Goal: Task Accomplishment & Management: Manage account settings

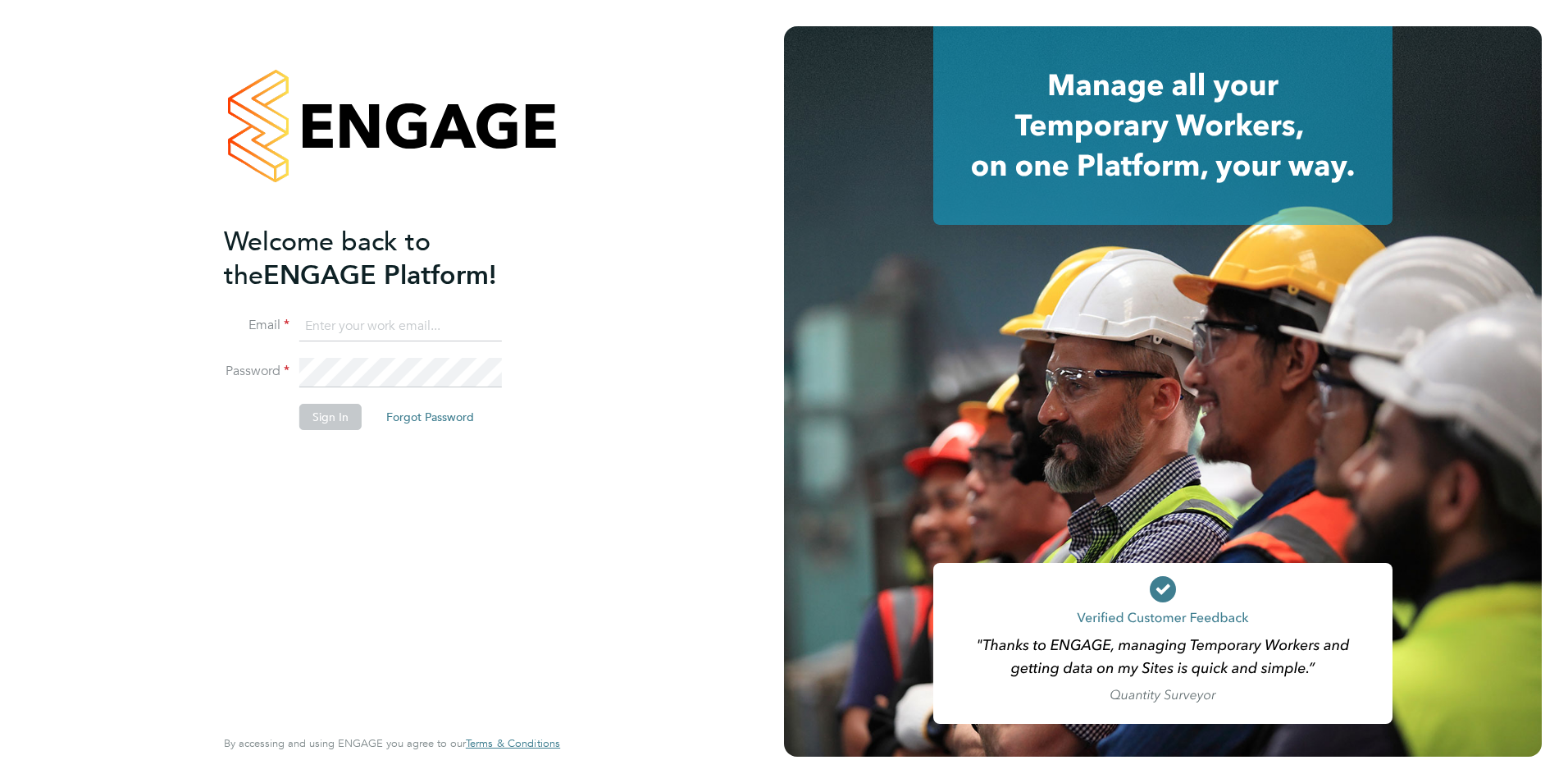
type input "cwilliams@skilledcareers.co.uk"
click at [327, 414] on button "Sign In" at bounding box center [330, 417] width 62 height 27
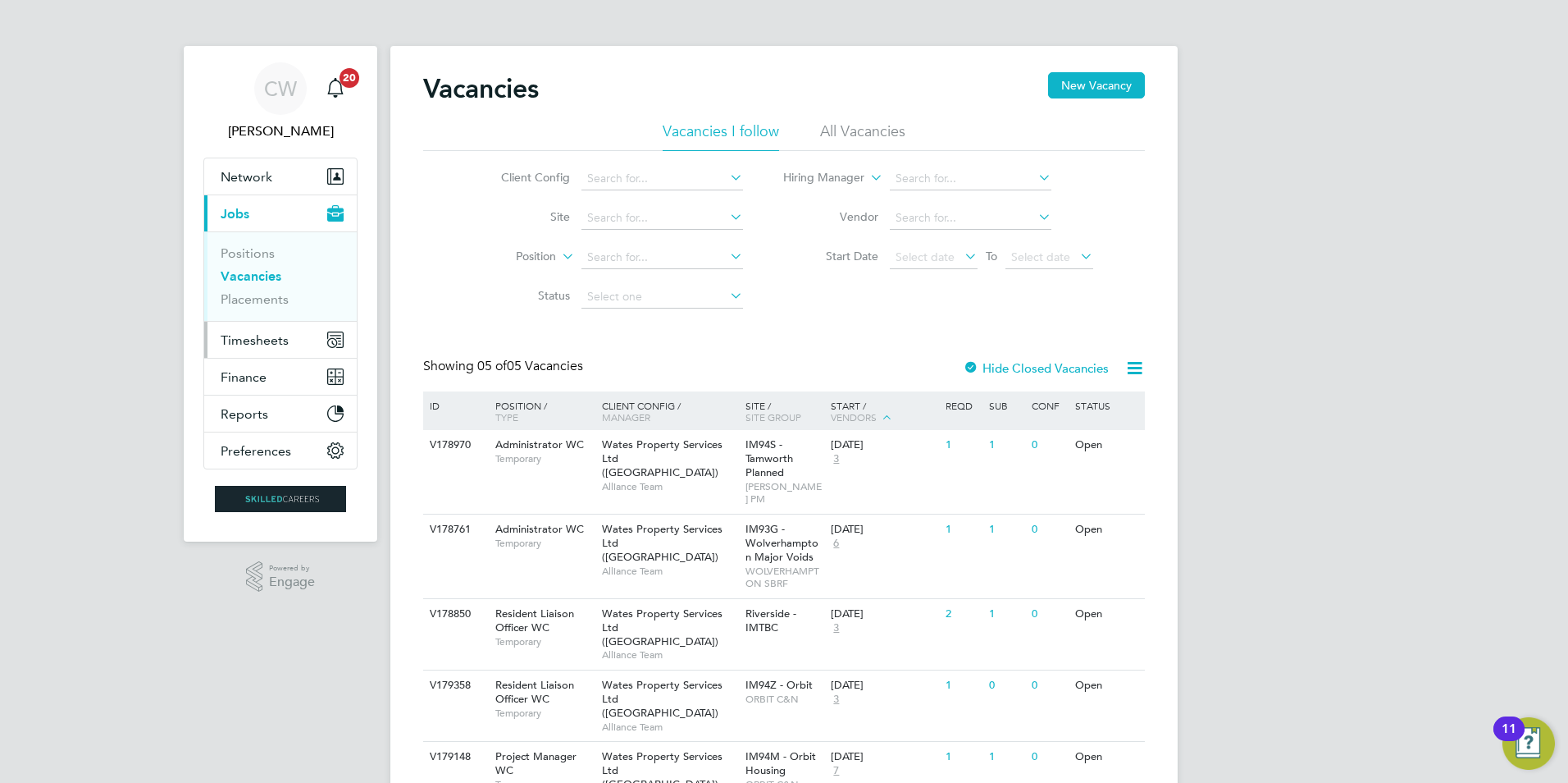
click at [264, 341] on span "Timesheets" at bounding box center [254, 340] width 68 height 16
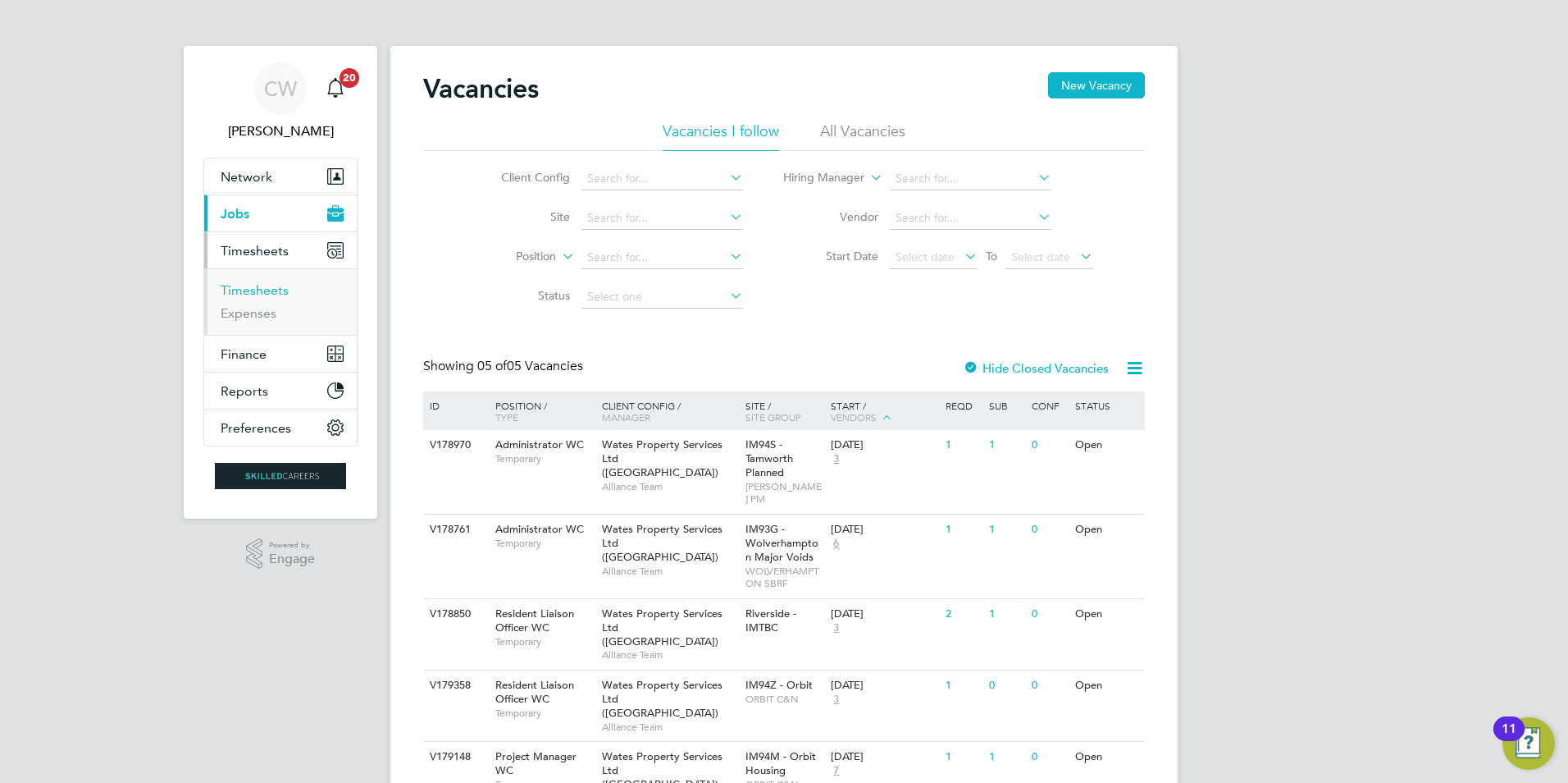
click at [268, 288] on link "Timesheets" at bounding box center [254, 290] width 68 height 16
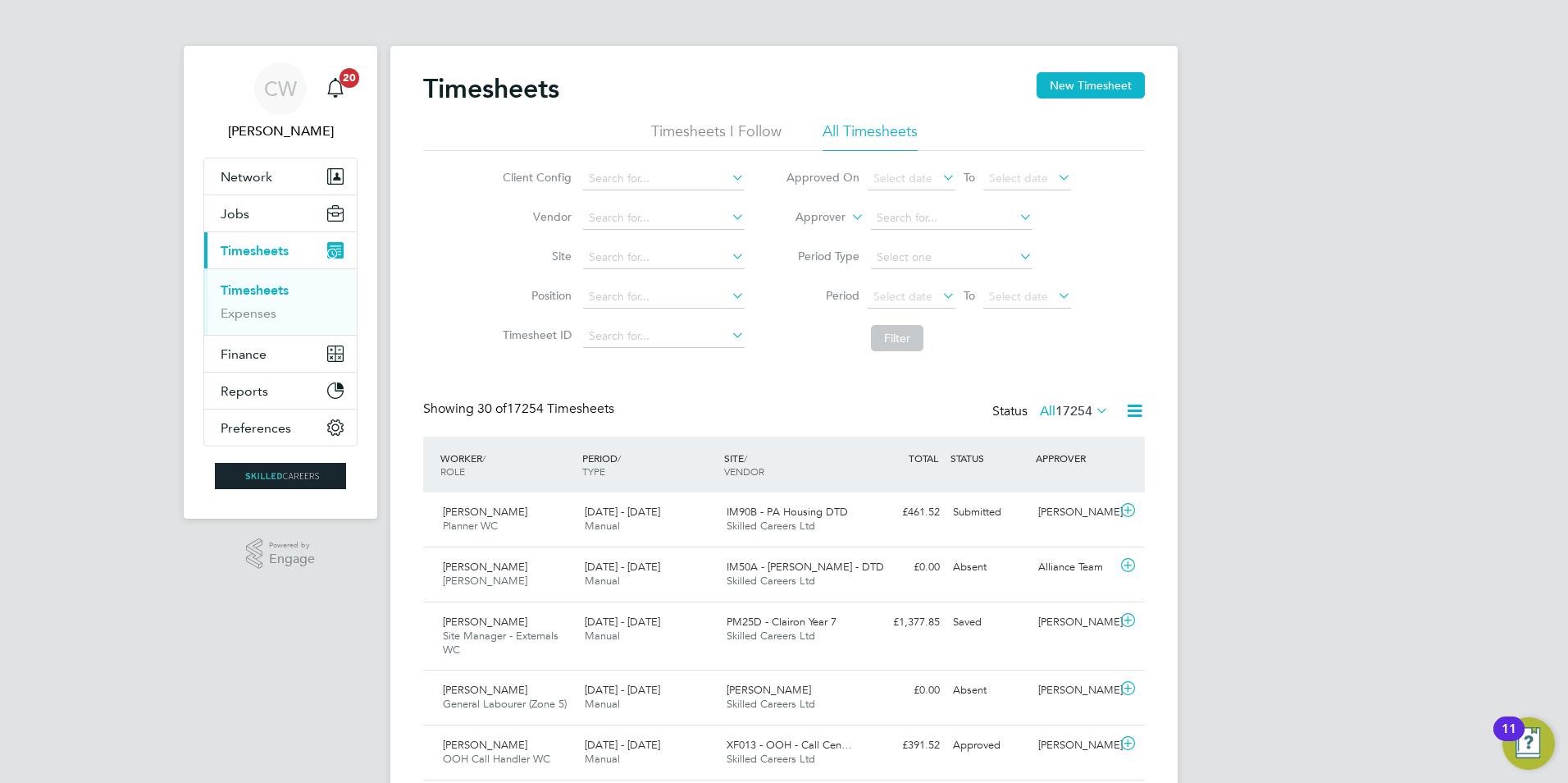
click at [866, 126] on li "All Timesheets" at bounding box center [870, 137] width 95 height 30
click at [692, 130] on li "Timesheets I Follow" at bounding box center [716, 137] width 130 height 30
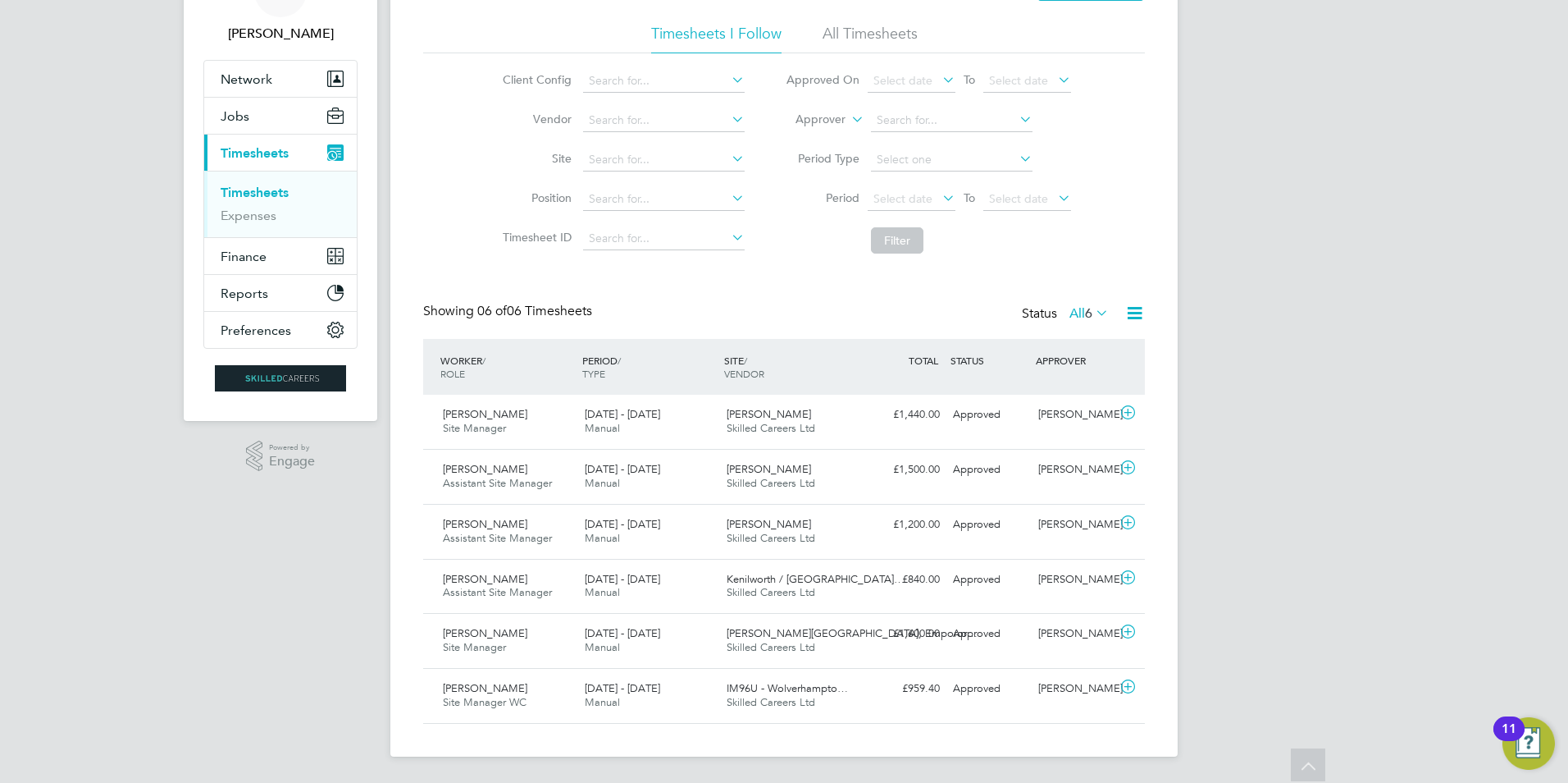
click at [871, 46] on li "All Timesheets" at bounding box center [870, 39] width 95 height 30
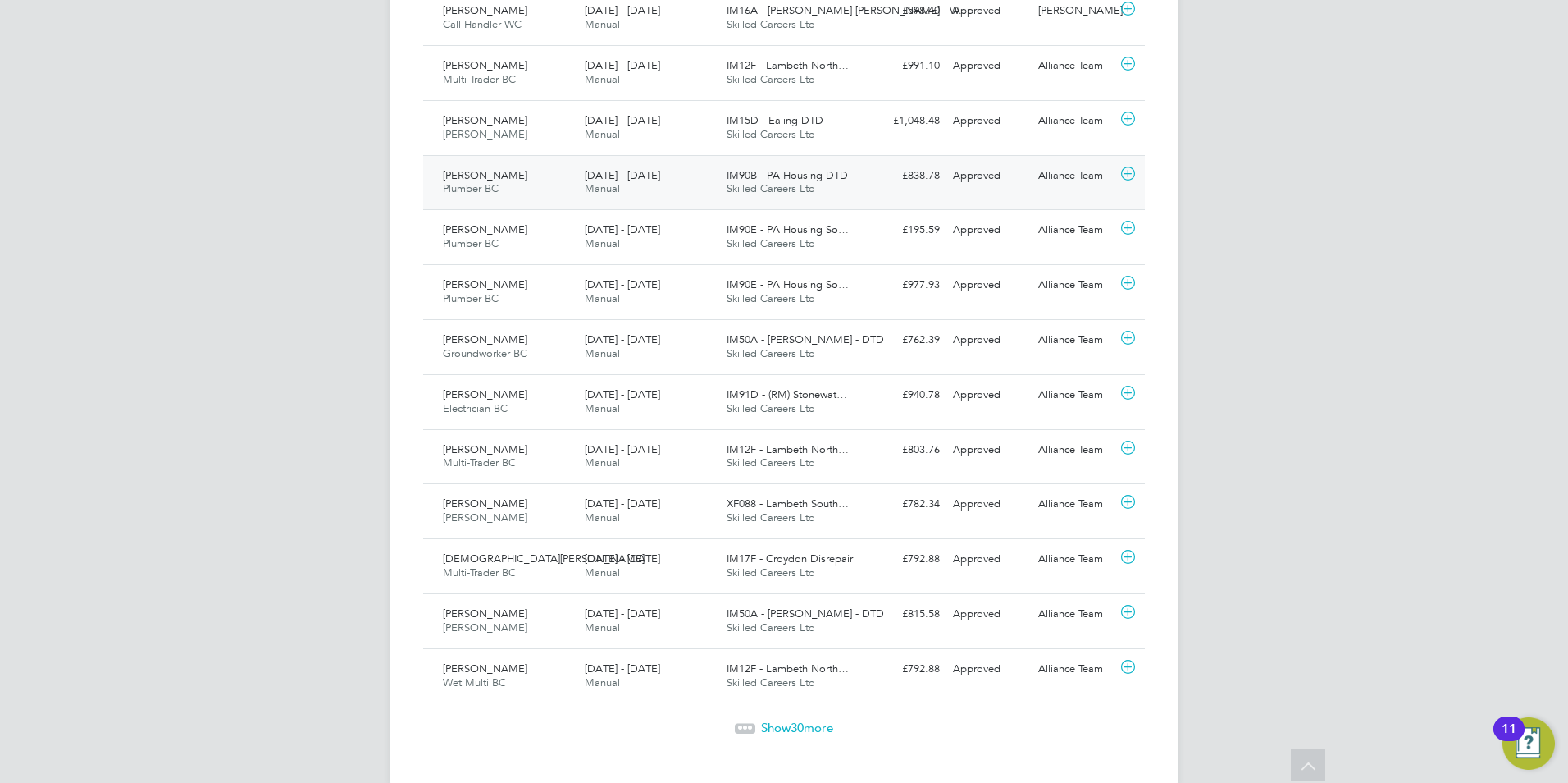
scroll to position [1489, 0]
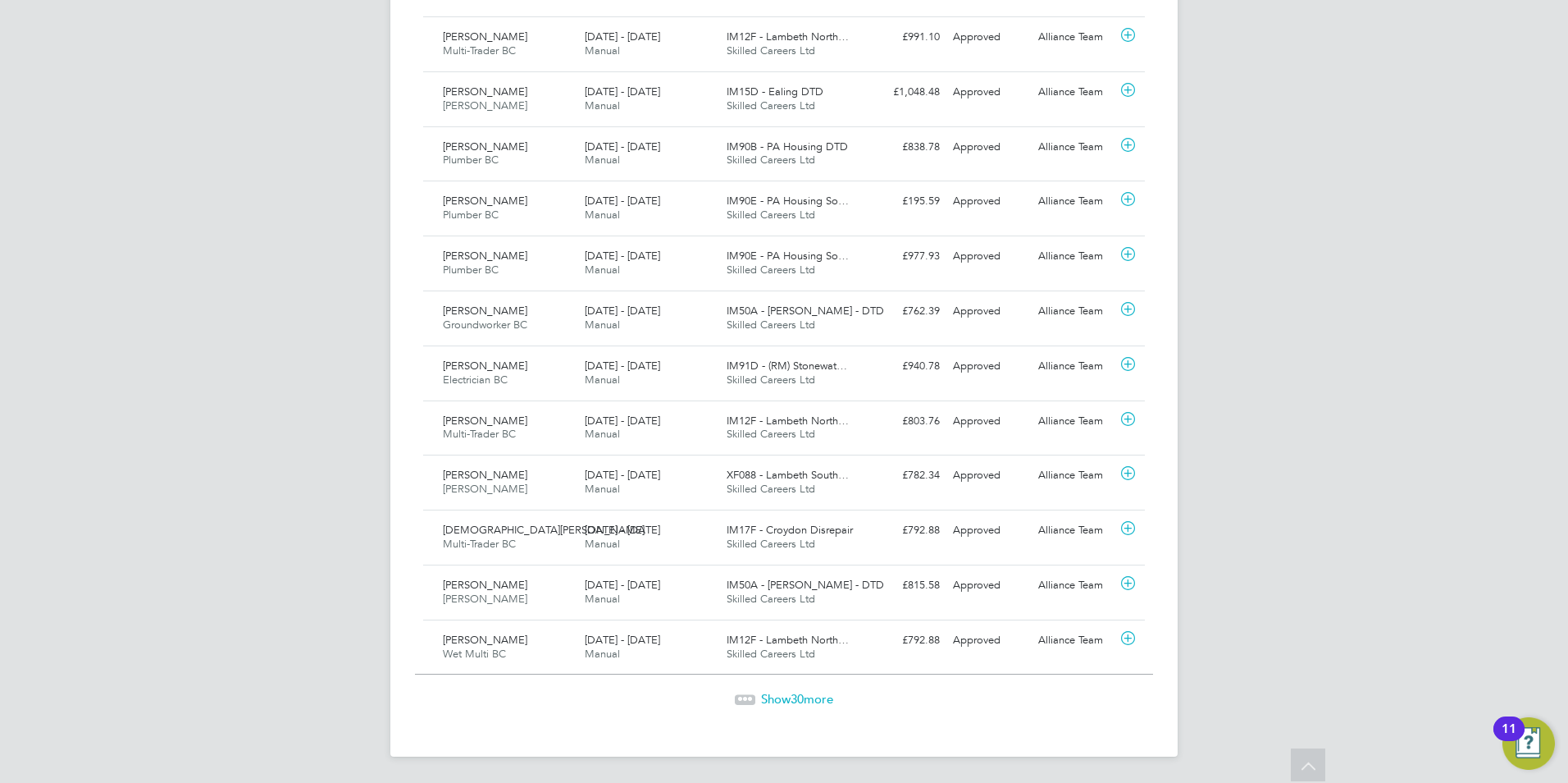
click at [802, 692] on span "30" at bounding box center [798, 698] width 13 height 16
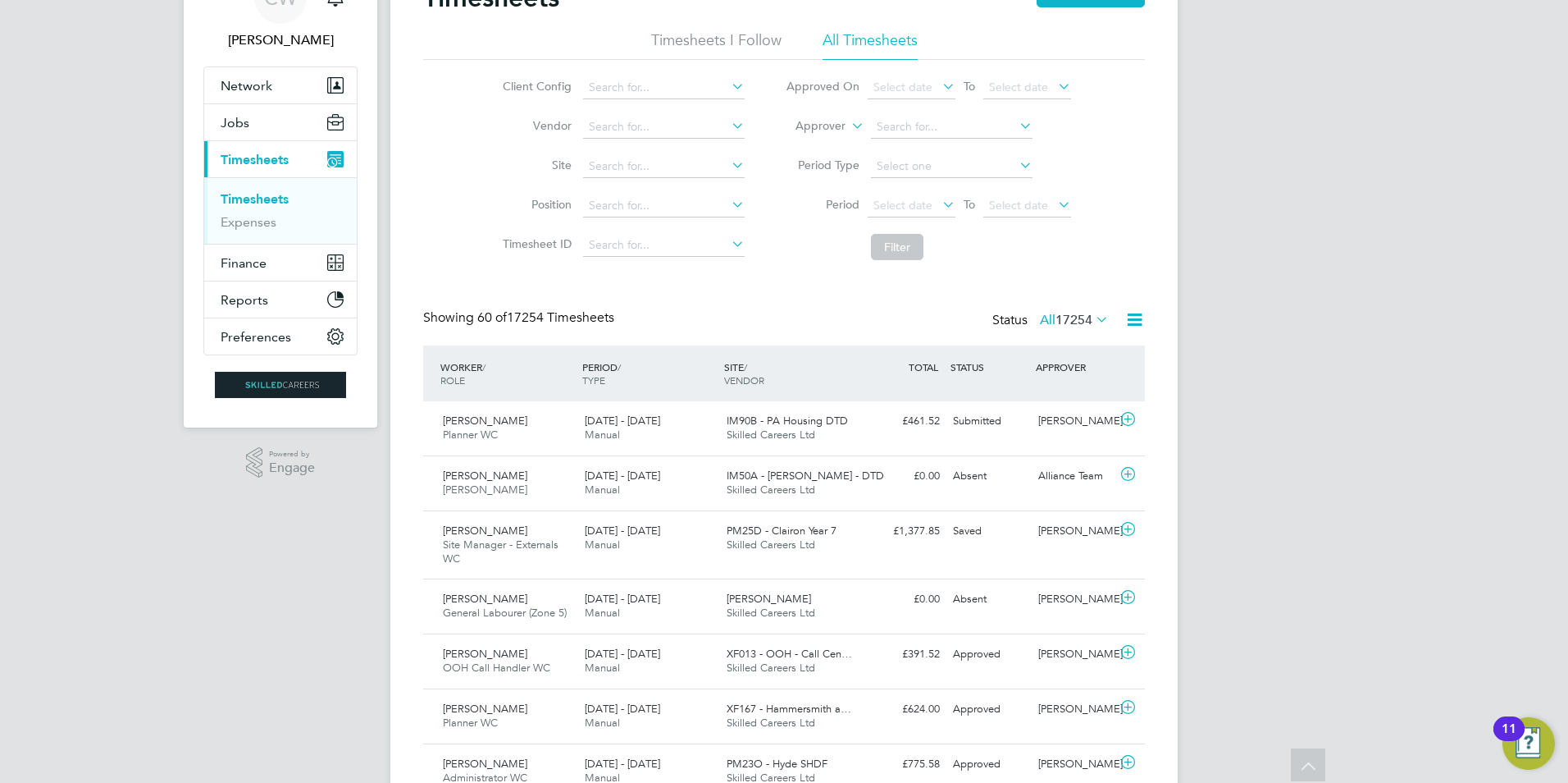
scroll to position [0, 0]
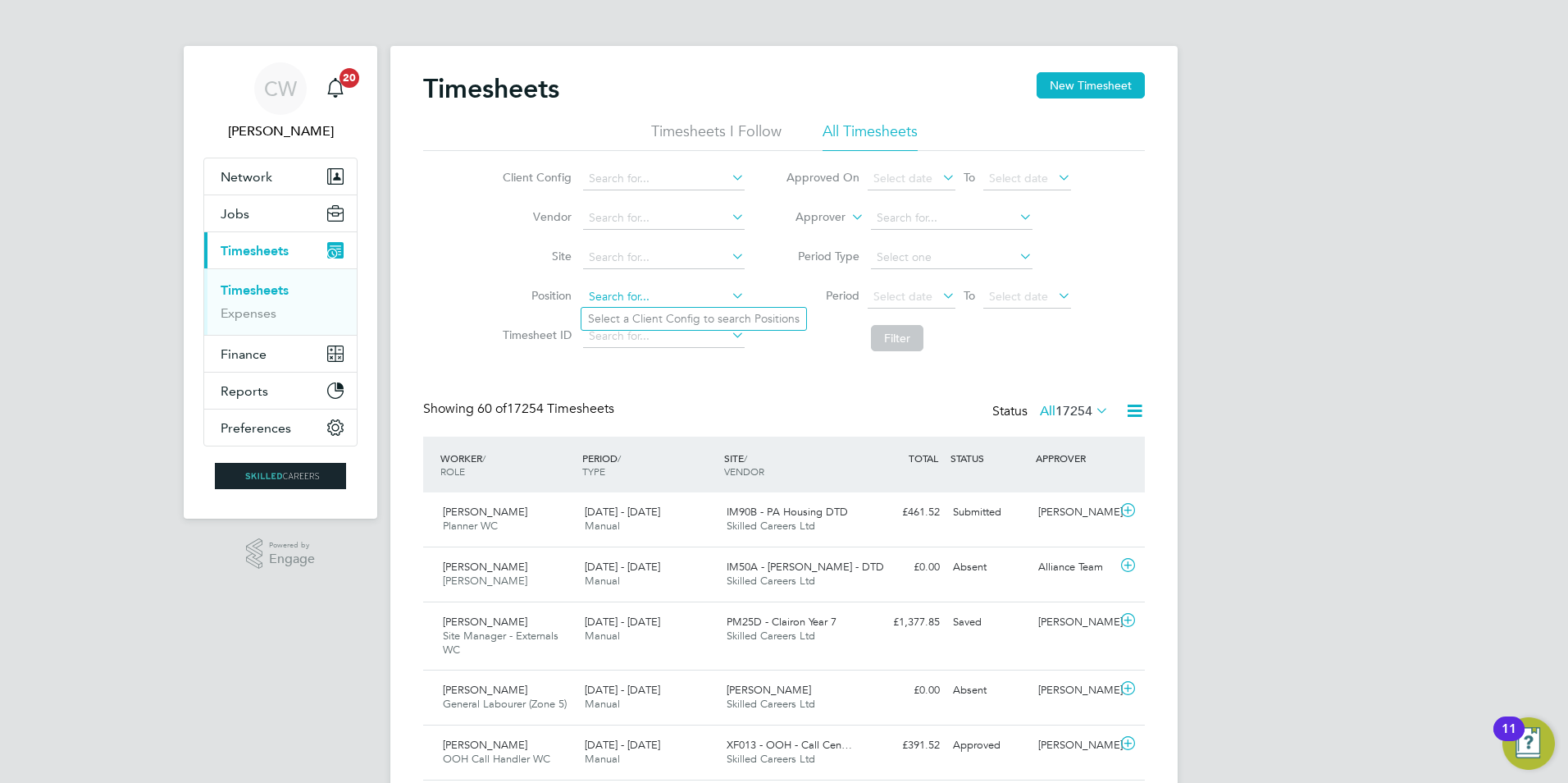
click at [719, 297] on input at bounding box center [663, 297] width 162 height 23
click at [704, 263] on input at bounding box center [663, 258] width 162 height 23
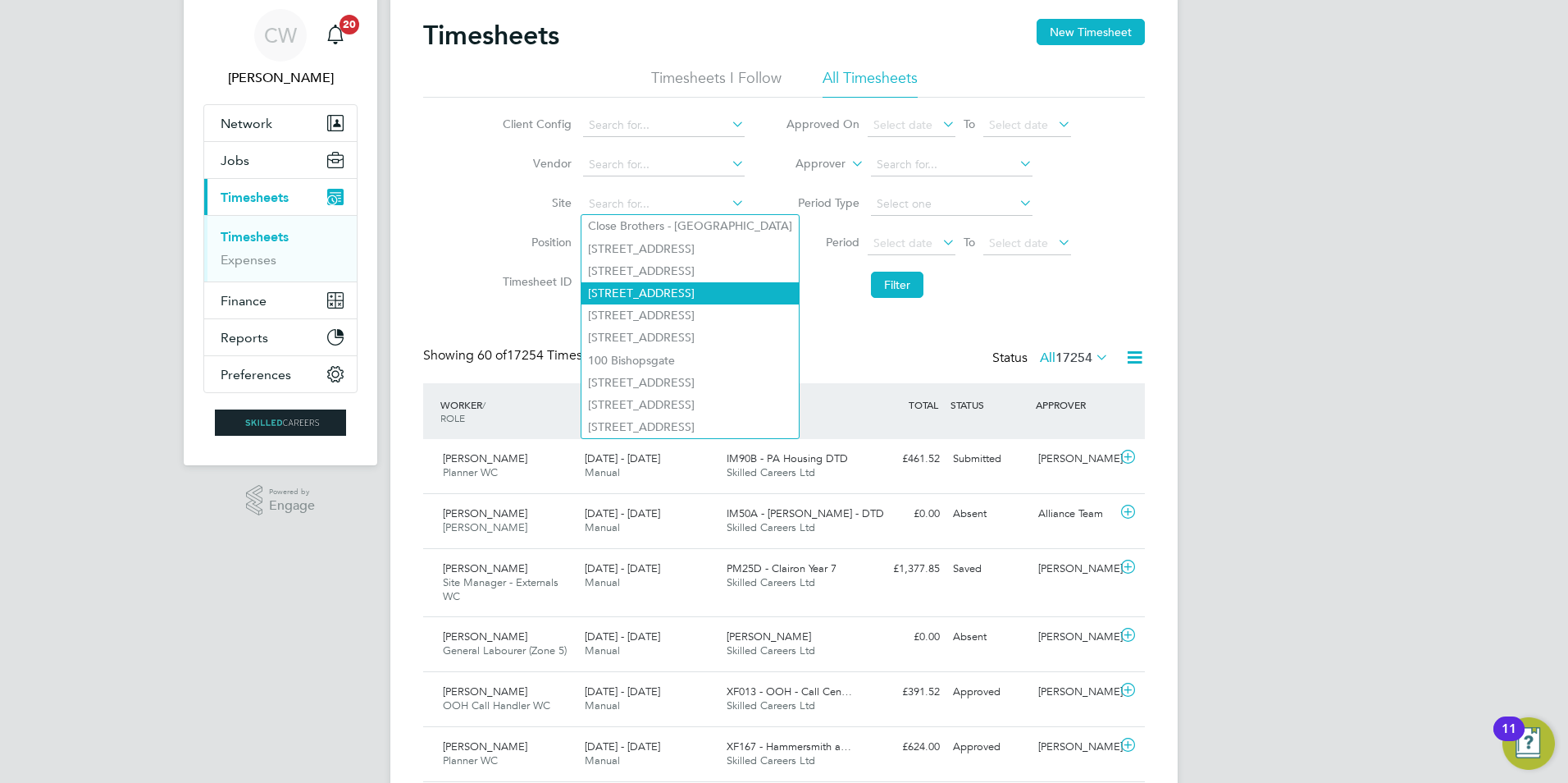
scroll to position [82, 0]
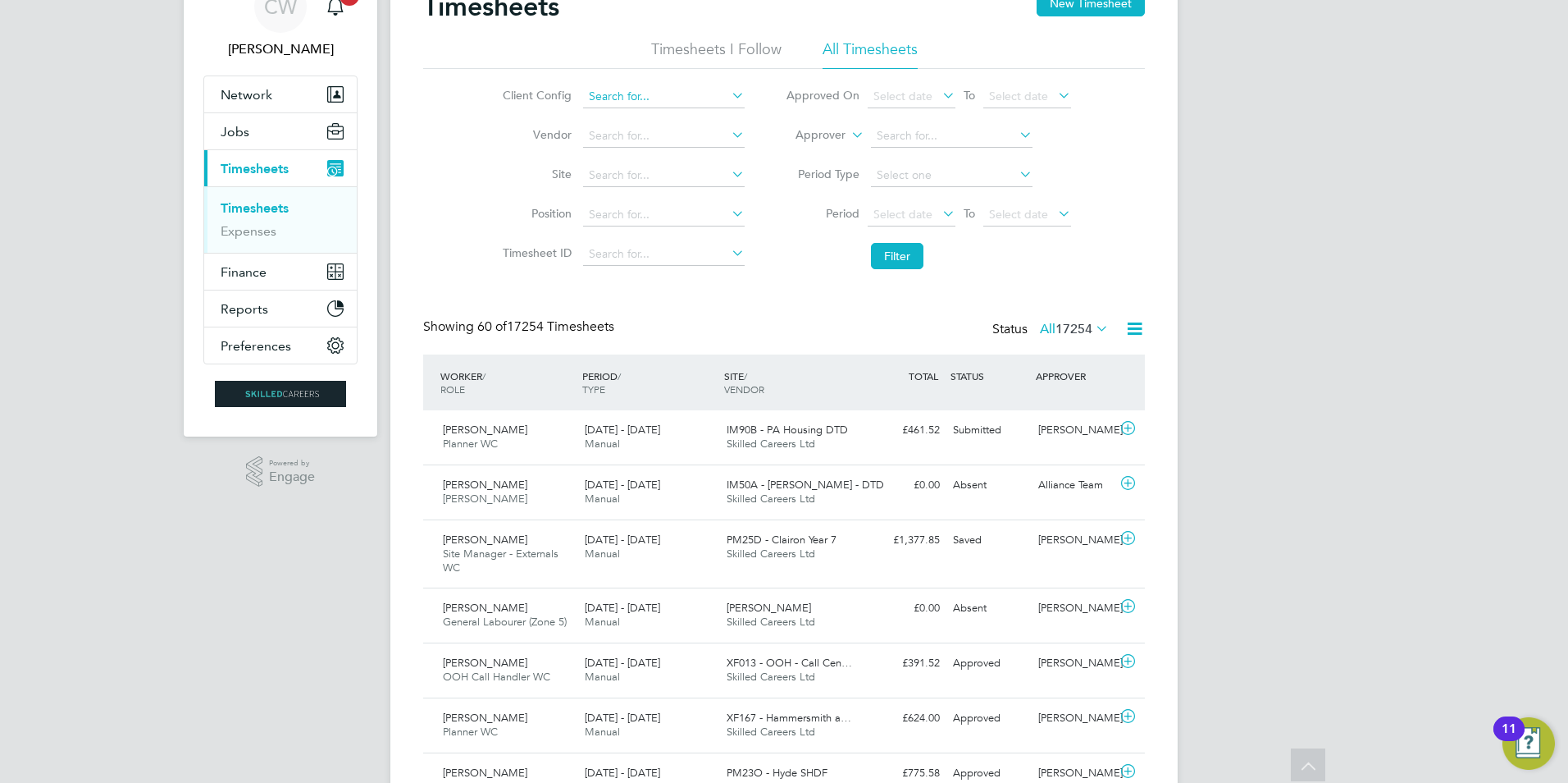
click at [625, 102] on input at bounding box center [663, 97] width 162 height 23
click at [678, 170] on li "Wates Property Services Ltd (Central & North INTUITA)" at bounding box center [747, 163] width 331 height 22
type input "Wates Property Services Ltd (Central & North INTUITA)"
click at [888, 255] on button "Filter" at bounding box center [897, 256] width 52 height 27
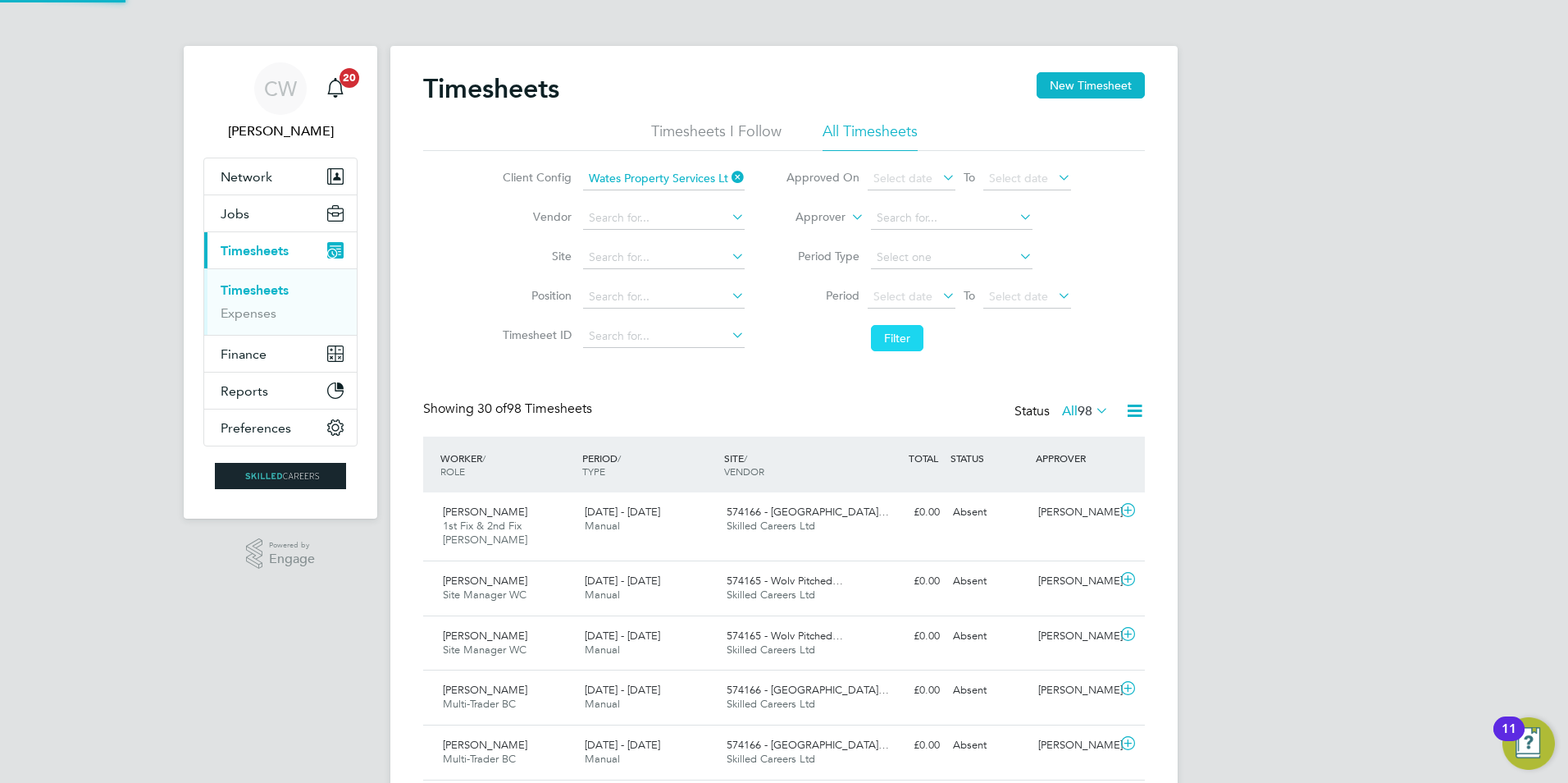
scroll to position [42, 142]
click at [264, 186] on button "Network" at bounding box center [281, 176] width 152 height 36
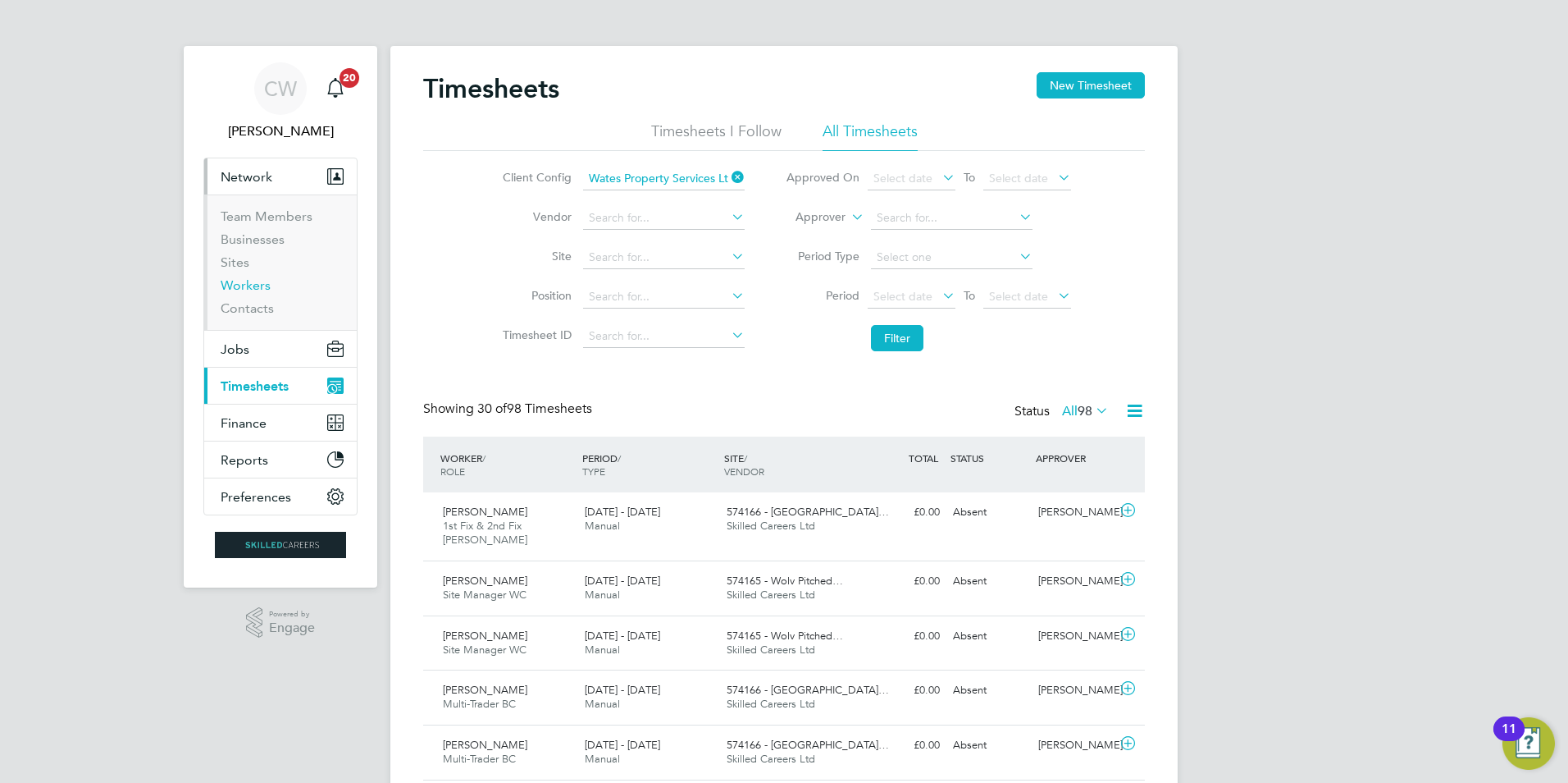
click at [244, 285] on link "Workers" at bounding box center [245, 285] width 50 height 16
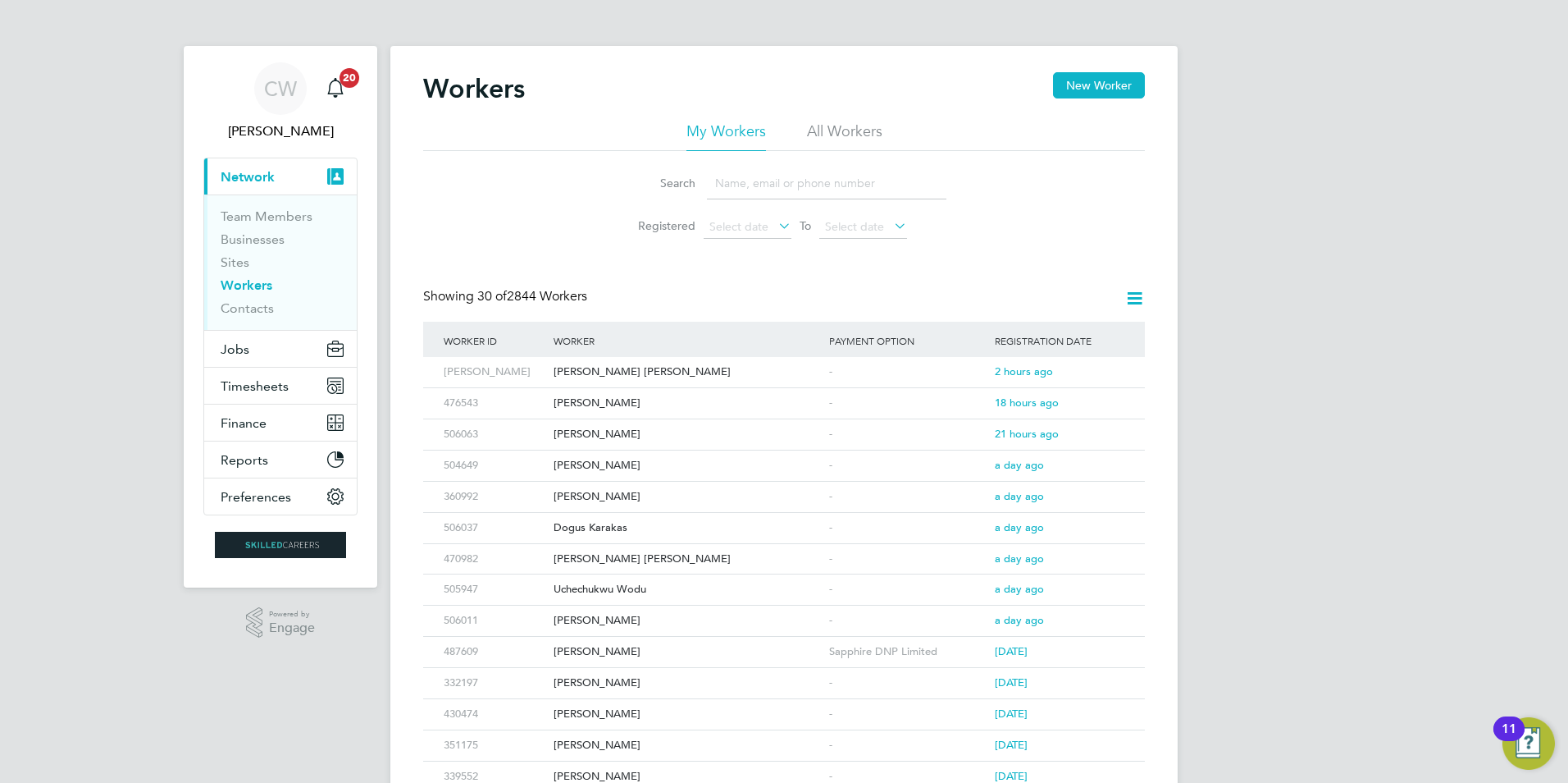
click at [868, 131] on li "All Workers" at bounding box center [844, 137] width 75 height 30
click at [696, 138] on li "My Workers" at bounding box center [726, 137] width 80 height 30
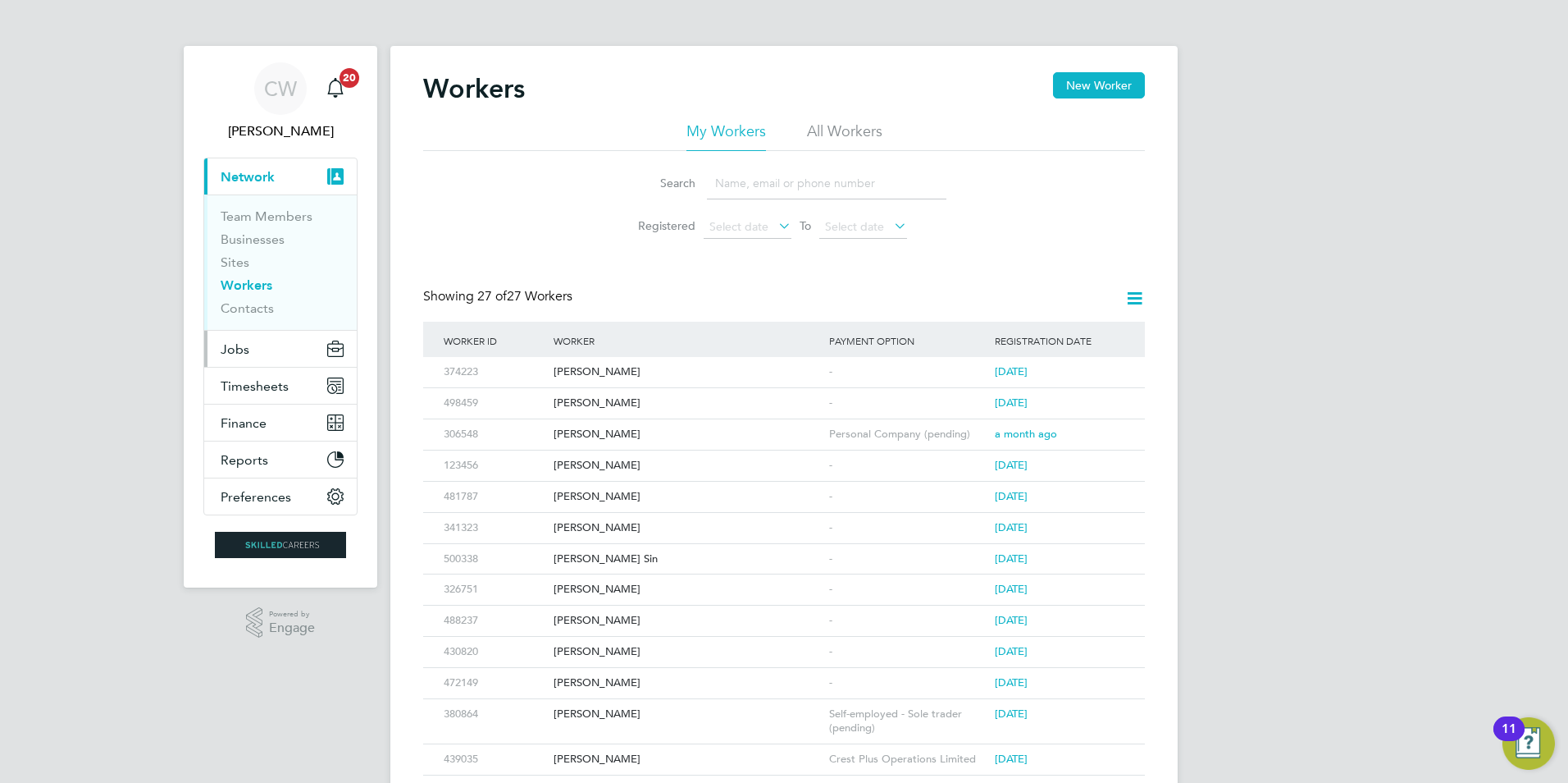
click at [271, 346] on button "Jobs" at bounding box center [281, 349] width 152 height 36
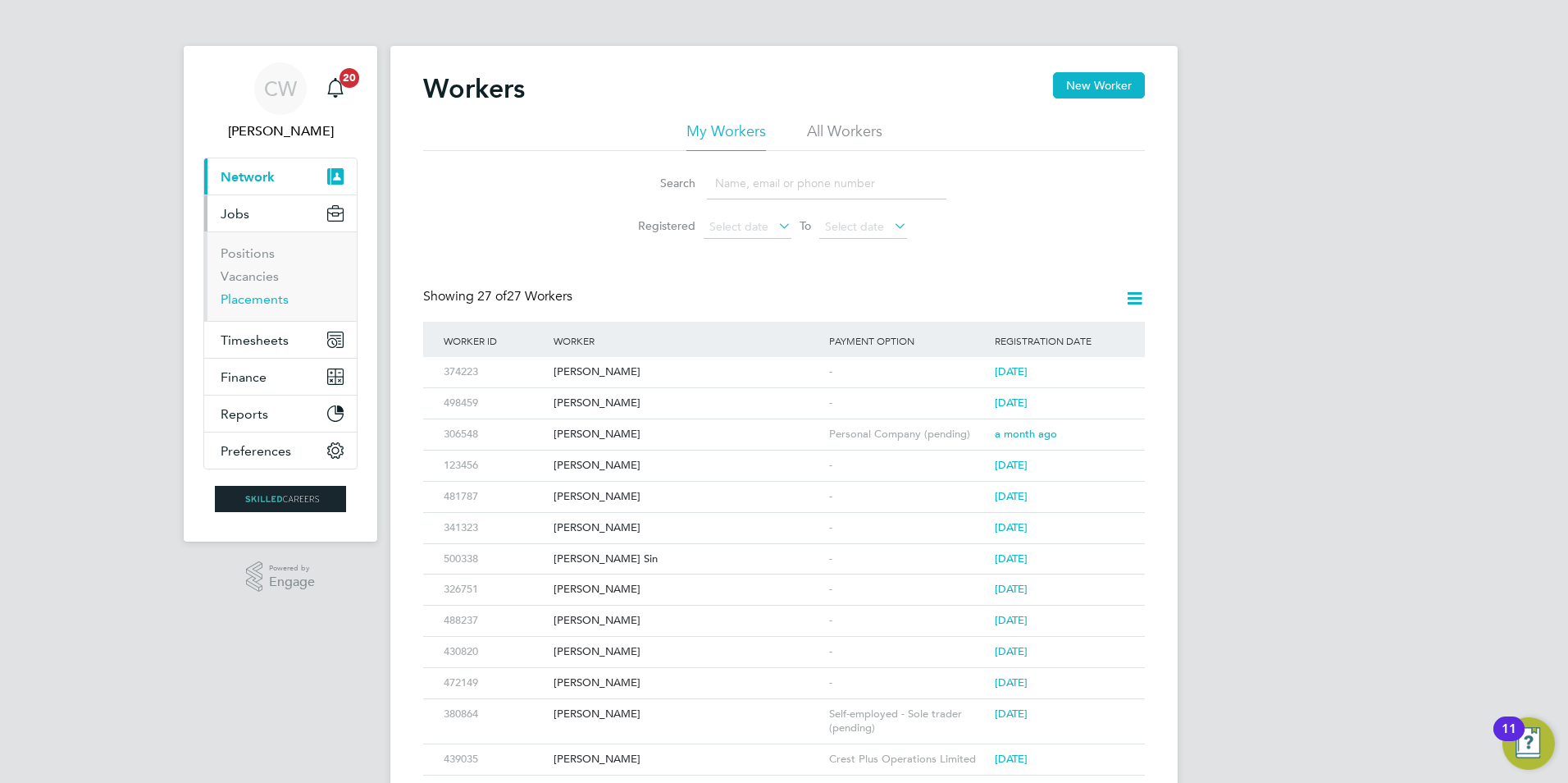
click at [265, 302] on link "Placements" at bounding box center [254, 299] width 68 height 16
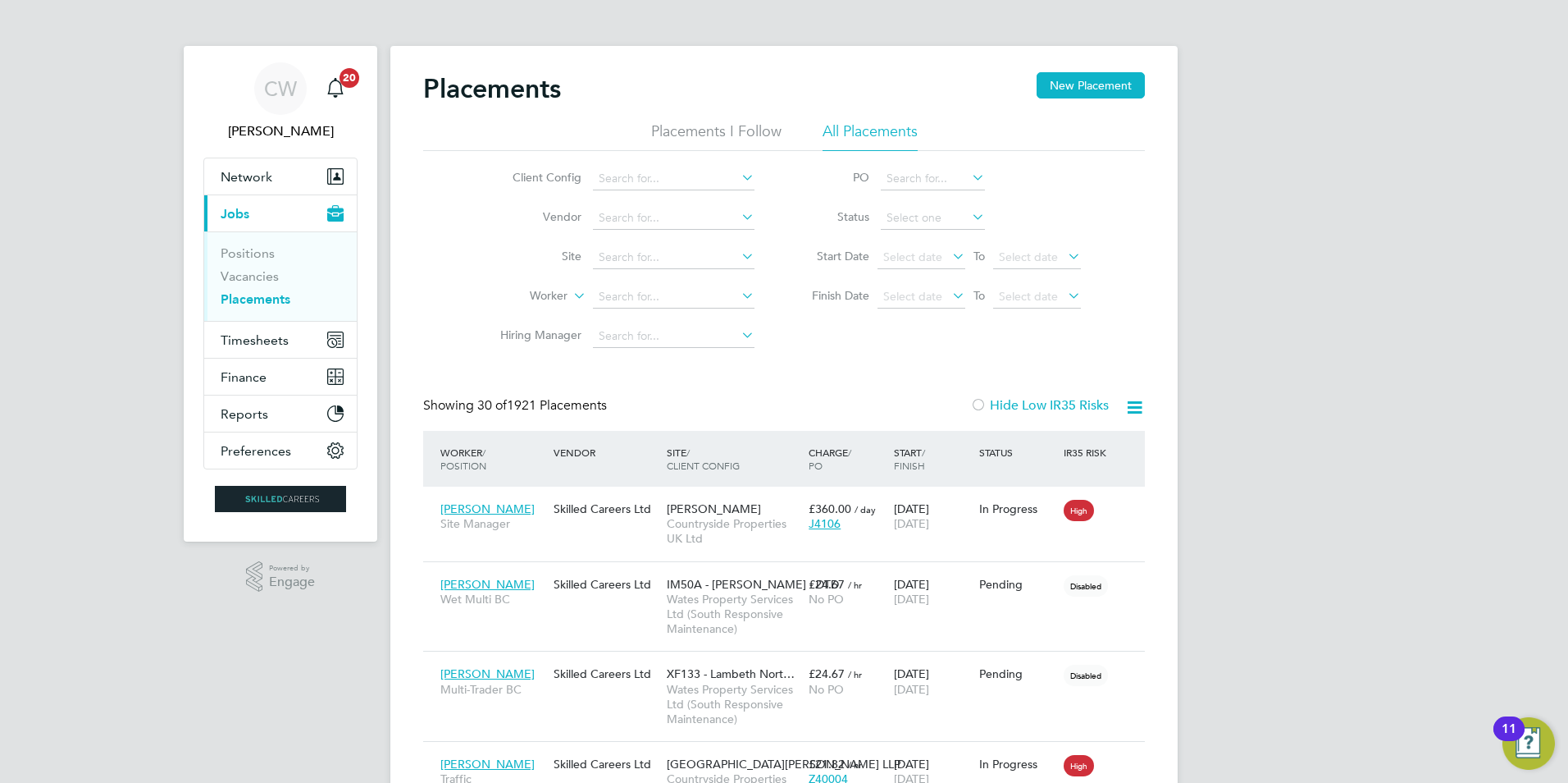
click at [688, 131] on li "Placements I Follow" at bounding box center [716, 137] width 130 height 30
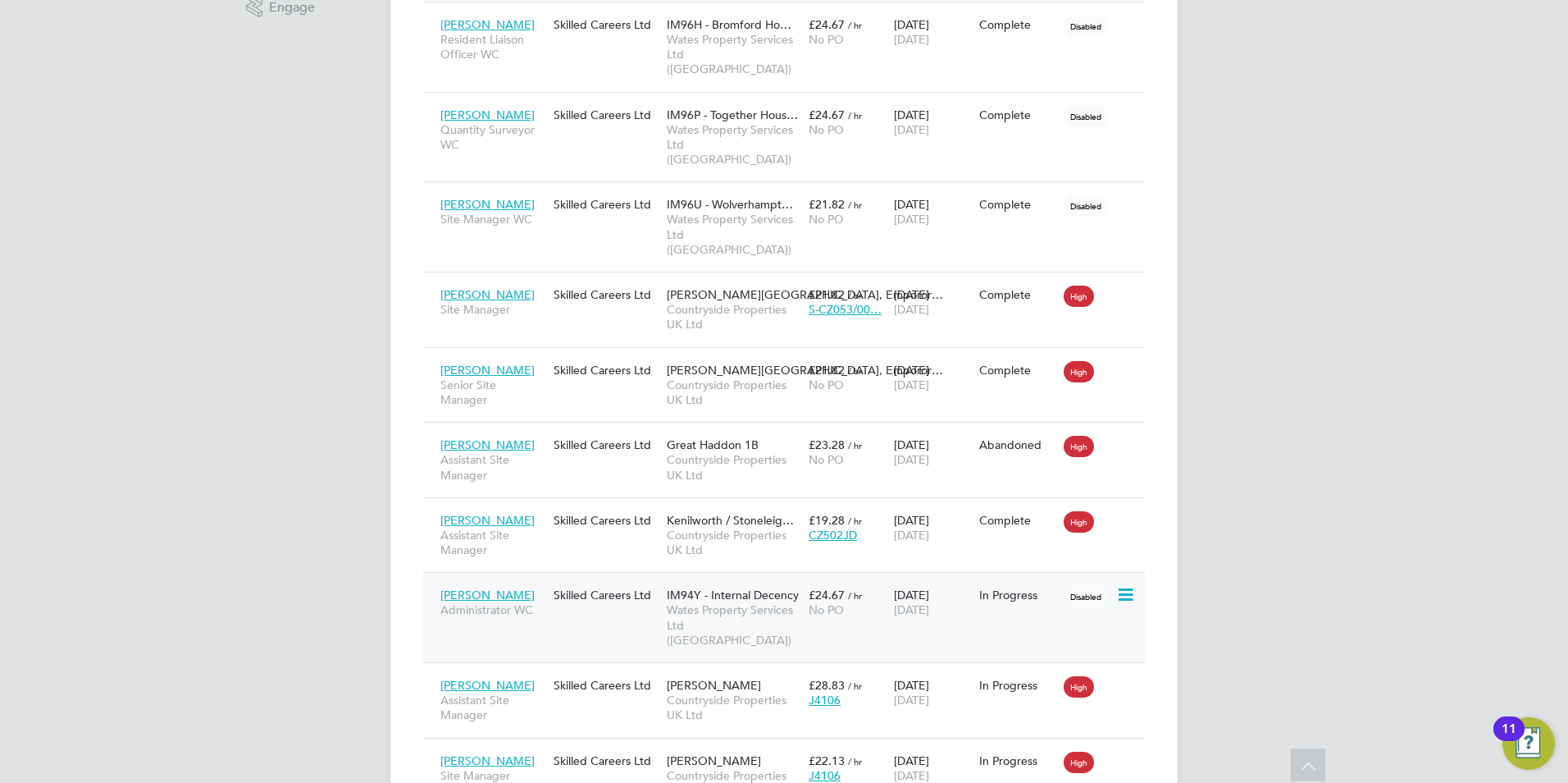
click at [1123, 585] on icon at bounding box center [1125, 595] width 17 height 20
click at [1048, 635] on li "Start" at bounding box center [1075, 638] width 117 height 23
click at [530, 579] on div "Hitendra Parekh Administrator WC" at bounding box center [493, 602] width 113 height 46
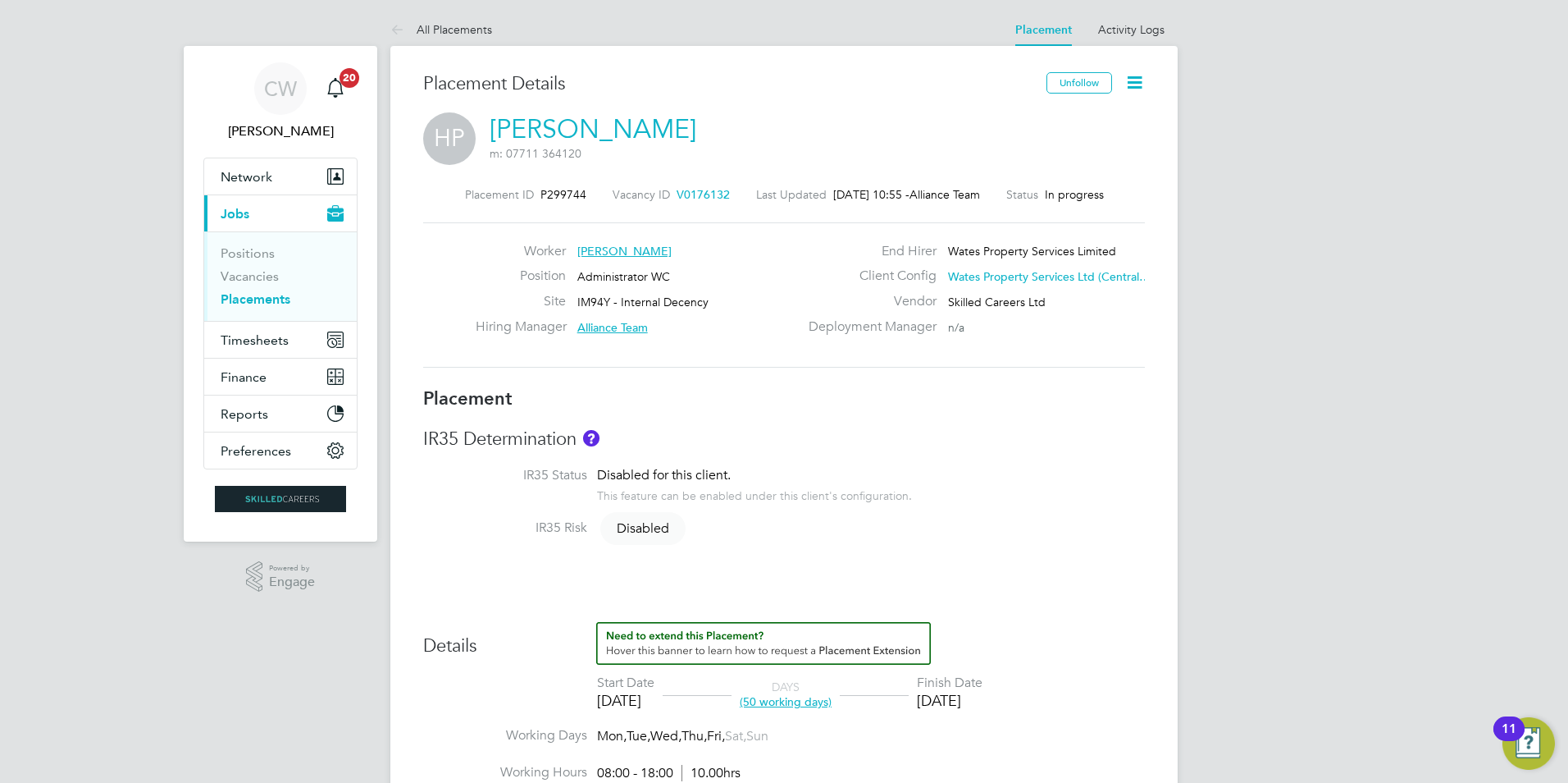
click at [1119, 84] on div "Unfollow" at bounding box center [1090, 91] width 111 height 38
click at [1125, 83] on icon at bounding box center [1135, 82] width 21 height 21
click at [1049, 176] on li "Start" at bounding box center [1082, 176] width 121 height 23
click at [941, 166] on div "HP Hitendra Parekh m: 07711 364120" at bounding box center [784, 140] width 721 height 56
click at [1128, 80] on icon at bounding box center [1135, 82] width 21 height 21
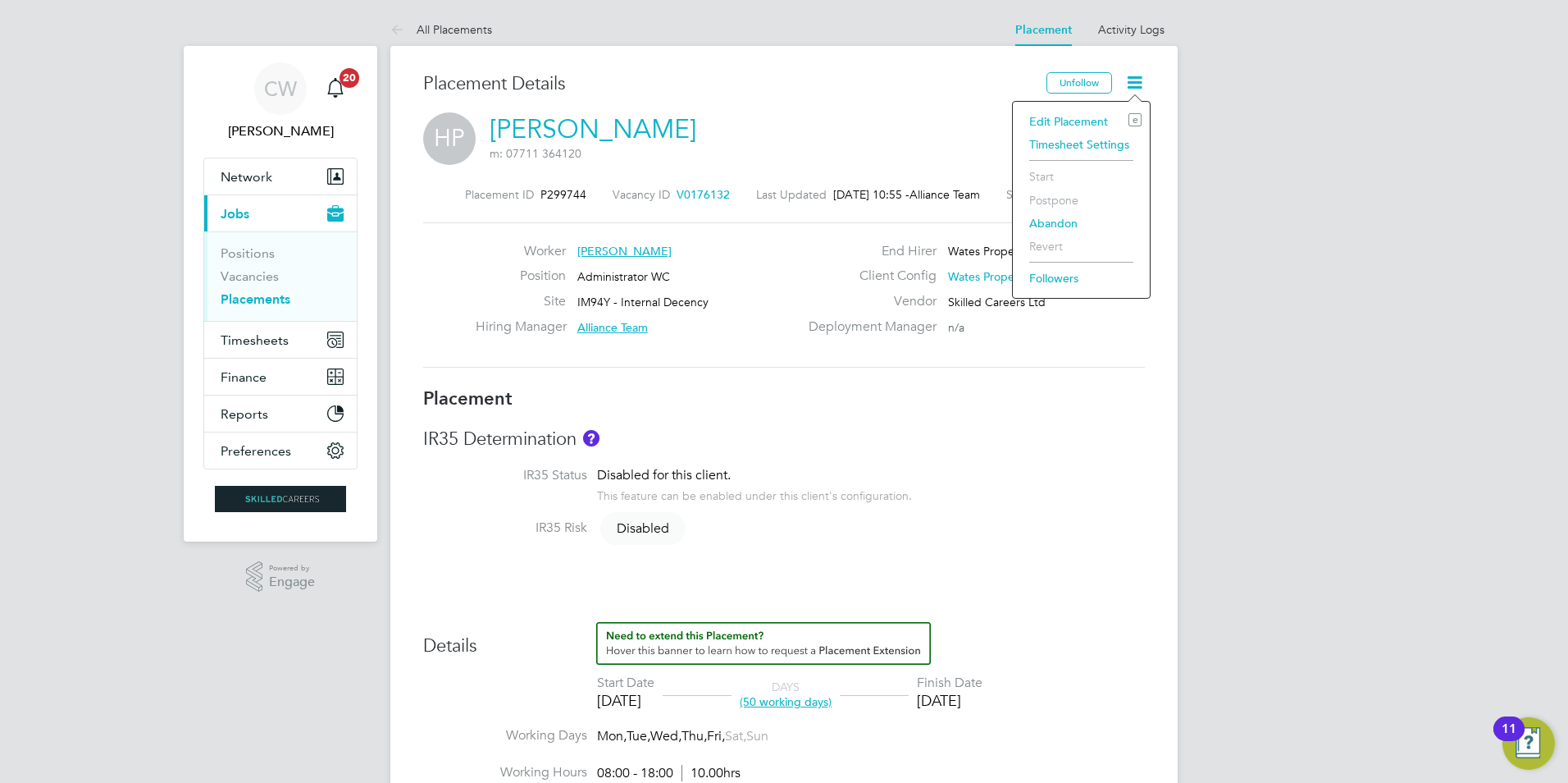
click at [1044, 179] on li "Start" at bounding box center [1082, 176] width 121 height 23
click at [1005, 160] on div "HP Hitendra Parekh m: 07711 364120" at bounding box center [784, 140] width 721 height 56
click at [1137, 75] on icon at bounding box center [1135, 82] width 21 height 21
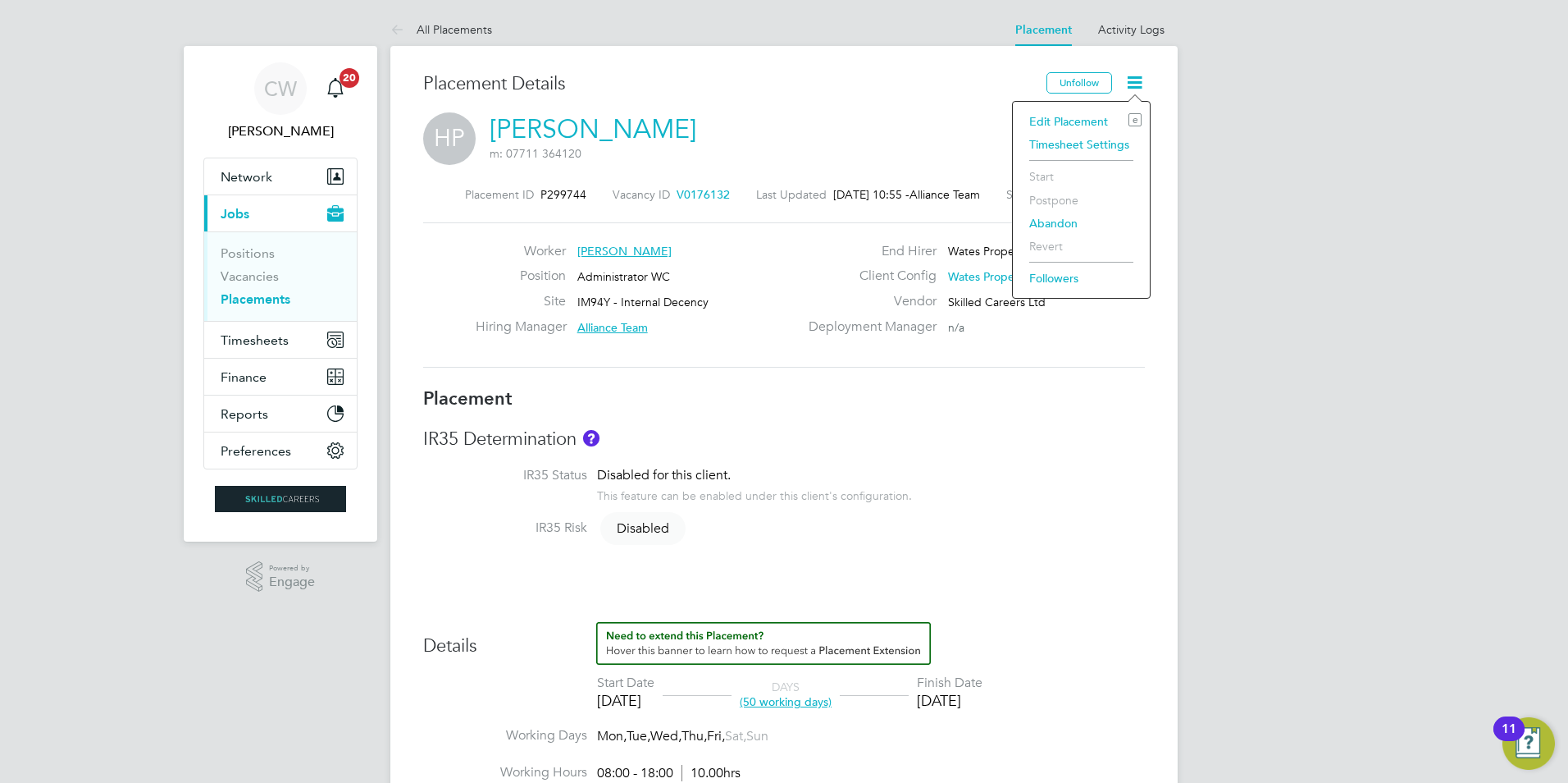
click at [1064, 143] on li "Timesheet Settings" at bounding box center [1082, 144] width 121 height 23
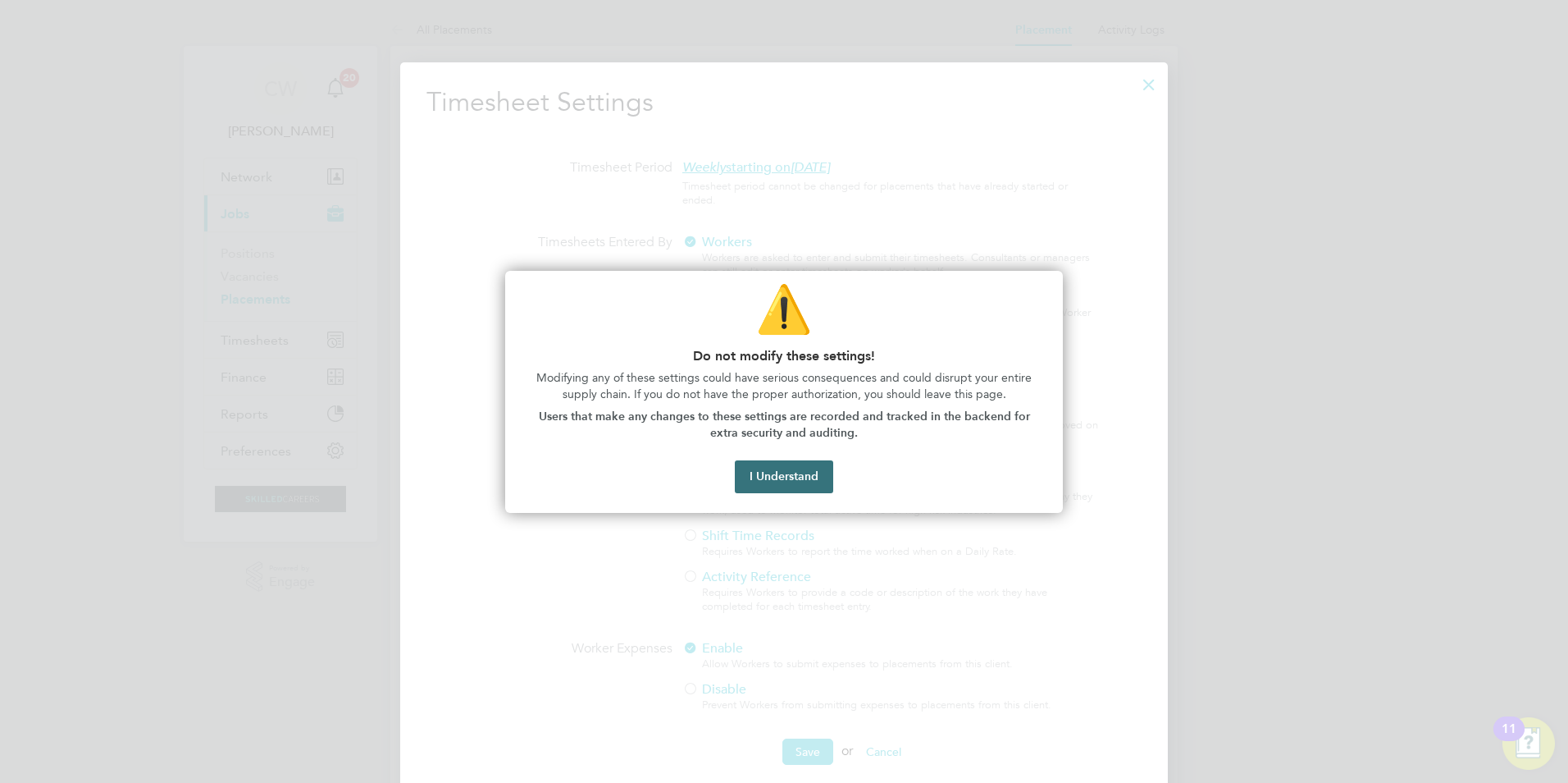
click at [789, 479] on button "I Understand" at bounding box center [784, 477] width 99 height 33
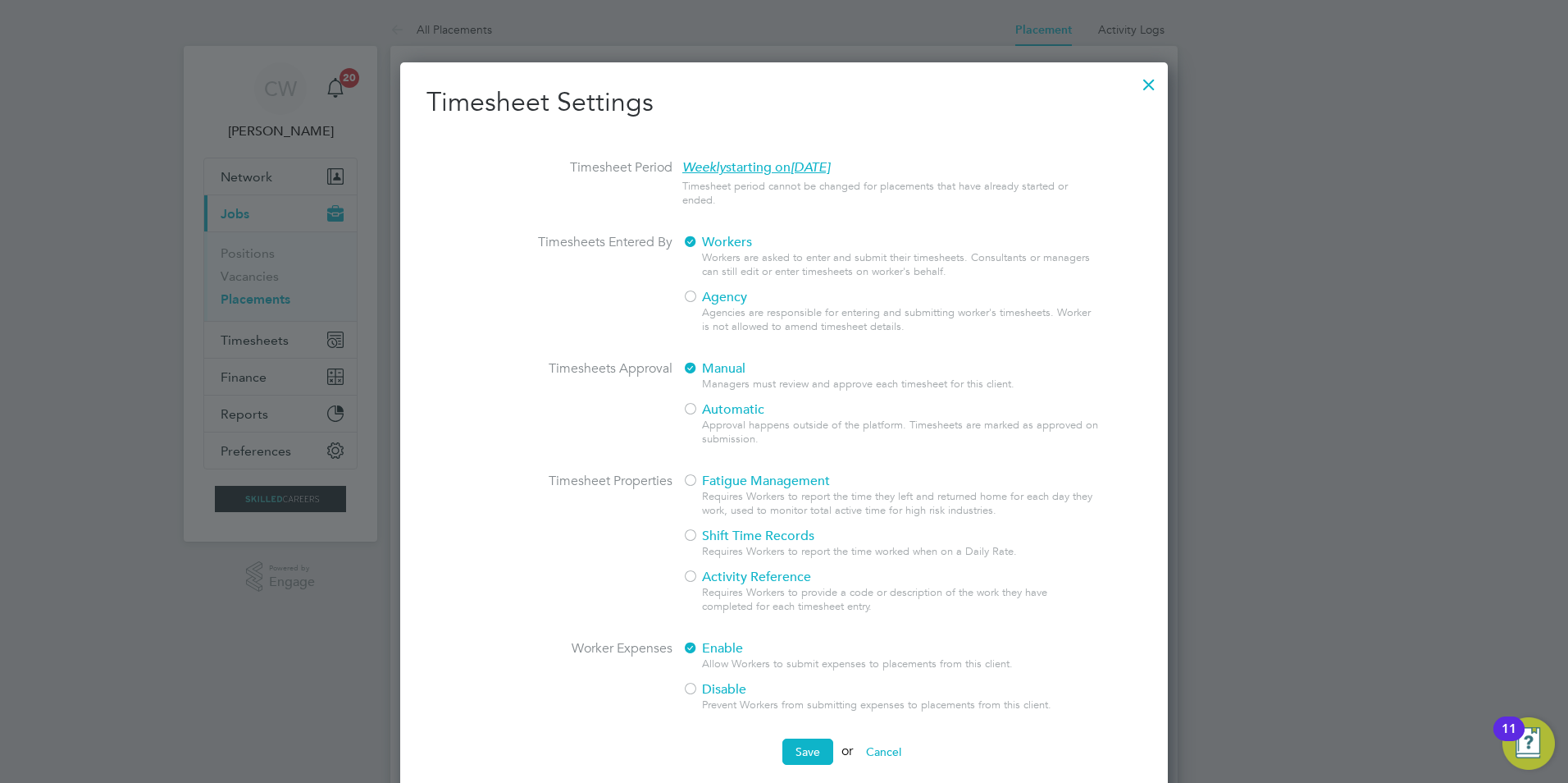
click at [1153, 85] on div at bounding box center [1150, 80] width 30 height 30
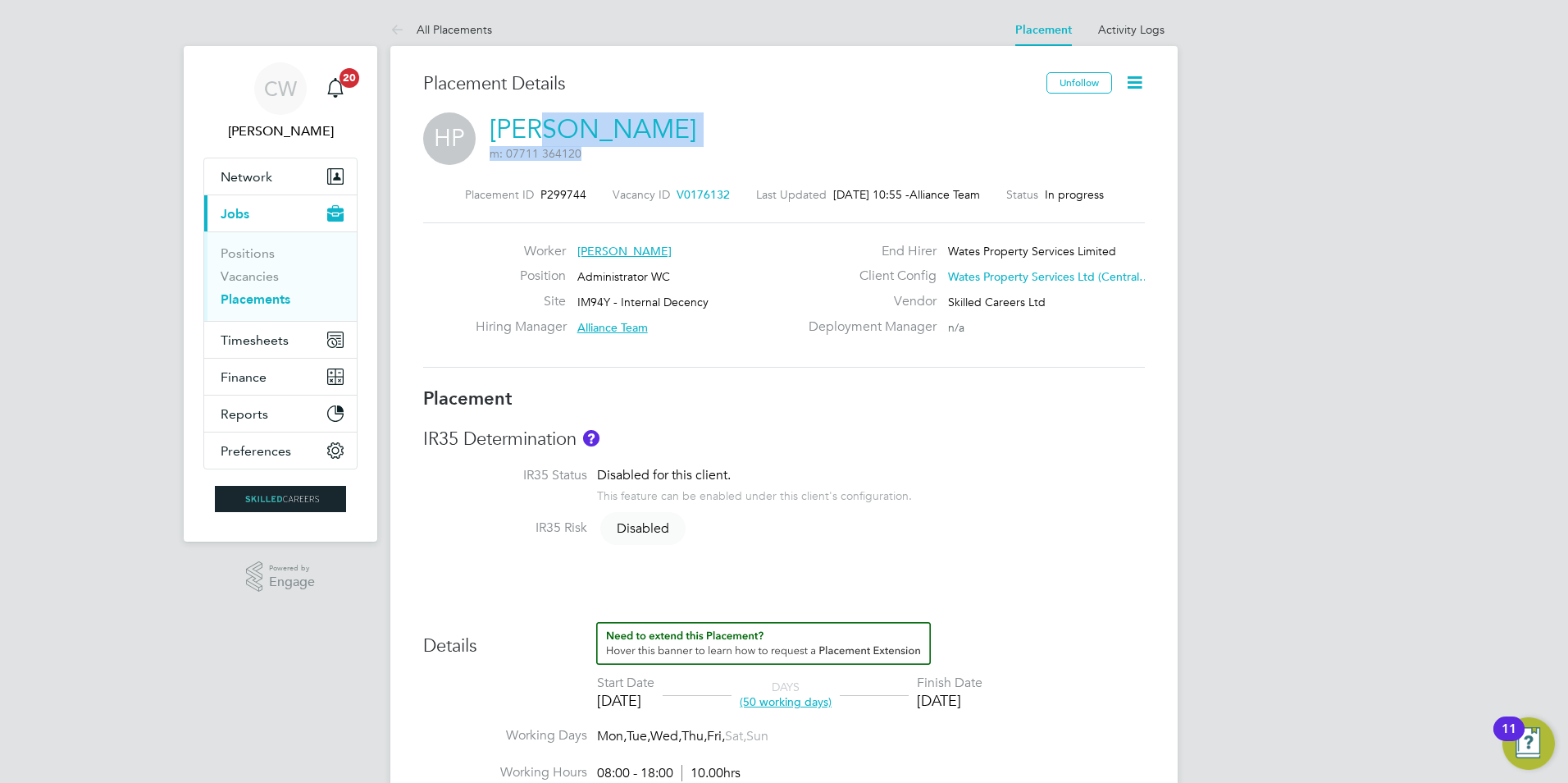
drag, startPoint x: 681, startPoint y: 118, endPoint x: 533, endPoint y: 125, distance: 148.2
click at [533, 125] on div "HP Hitendra Parekh m: 07711 364120" at bounding box center [784, 140] width 721 height 56
drag, startPoint x: 533, startPoint y: 125, endPoint x: 615, endPoint y: 123, distance: 82.0
click at [748, 125] on div "HP Hitendra Parekh m: 07711 364120" at bounding box center [784, 140] width 721 height 56
drag, startPoint x: 485, startPoint y: 120, endPoint x: 673, endPoint y: 128, distance: 188.2
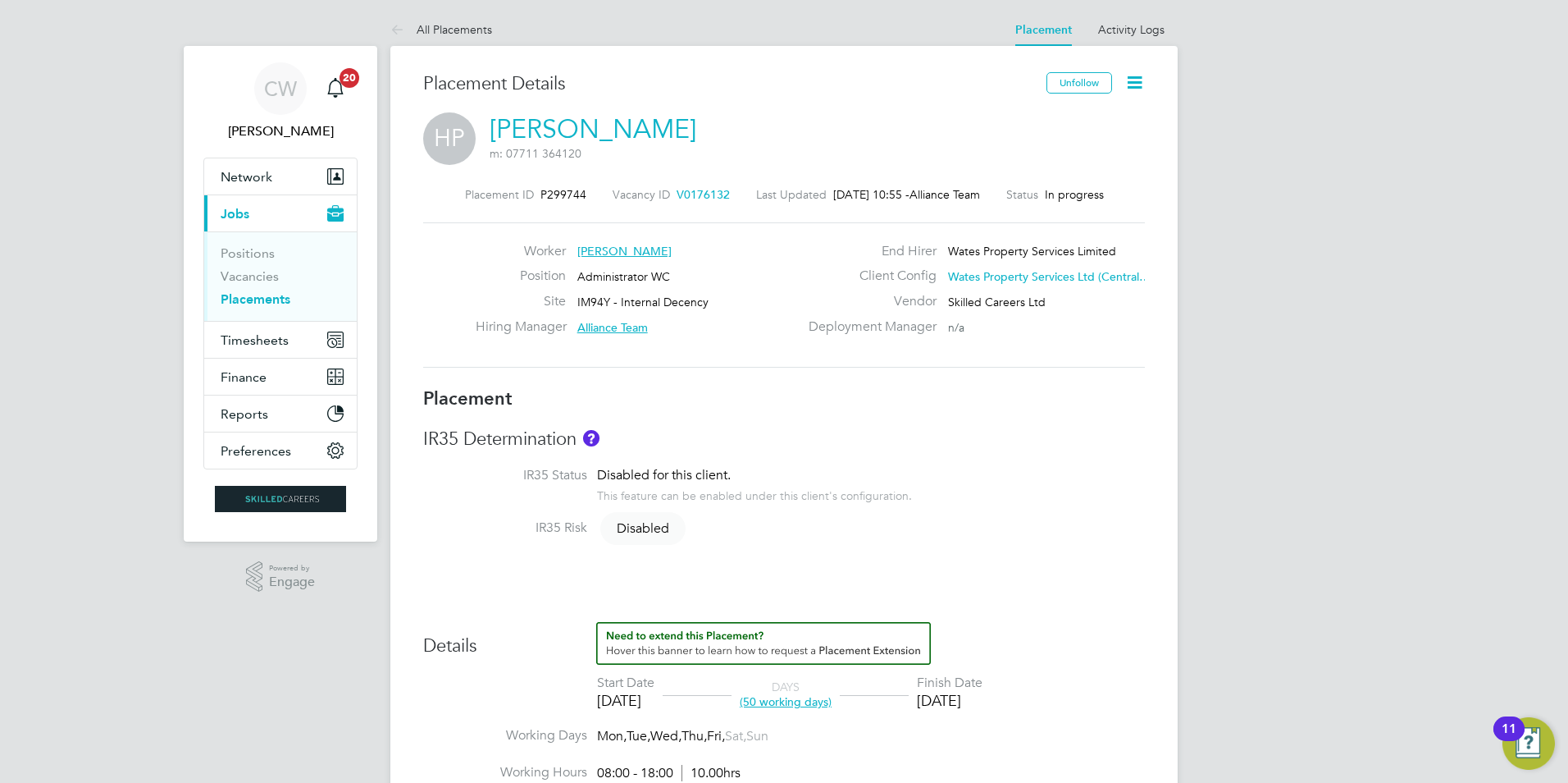
click at [673, 128] on div "HP Hitendra Parekh m: 07711 364120" at bounding box center [784, 140] width 721 height 56
drag, startPoint x: 673, startPoint y: 128, endPoint x: 648, endPoint y: 133, distance: 25.5
copy link "[PERSON_NAME]"
click at [282, 332] on span "Timesheets" at bounding box center [254, 340] width 68 height 16
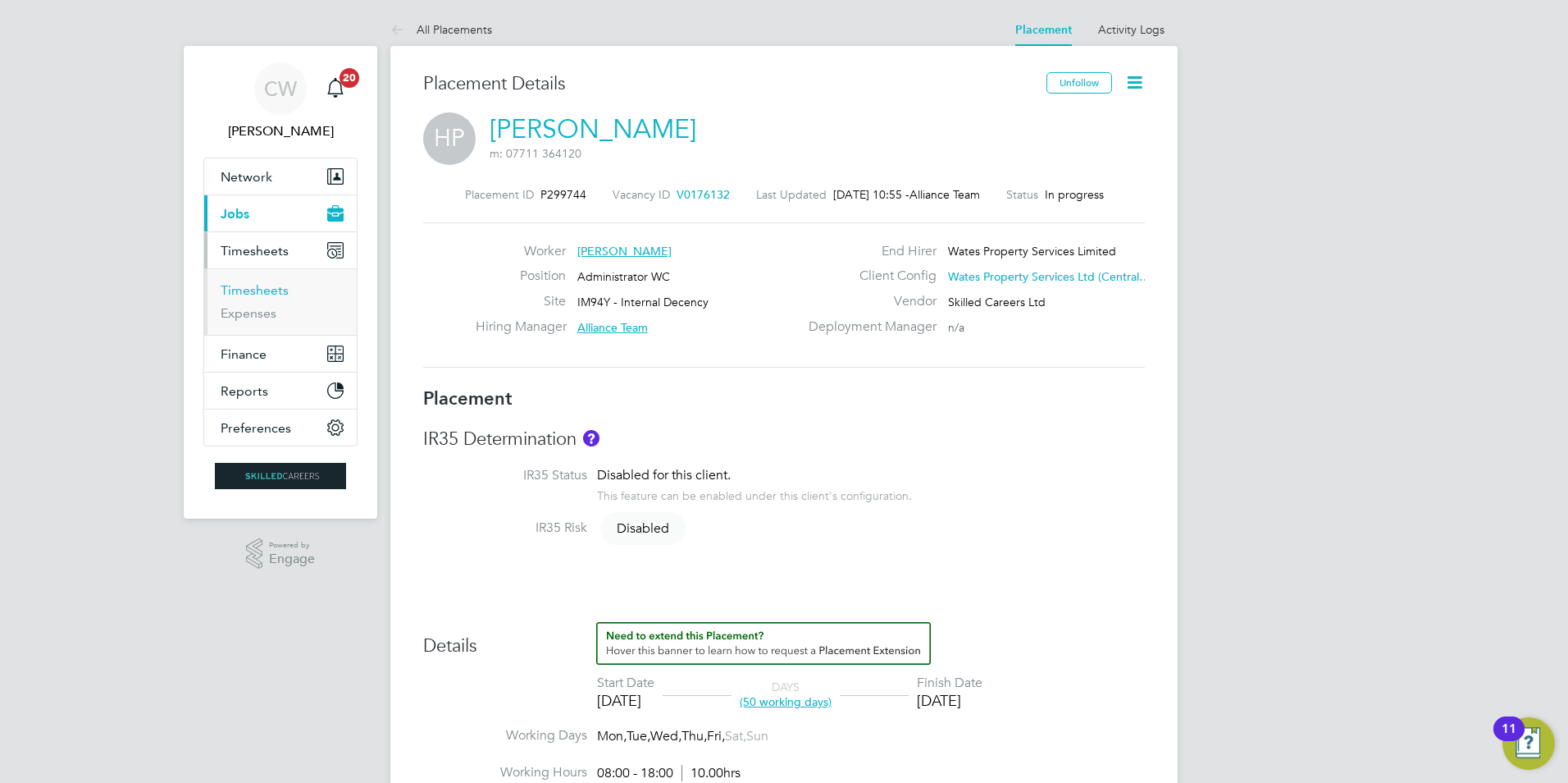
click at [273, 293] on link "Timesheets" at bounding box center [254, 290] width 68 height 16
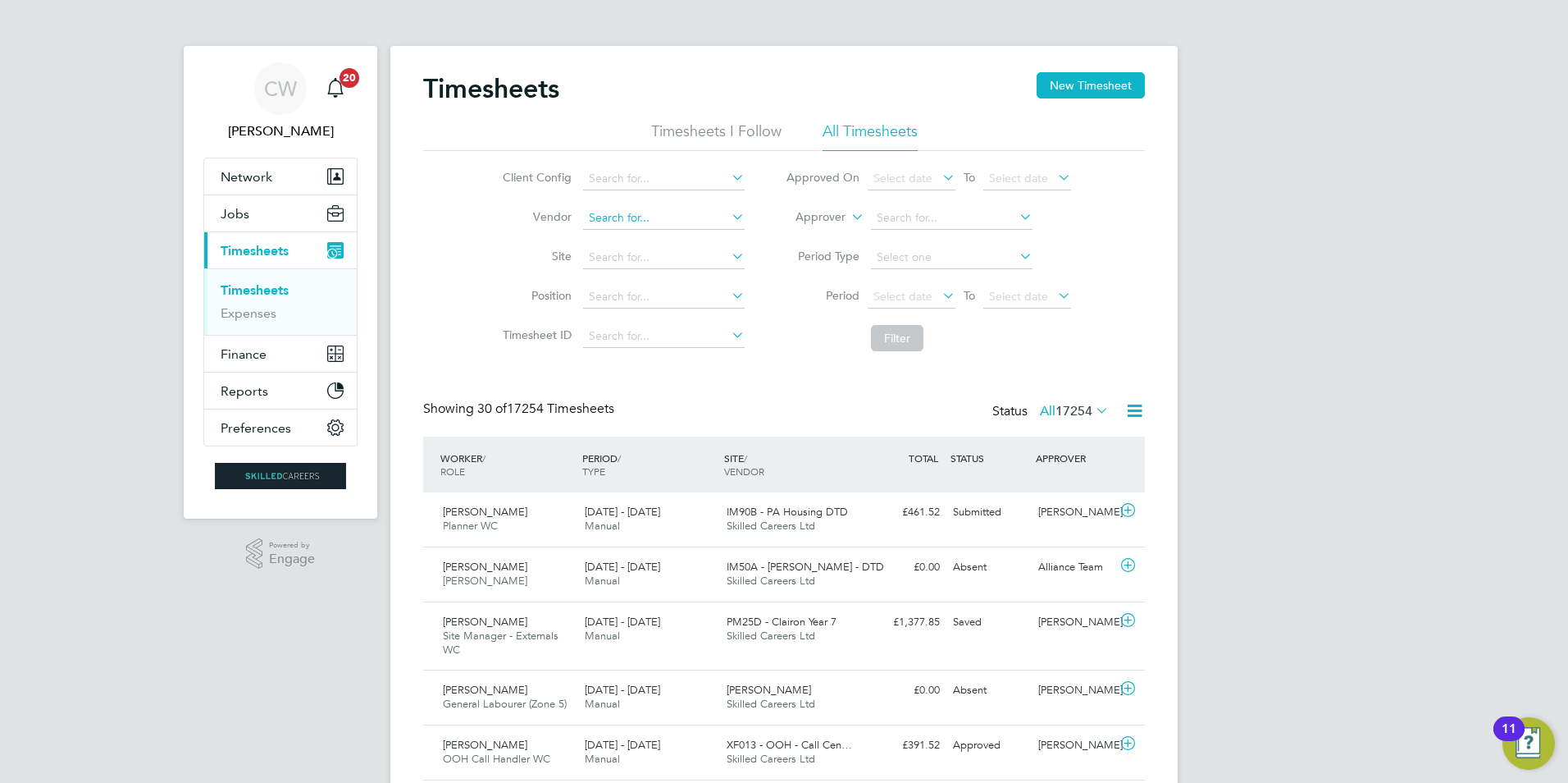
click at [688, 219] on input at bounding box center [663, 219] width 162 height 23
click at [508, 254] on label "Site" at bounding box center [534, 256] width 74 height 15
click at [634, 205] on li "Vendor" at bounding box center [621, 219] width 288 height 40
click at [651, 338] on input at bounding box center [663, 336] width 162 height 23
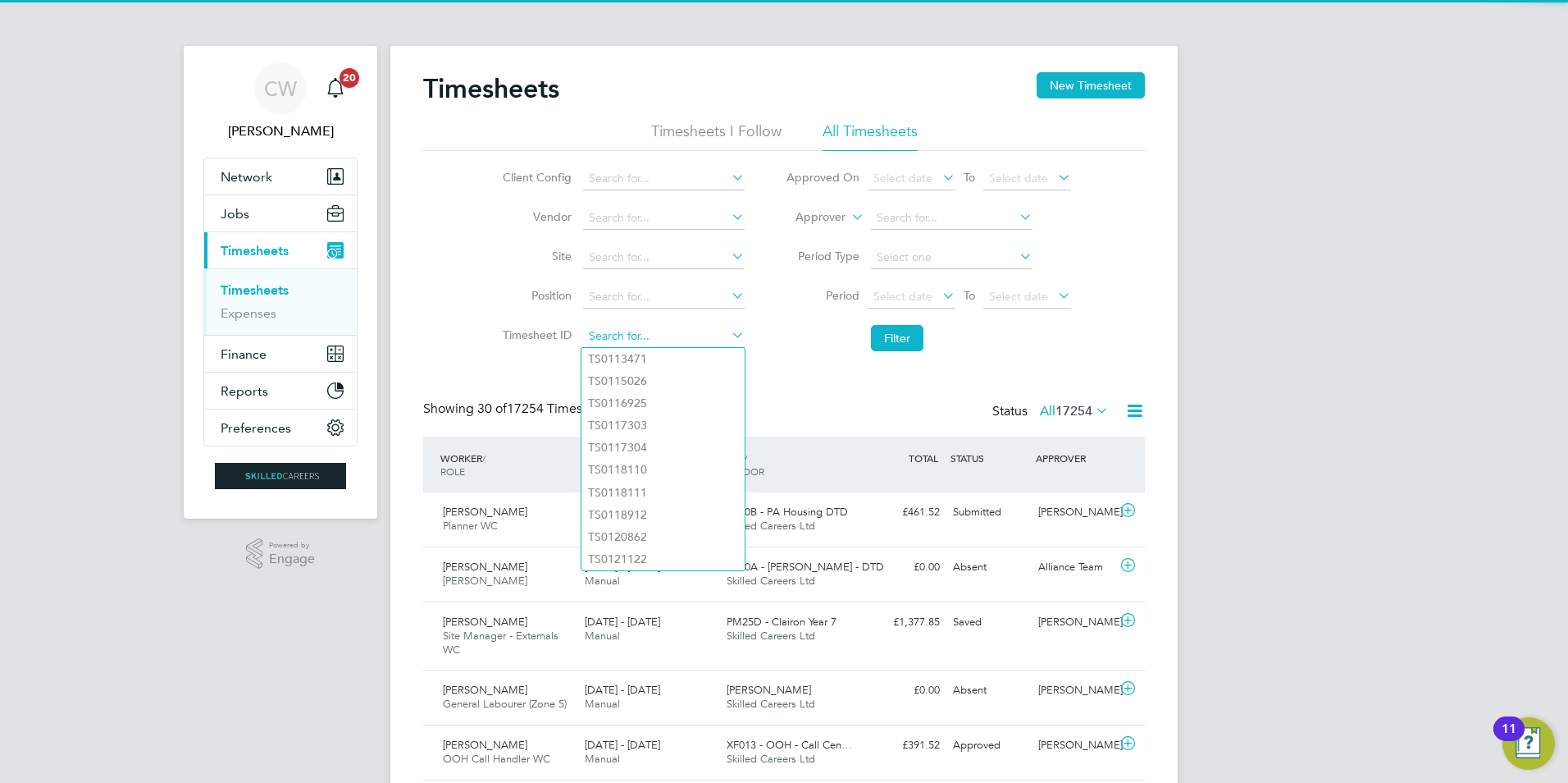
paste input "[PERSON_NAME]"
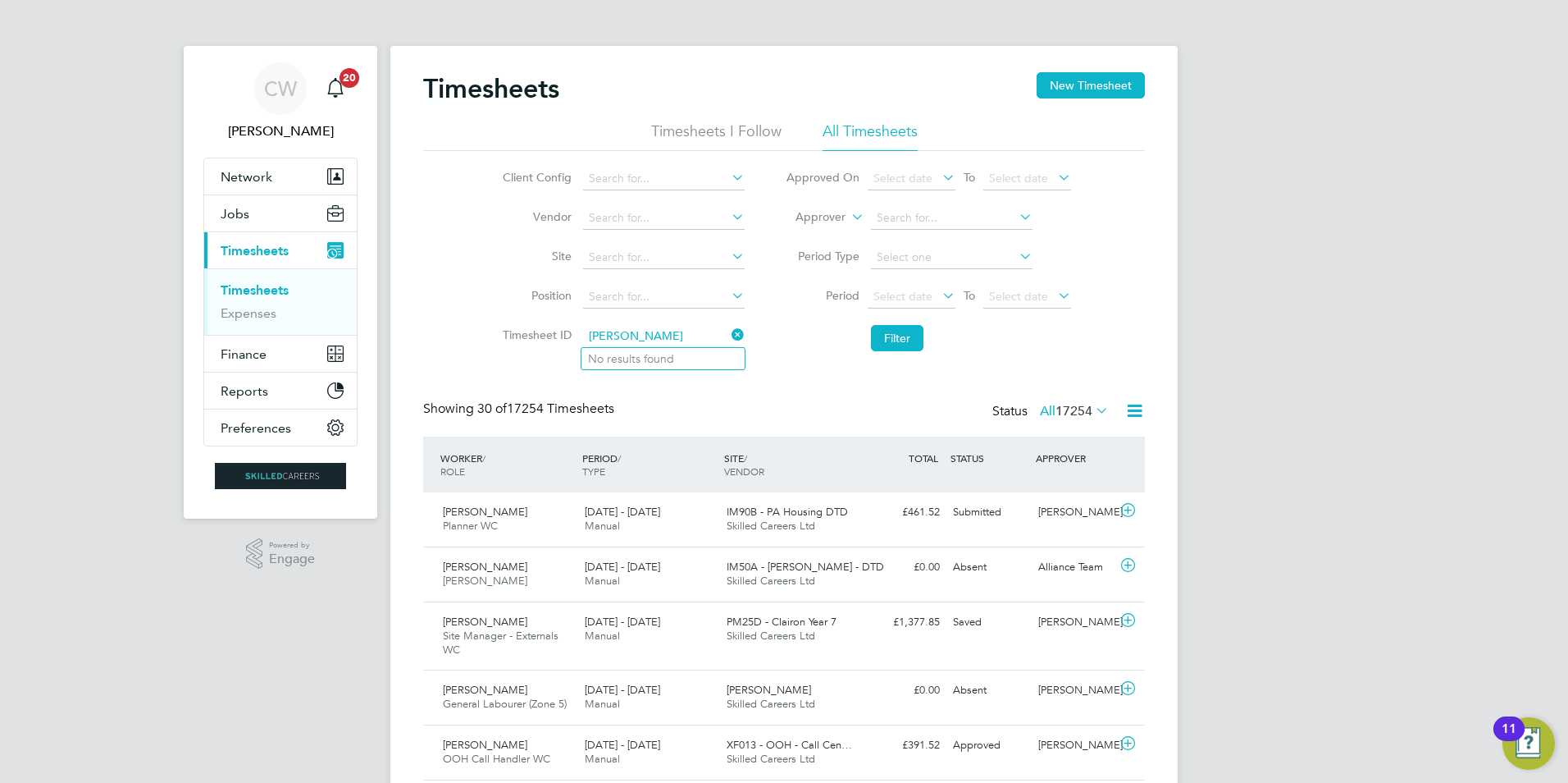
type input "[PERSON_NAME]"
click at [860, 346] on li "Filter" at bounding box center [929, 337] width 326 height 42
click at [282, 210] on button "Jobs" at bounding box center [281, 214] width 152 height 36
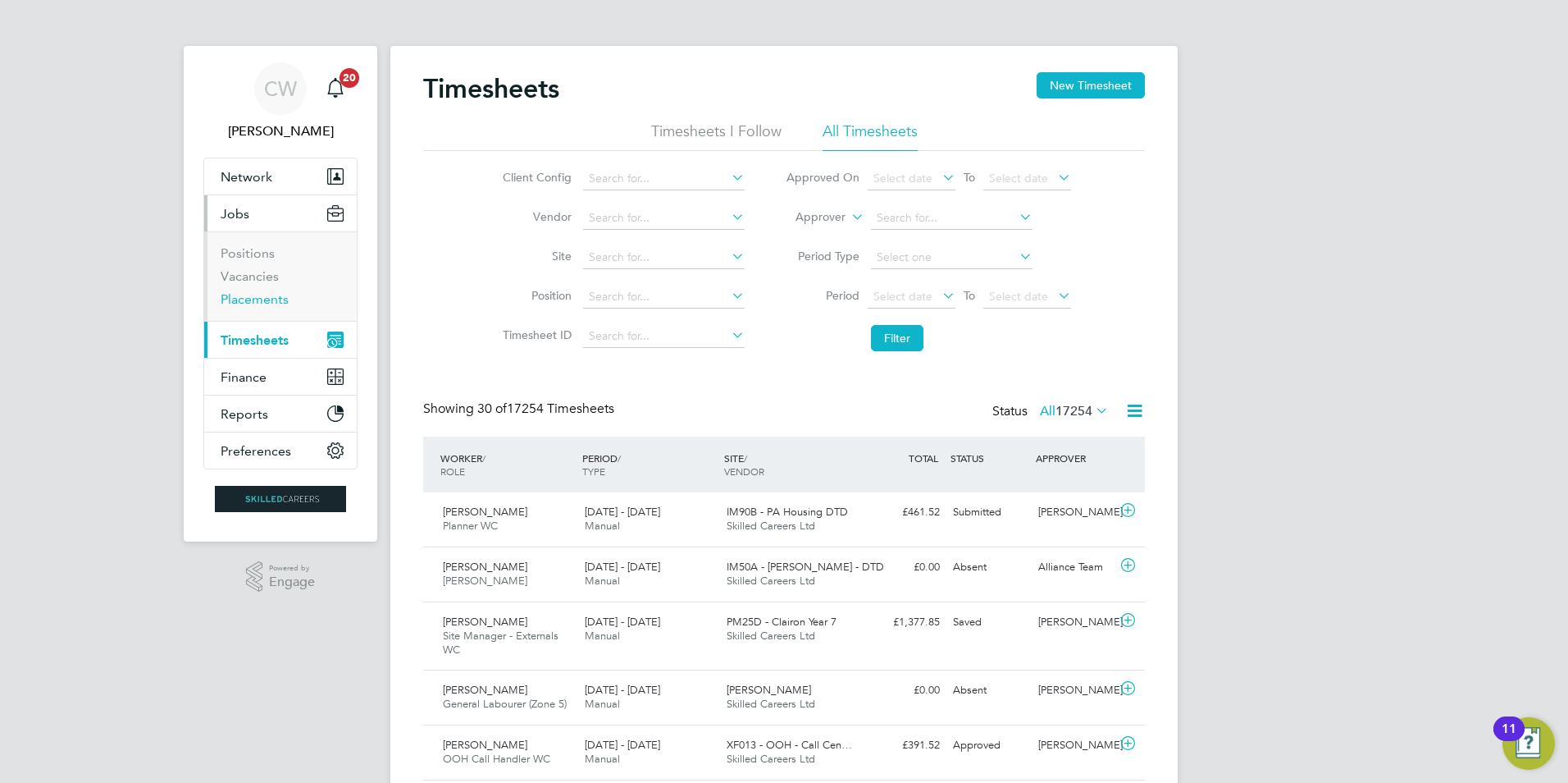
click at [287, 302] on link "Placements" at bounding box center [254, 299] width 68 height 16
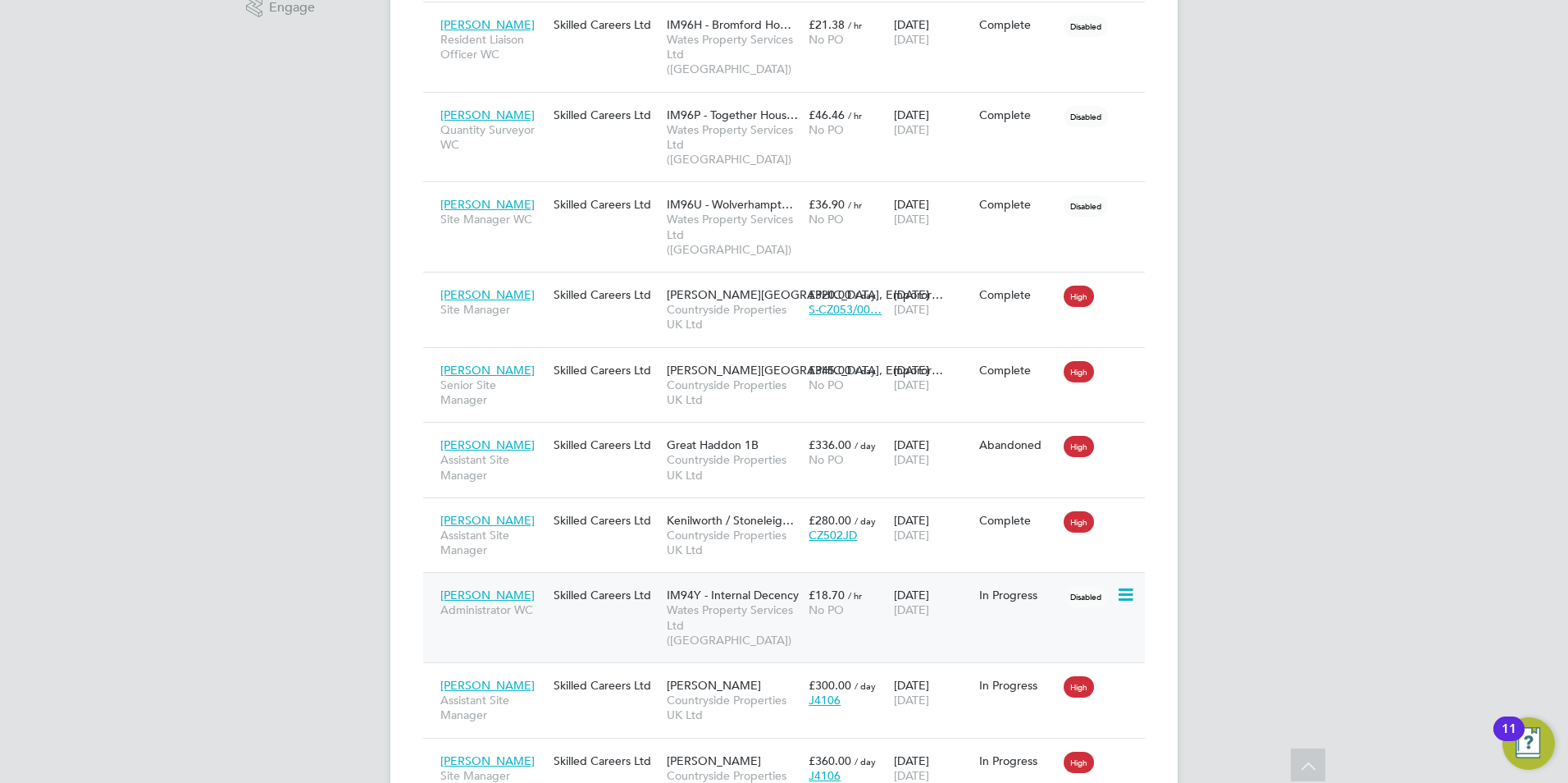
click at [1130, 585] on icon at bounding box center [1125, 595] width 17 height 20
click at [605, 572] on div "Hitendra Parekh Administrator WC Skilled Careers Ltd IM94Y - Internal Decency W…" at bounding box center [784, 616] width 721 height 90
click at [508, 587] on span "[PERSON_NAME]" at bounding box center [488, 595] width 94 height 15
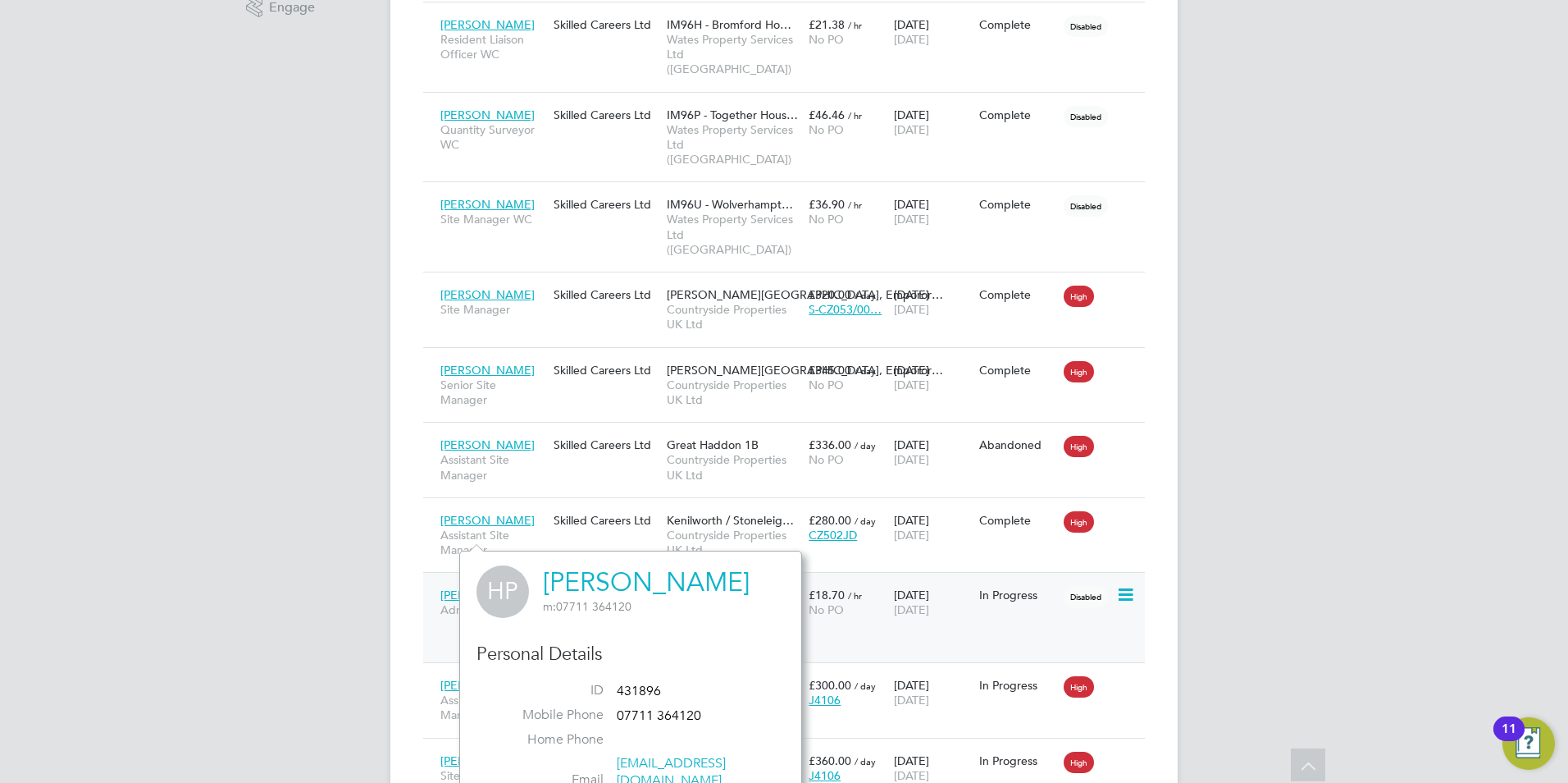
click at [495, 587] on span "[PERSON_NAME]" at bounding box center [488, 595] width 94 height 15
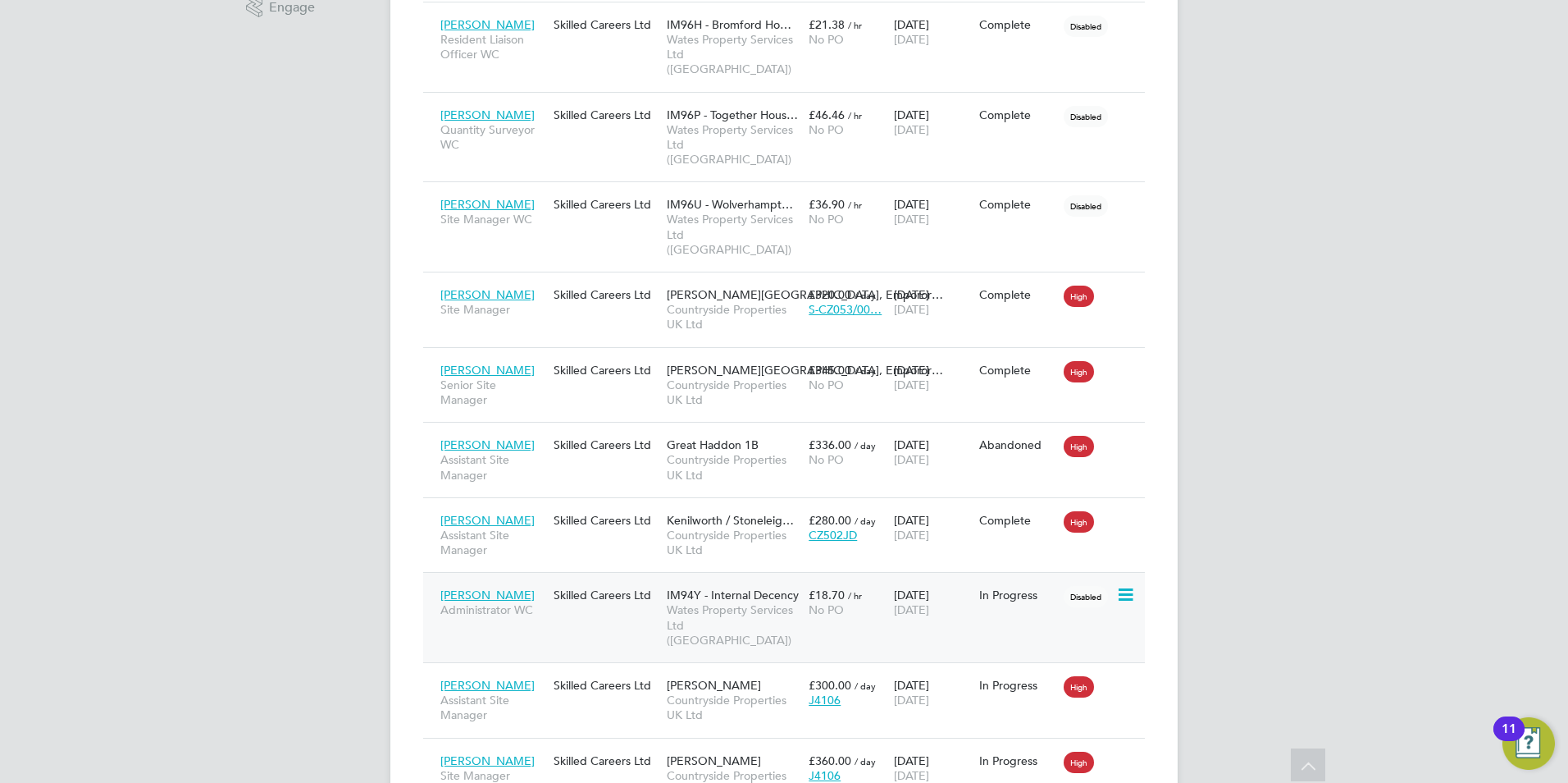
click at [927, 579] on div "25 Aug 2025 31 Oct 2025" at bounding box center [932, 602] width 85 height 46
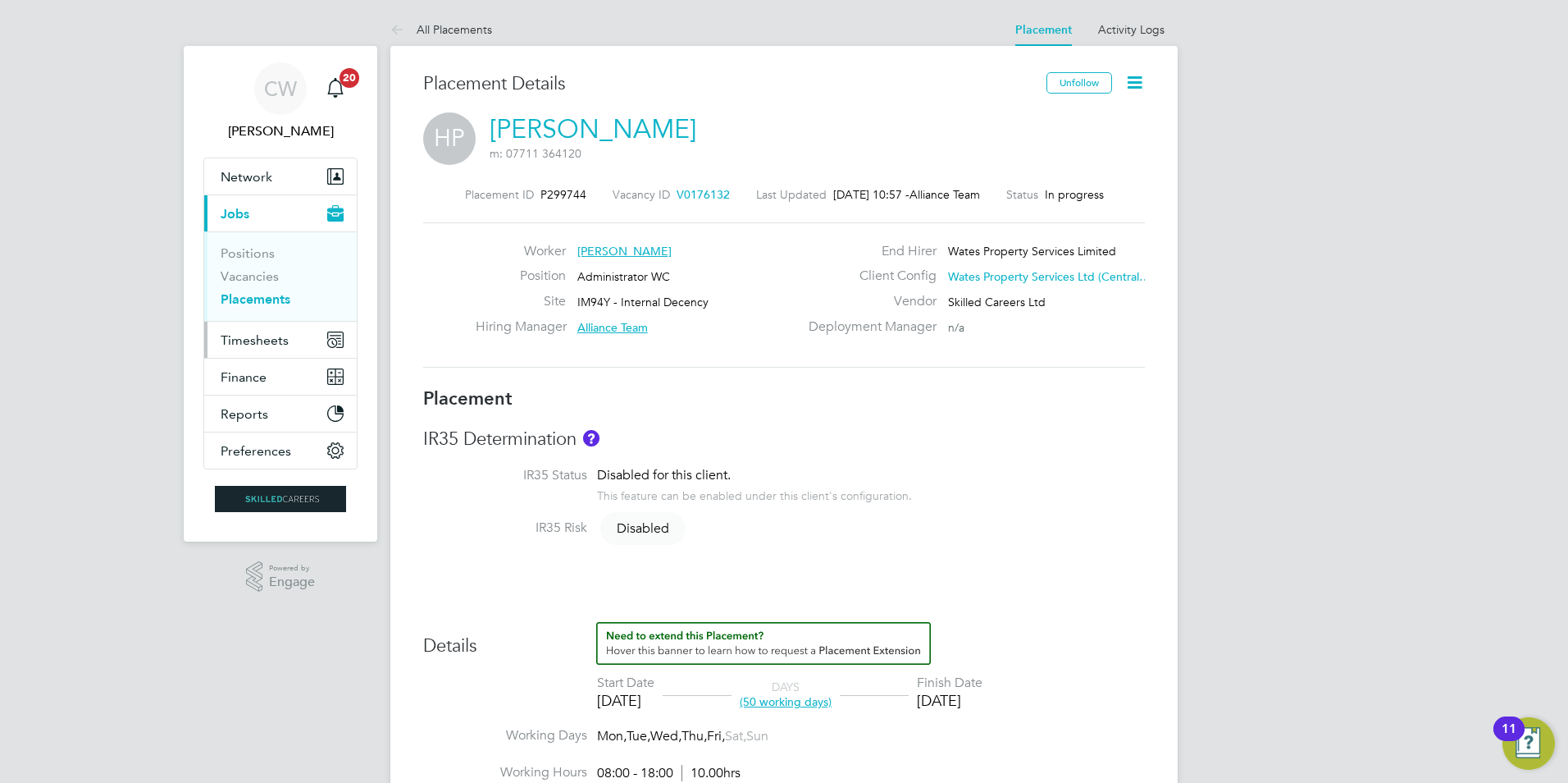
click at [252, 330] on button "Timesheets" at bounding box center [281, 340] width 152 height 36
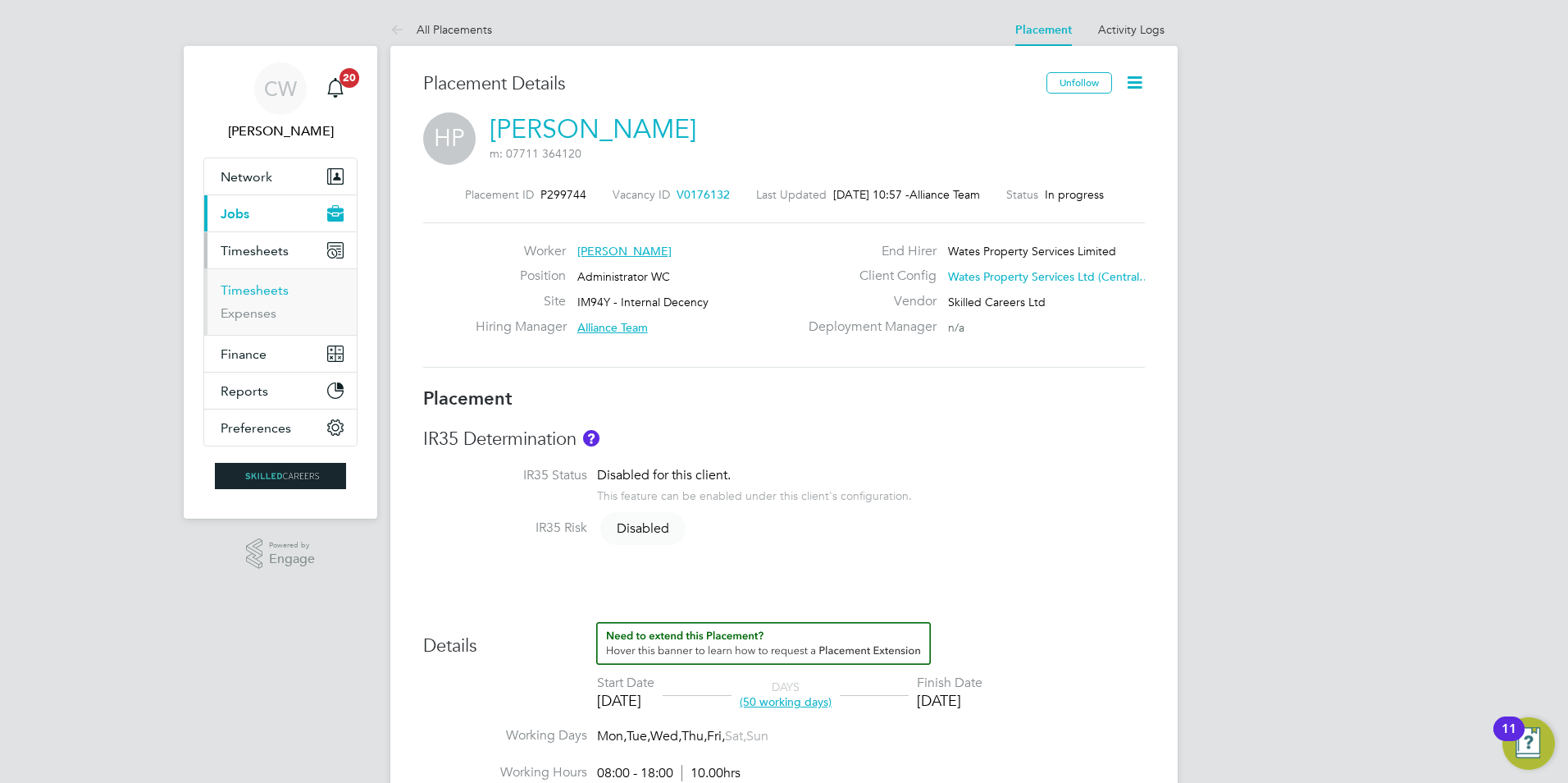
click at [261, 287] on link "Timesheets" at bounding box center [254, 290] width 68 height 16
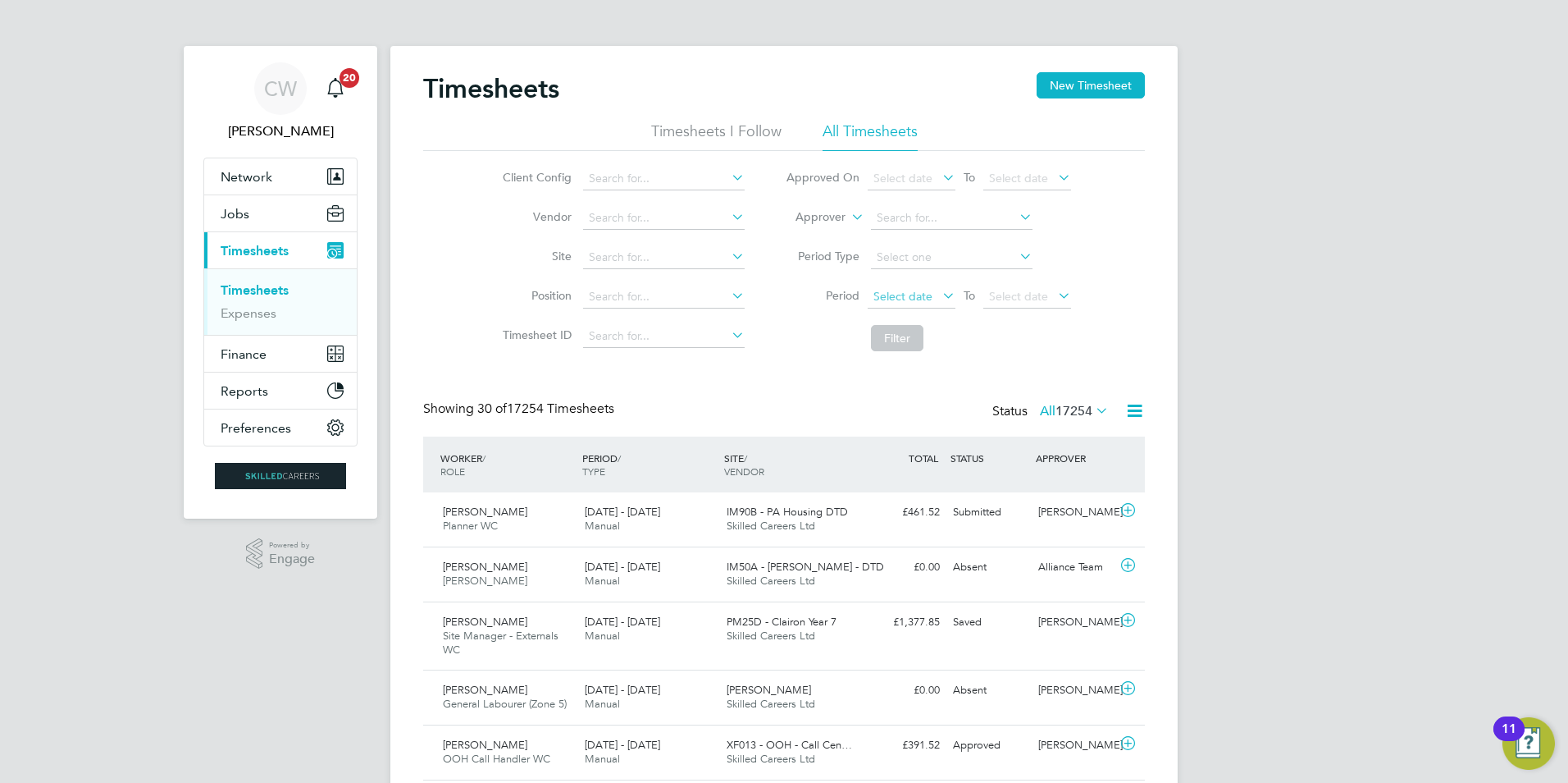
click at [920, 307] on span "Select date" at bounding box center [912, 297] width 88 height 22
click at [0, 0] on div "M T W T F S S" at bounding box center [0, 0] width 0 height 0
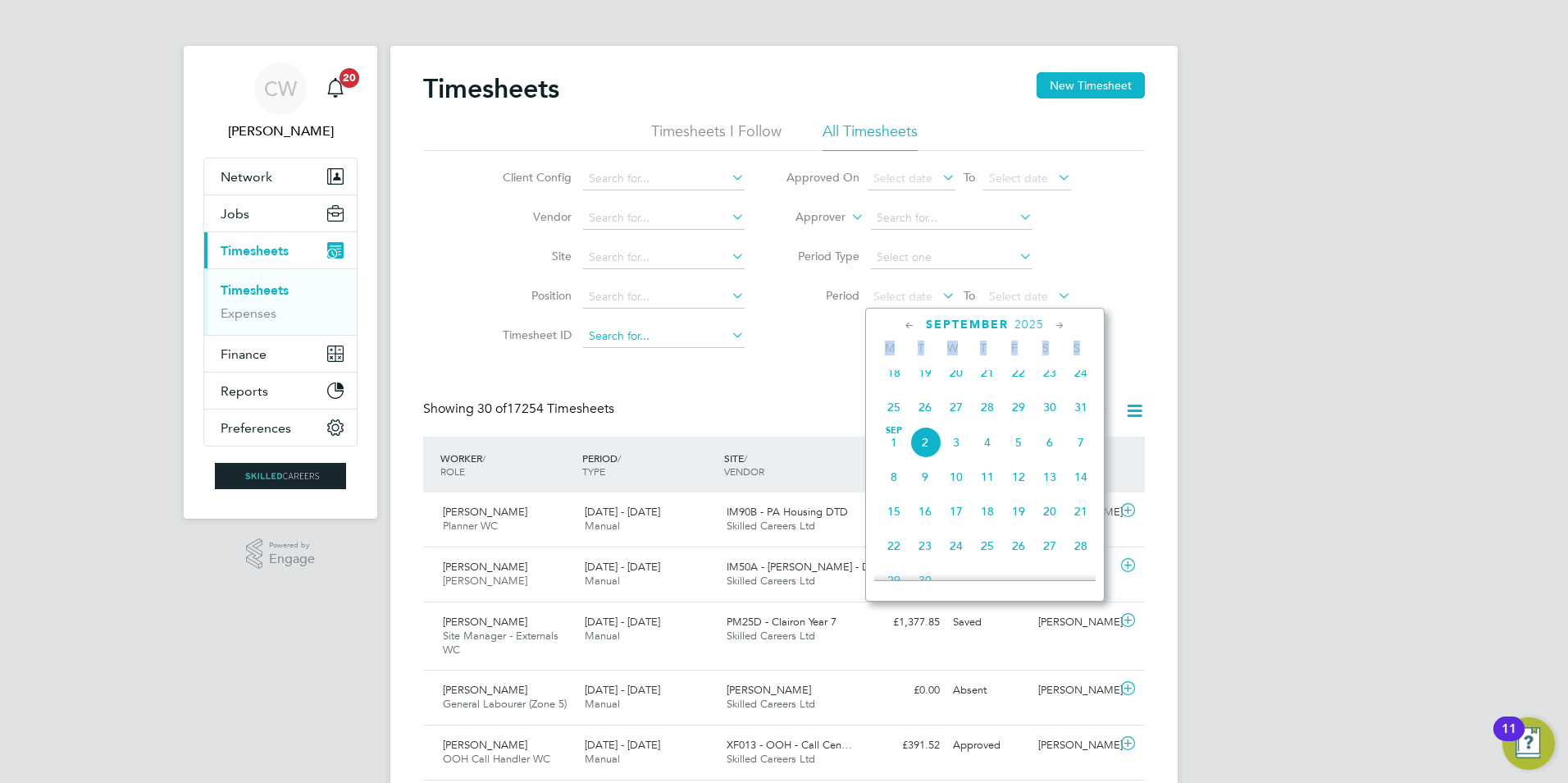
click at [710, 329] on input at bounding box center [663, 336] width 162 height 23
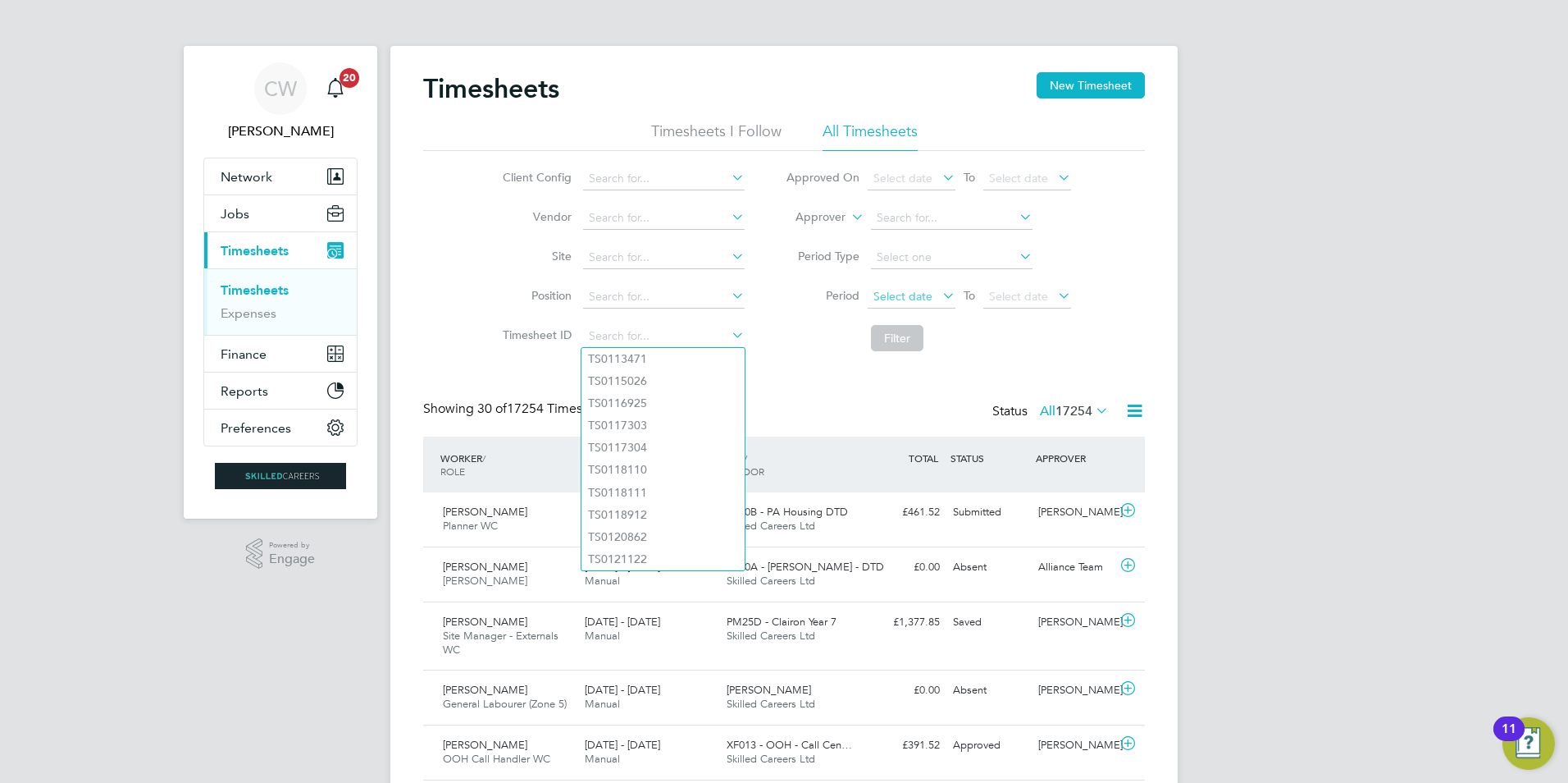
click at [912, 288] on span "Select date" at bounding box center [912, 297] width 88 height 22
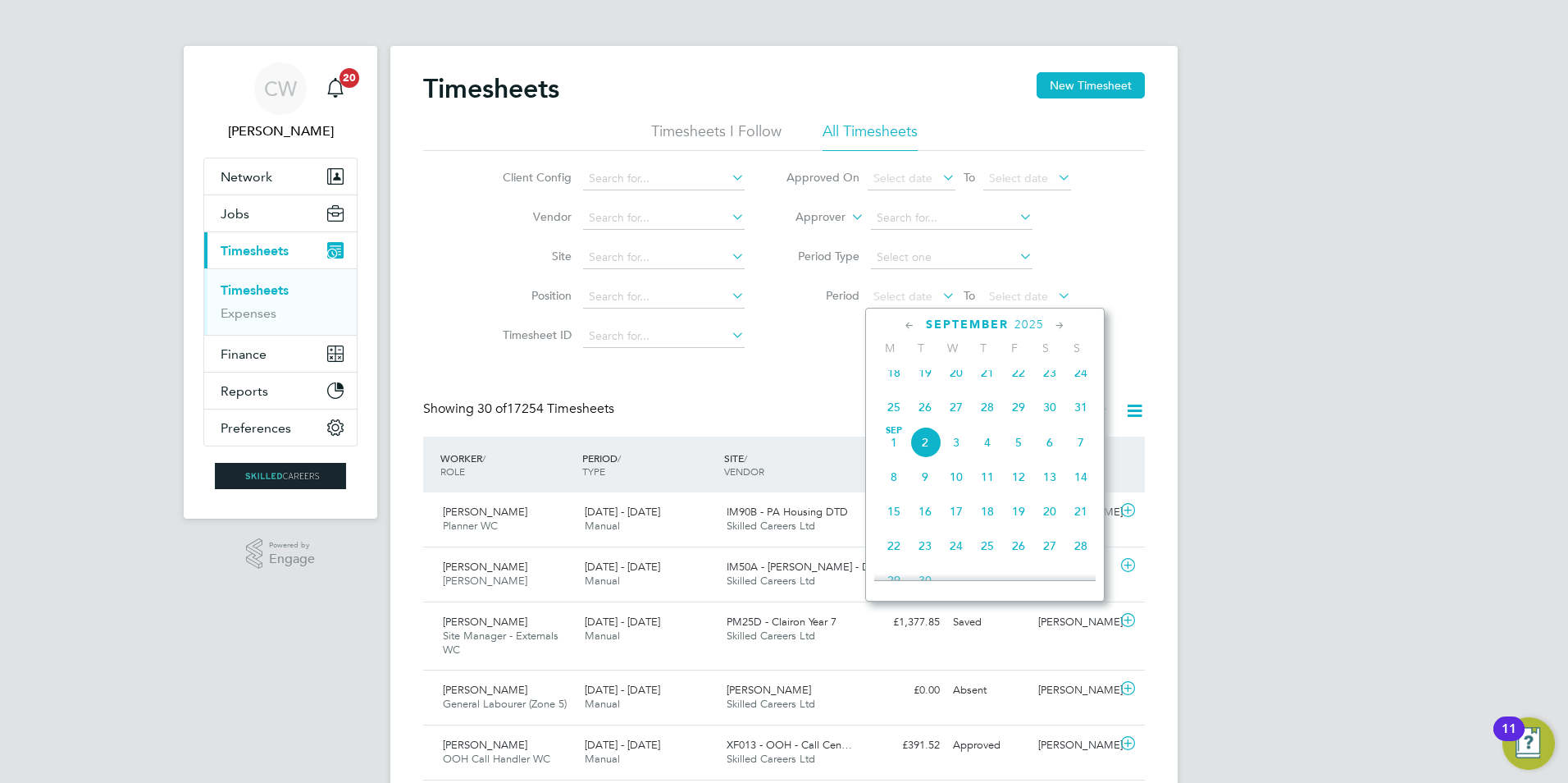
click at [898, 413] on span "25" at bounding box center [895, 407] width 31 height 31
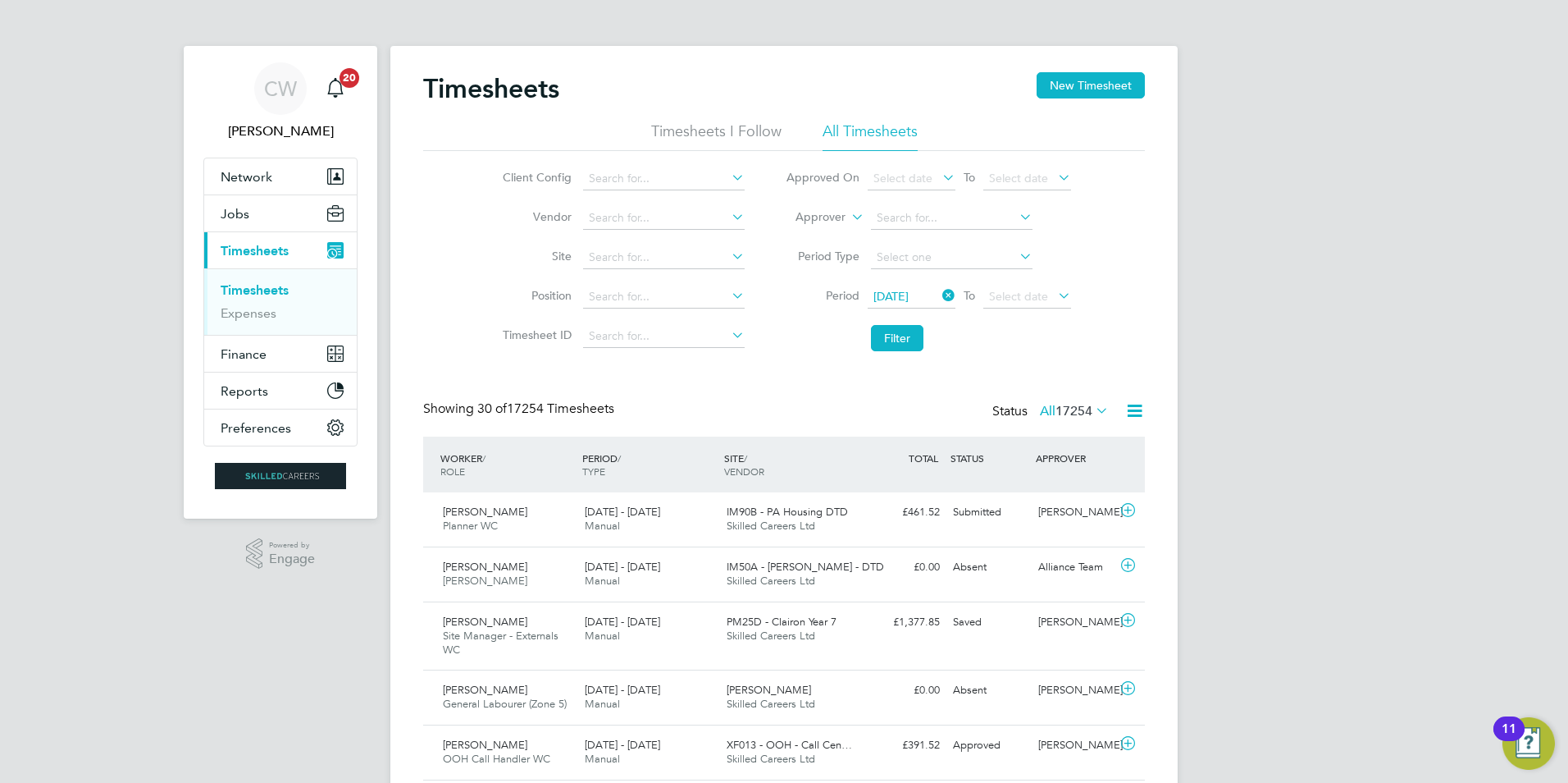
click at [1022, 275] on li "Period Type" at bounding box center [929, 258] width 326 height 40
click at [1002, 298] on span "Select date" at bounding box center [1018, 297] width 59 height 15
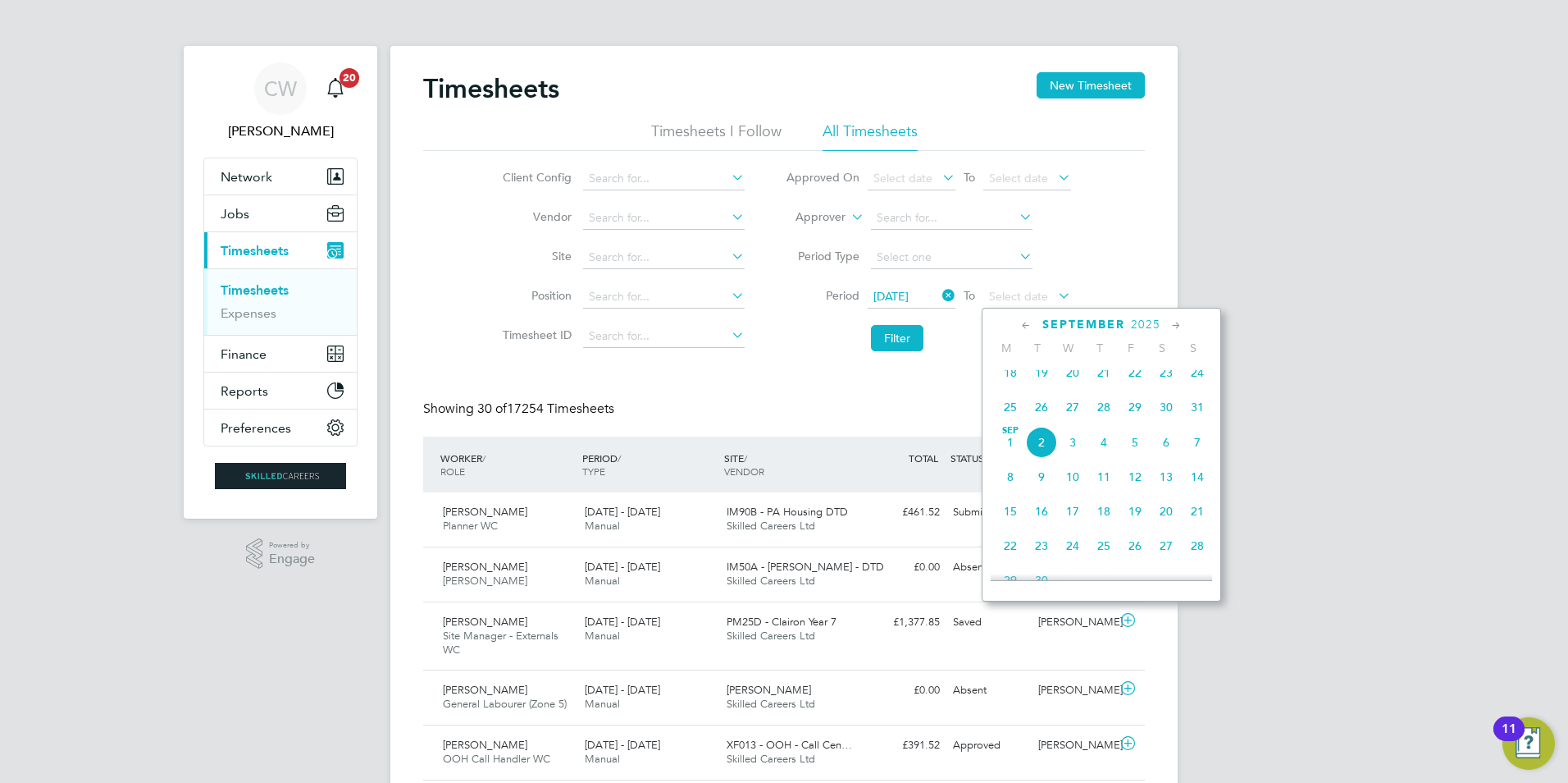
click at [1198, 418] on span "31" at bounding box center [1198, 407] width 31 height 31
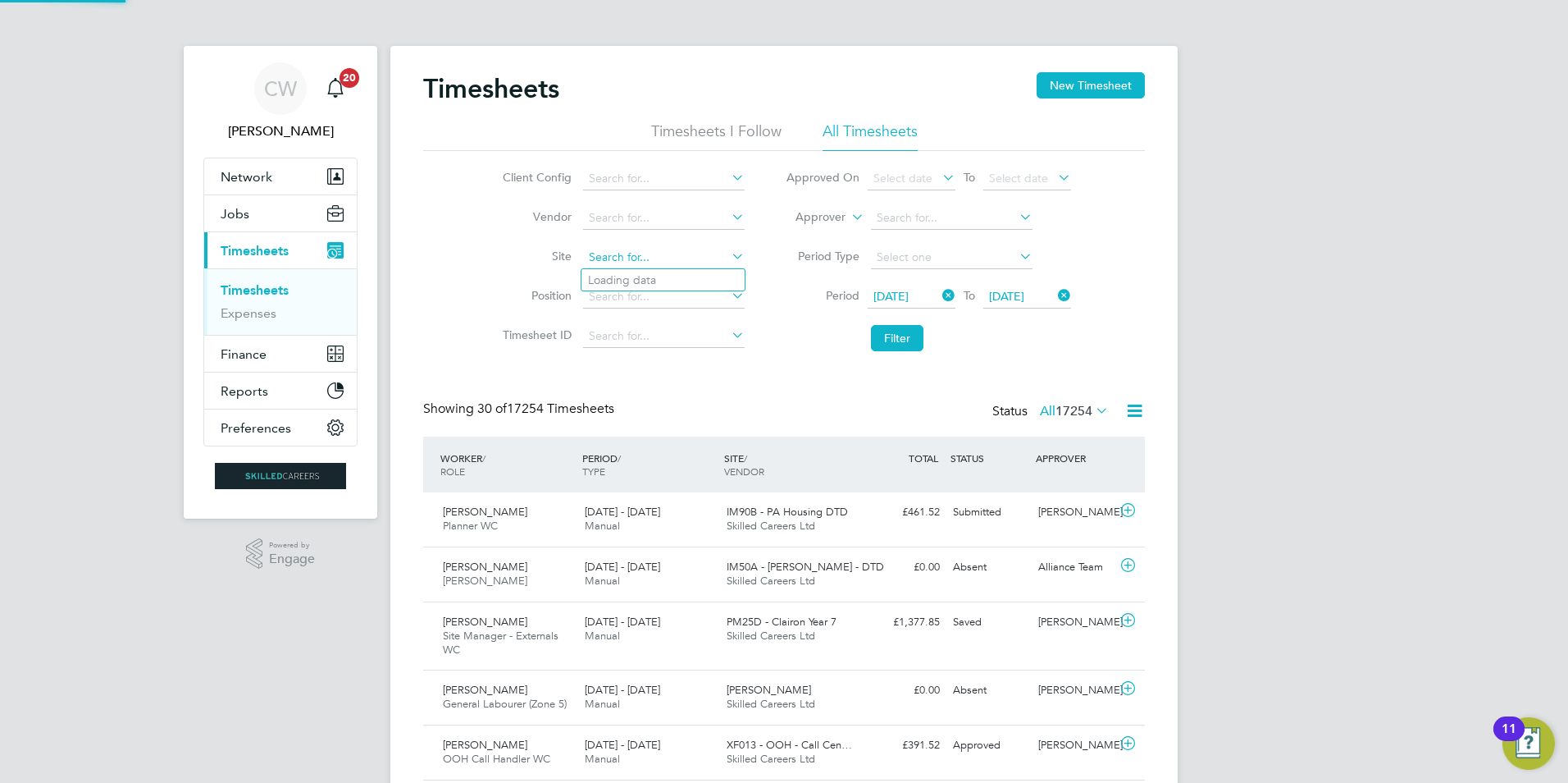
click at [639, 258] on input at bounding box center [663, 258] width 162 height 23
click at [801, 294] on li "IM94Y - Internal Decency" at bounding box center [820, 302] width 477 height 22
type input "IM94Y - Internal Decency"
click at [880, 332] on button "Filter" at bounding box center [897, 338] width 52 height 27
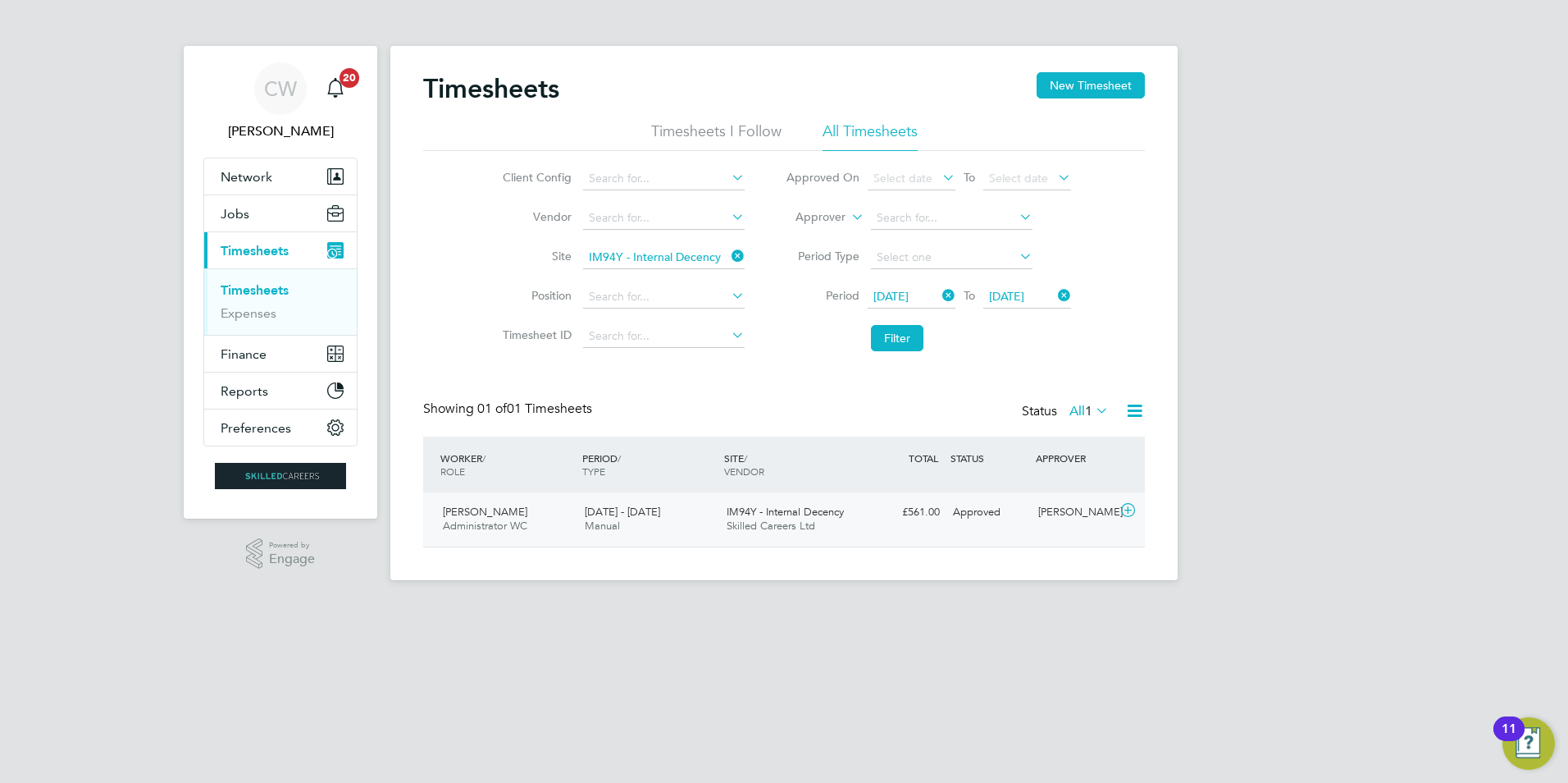
click at [1038, 526] on div "[PERSON_NAME]" at bounding box center [1074, 512] width 85 height 27
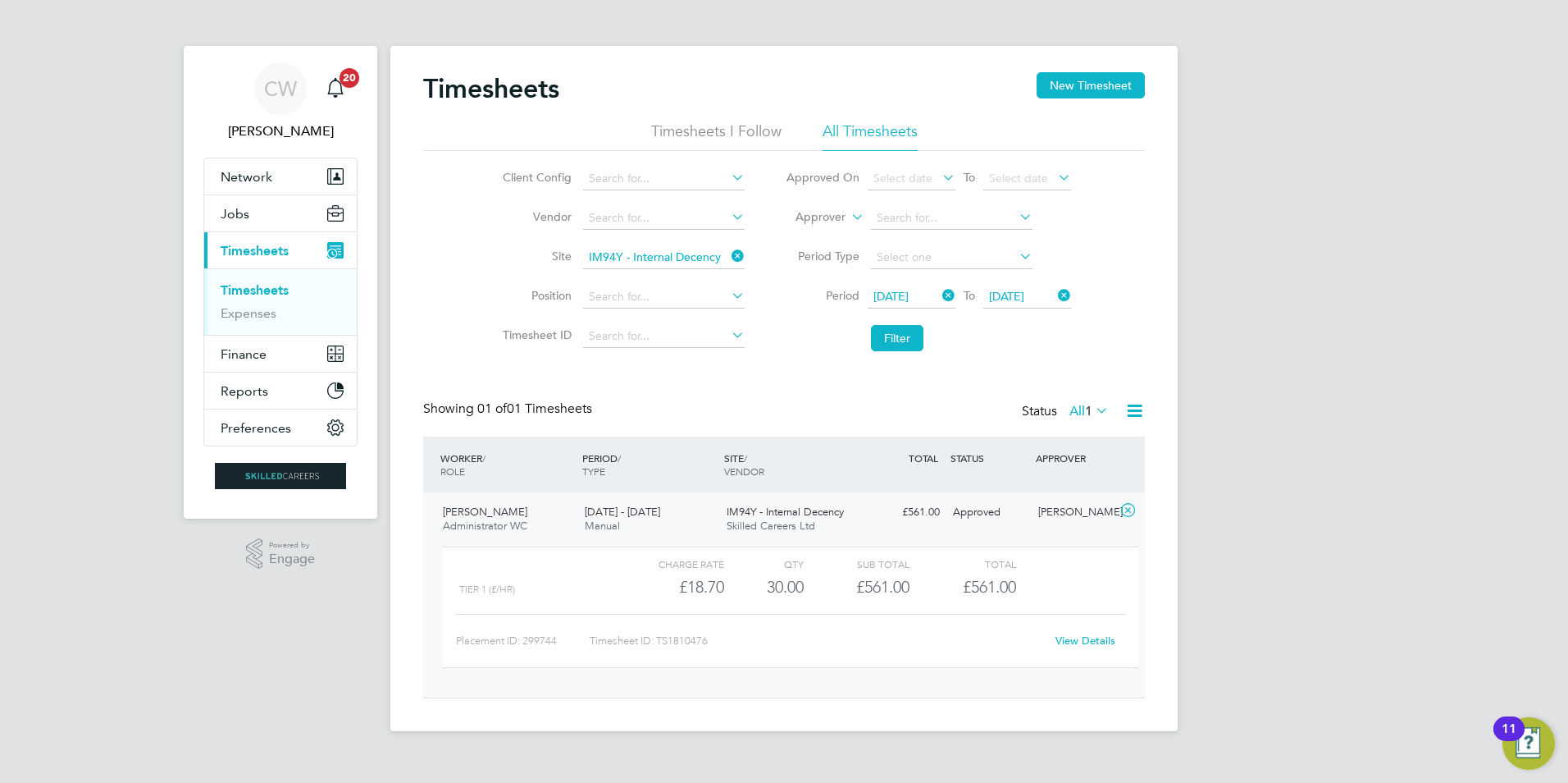
click at [1078, 648] on div "View Details" at bounding box center [1085, 641] width 80 height 27
click at [1080, 648] on div "View Details" at bounding box center [1085, 641] width 80 height 27
click at [1083, 639] on link "View Details" at bounding box center [1086, 640] width 60 height 14
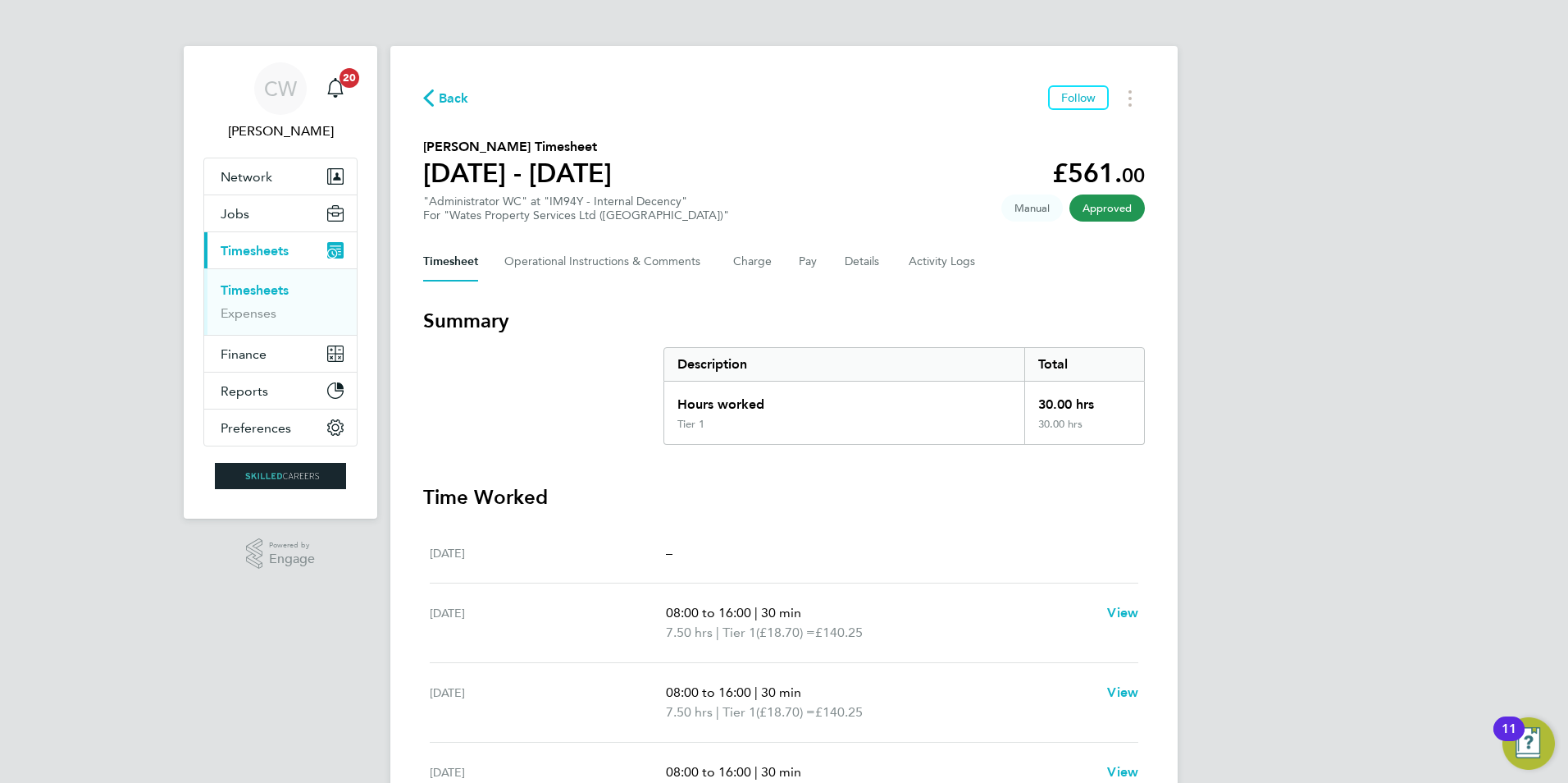
click at [827, 474] on section "Summary Description Total Hours worked 30.00 hrs Tier 1 30.00 hrs Time Worked […" at bounding box center [784, 644] width 721 height 673
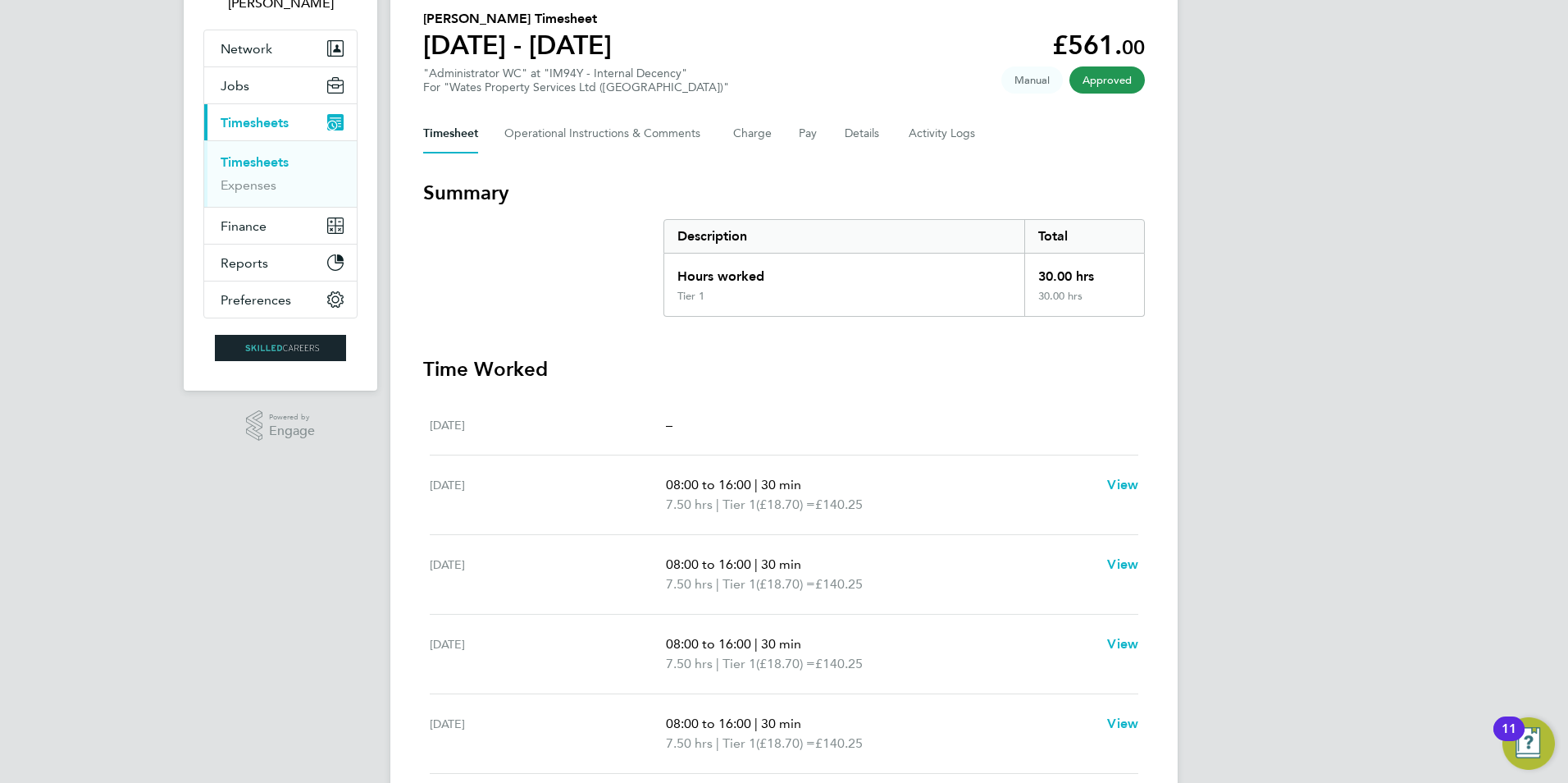
scroll to position [99, 0]
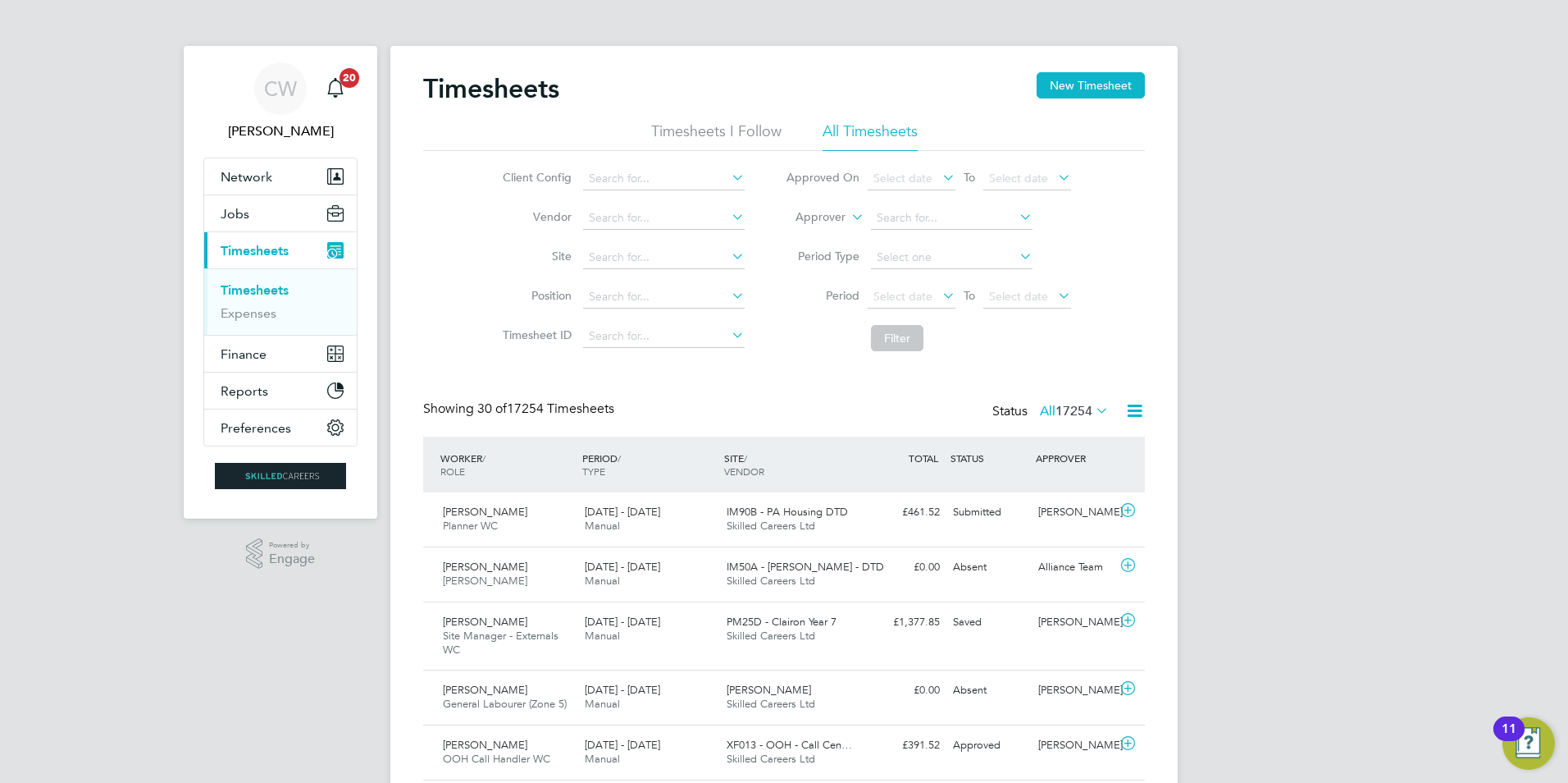
click at [641, 348] on li "Timesheet ID" at bounding box center [621, 336] width 288 height 40
click at [649, 338] on input at bounding box center [663, 336] width 162 height 23
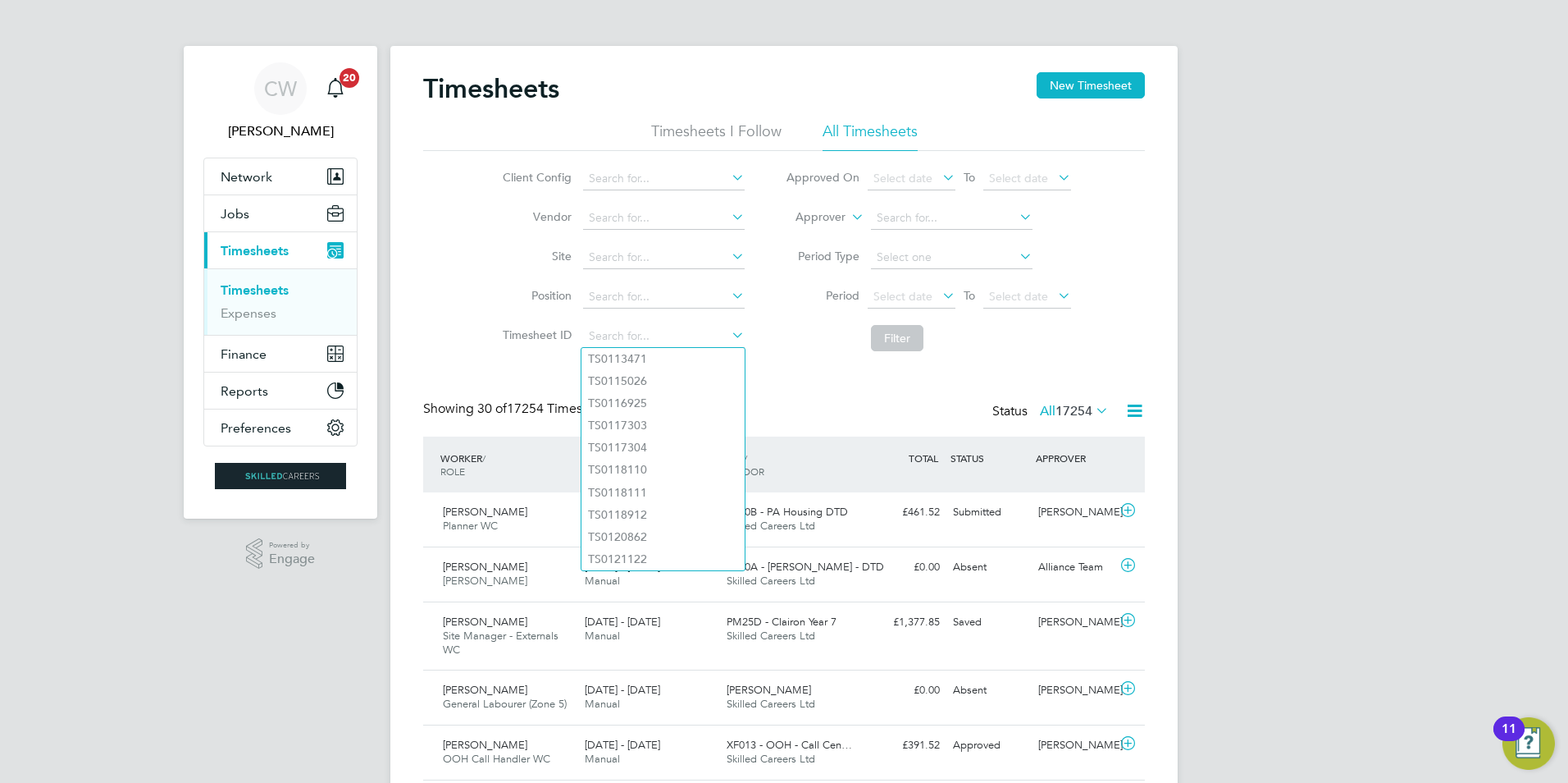
drag, startPoint x: 736, startPoint y: 162, endPoint x: 731, endPoint y: 121, distance: 41.3
click at [735, 157] on div "Client Config Vendor Site Position Timesheet ID Approved On Select date To Sele…" at bounding box center [784, 255] width 721 height 209
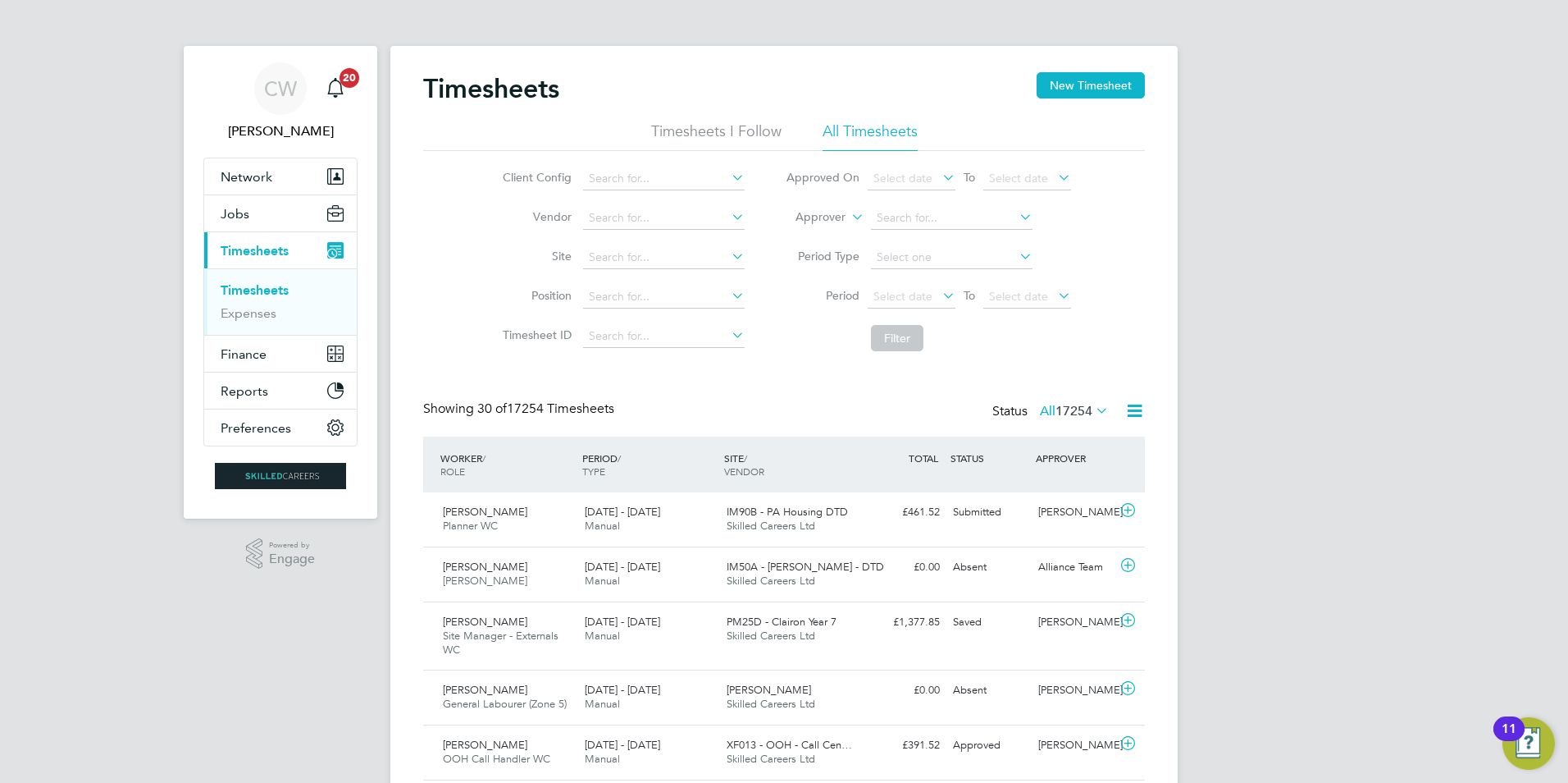
click at [731, 120] on div "Timesheets New Timesheet" at bounding box center [784, 96] width 721 height 49
click at [735, 133] on li "Timesheets I Follow" at bounding box center [716, 137] width 130 height 30
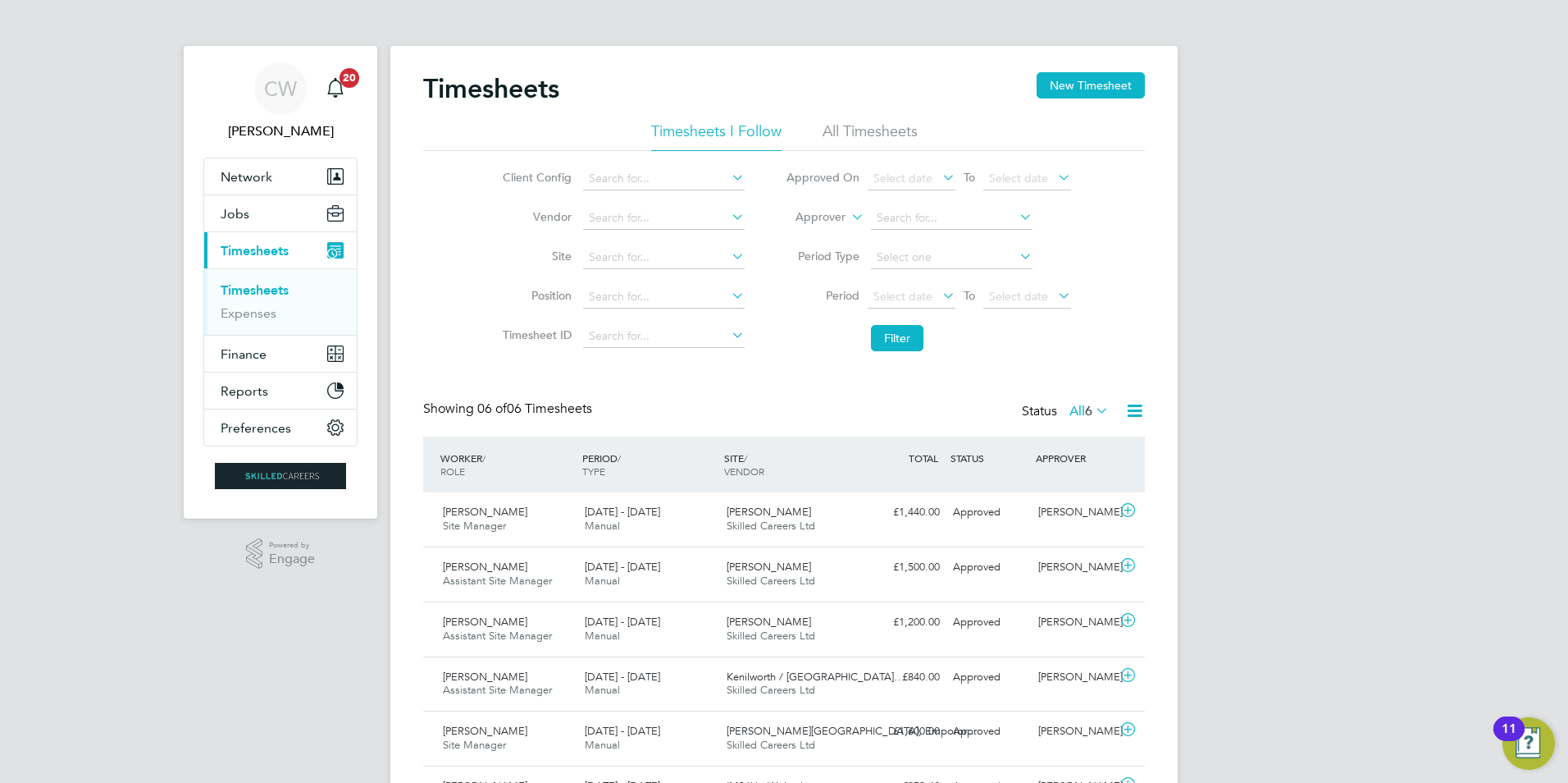
click at [855, 130] on li "All Timesheets" at bounding box center [870, 137] width 95 height 30
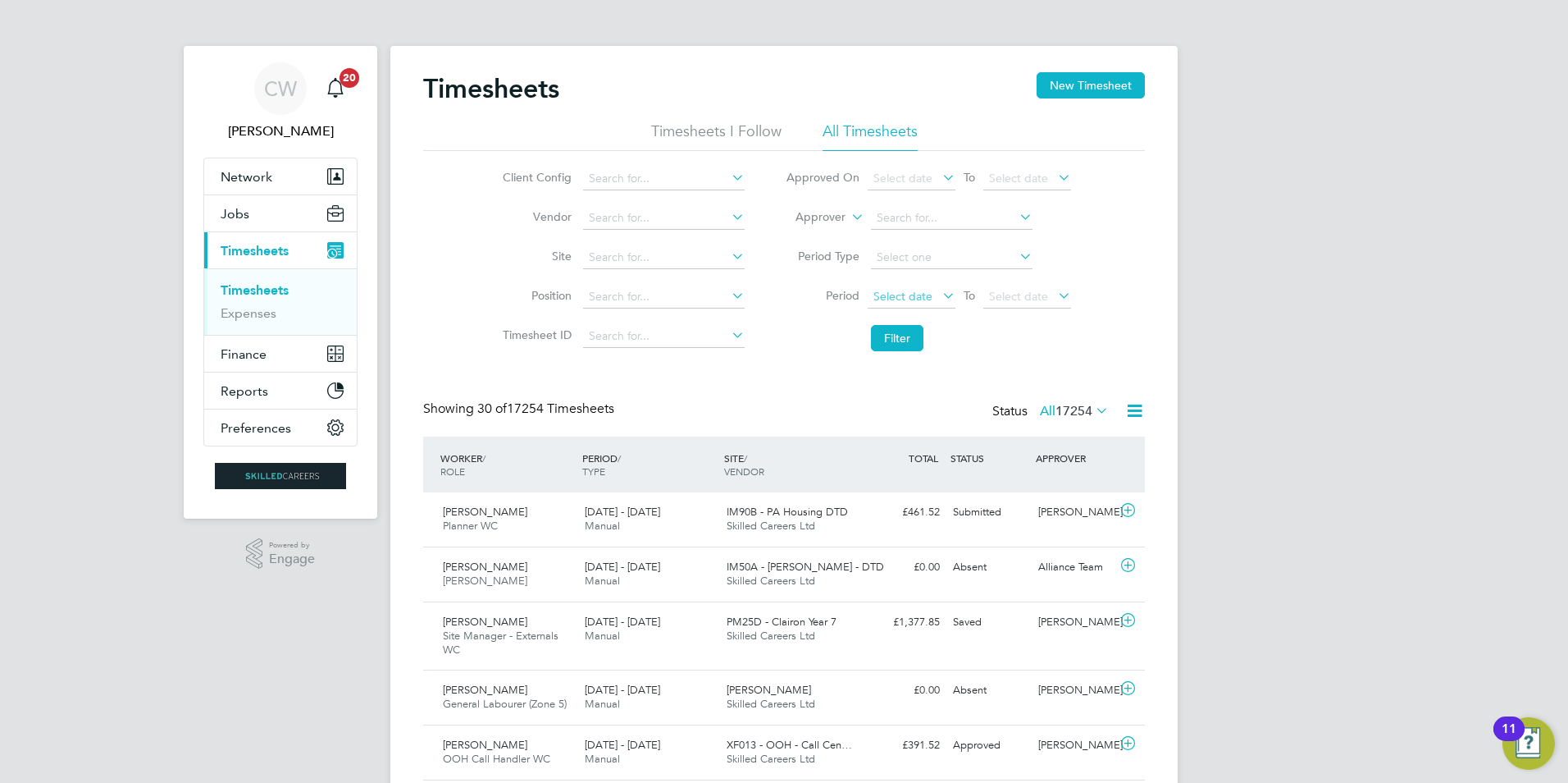
click at [910, 306] on span "Select date" at bounding box center [912, 297] width 88 height 22
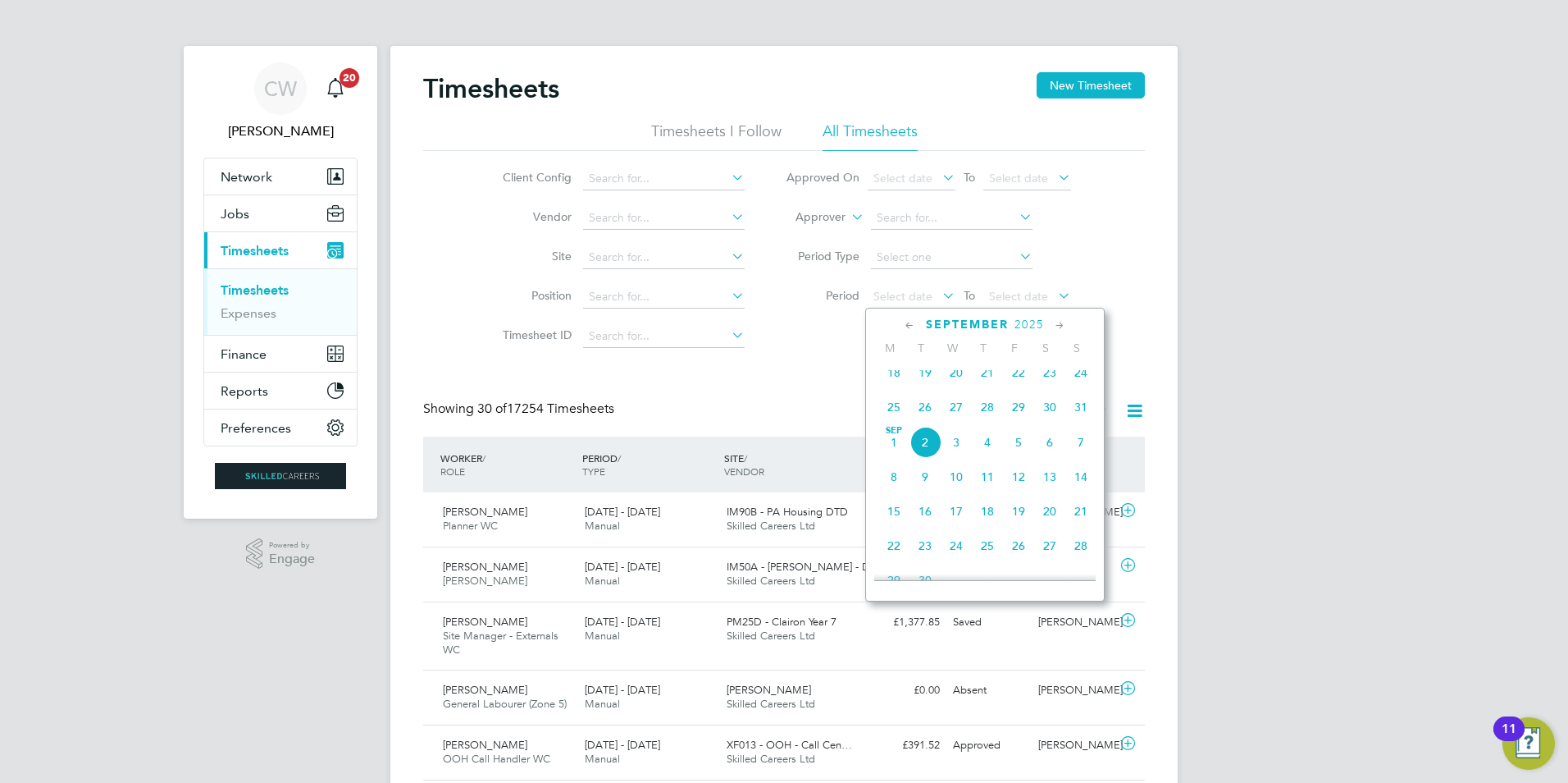
click at [888, 413] on span "25" at bounding box center [895, 407] width 31 height 31
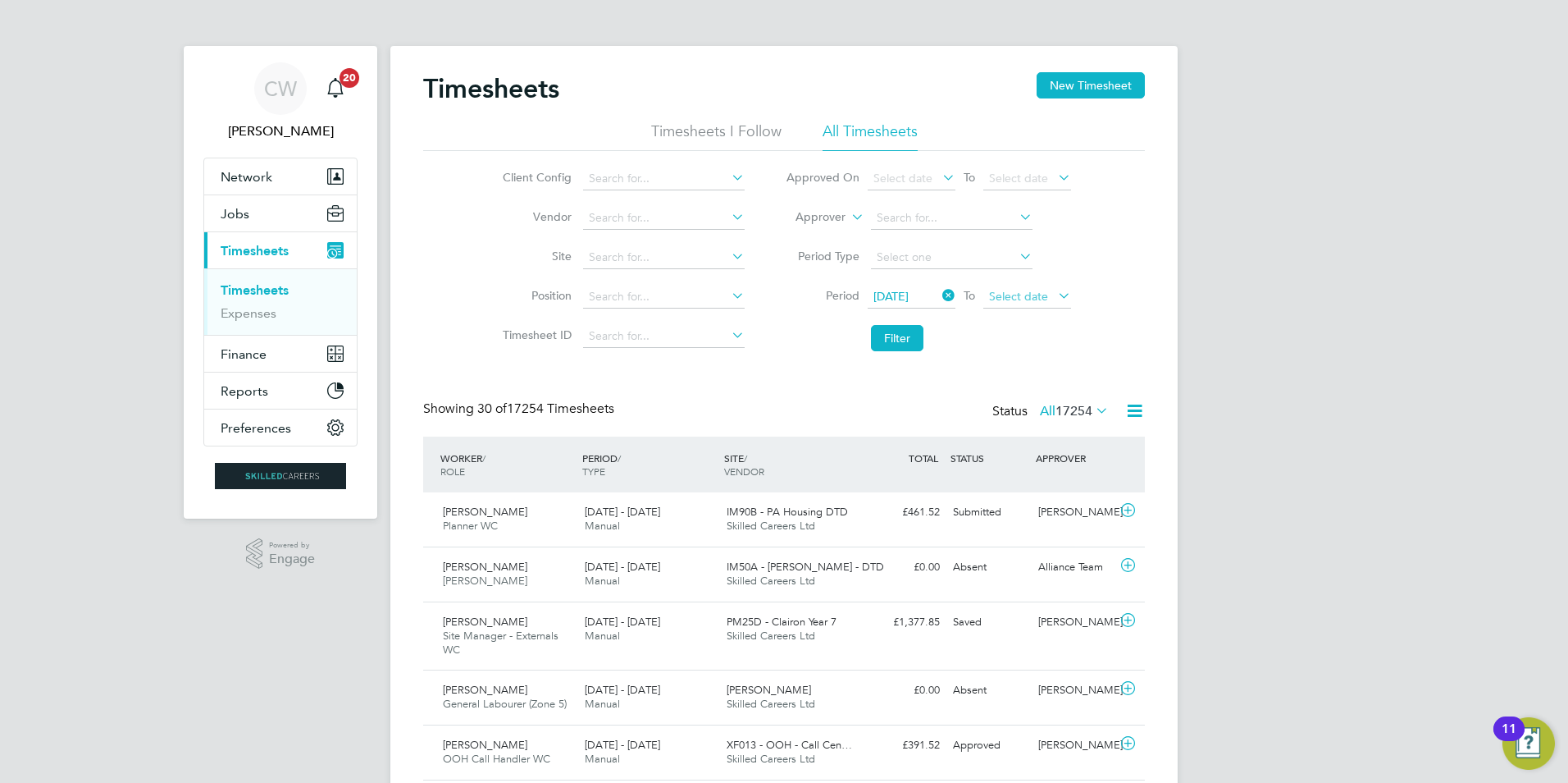
click at [1035, 306] on span "Select date" at bounding box center [1027, 297] width 88 height 22
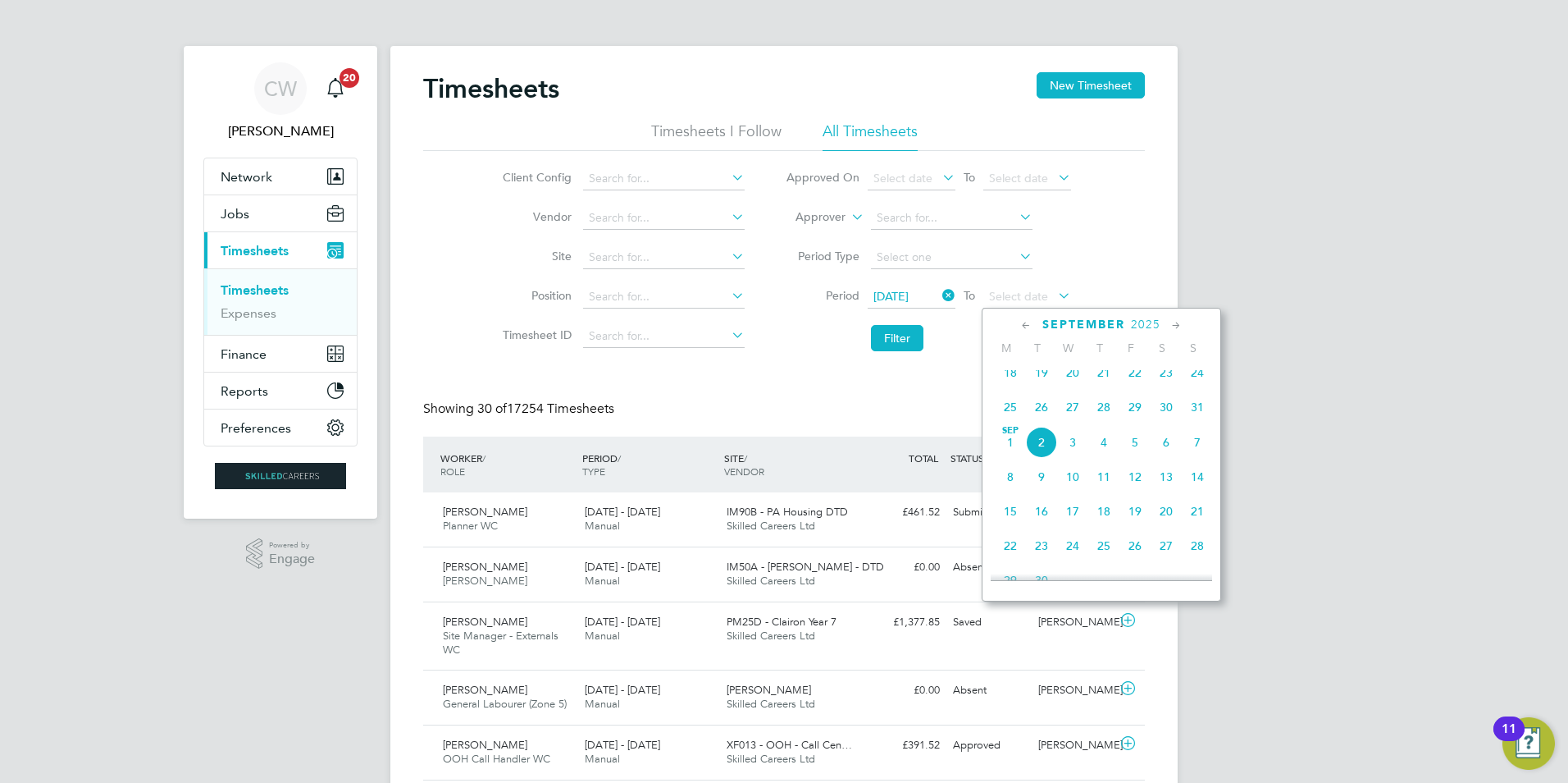
click at [1199, 417] on span "31" at bounding box center [1198, 407] width 31 height 31
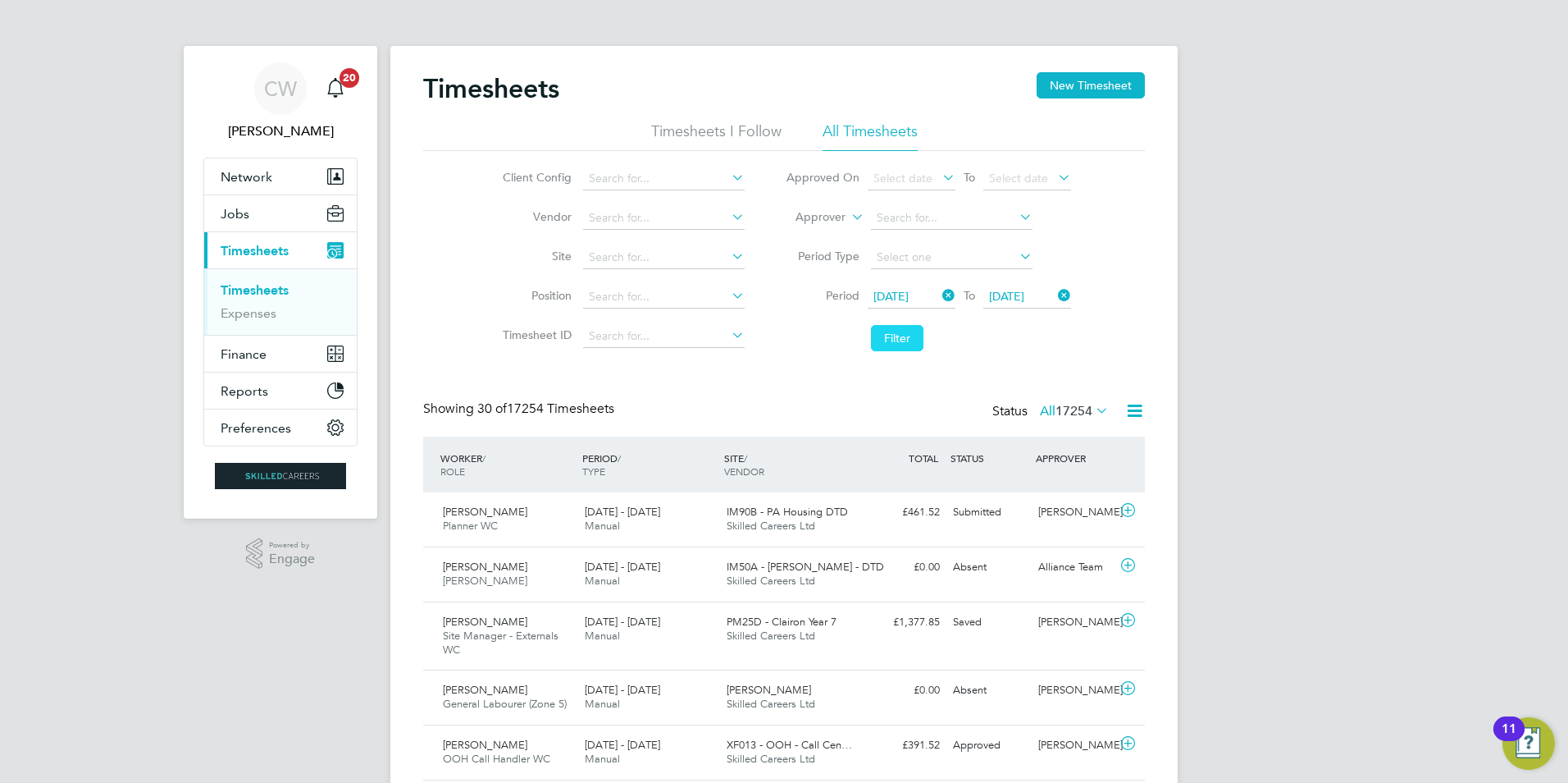
click at [910, 350] on button "Filter" at bounding box center [897, 338] width 52 height 27
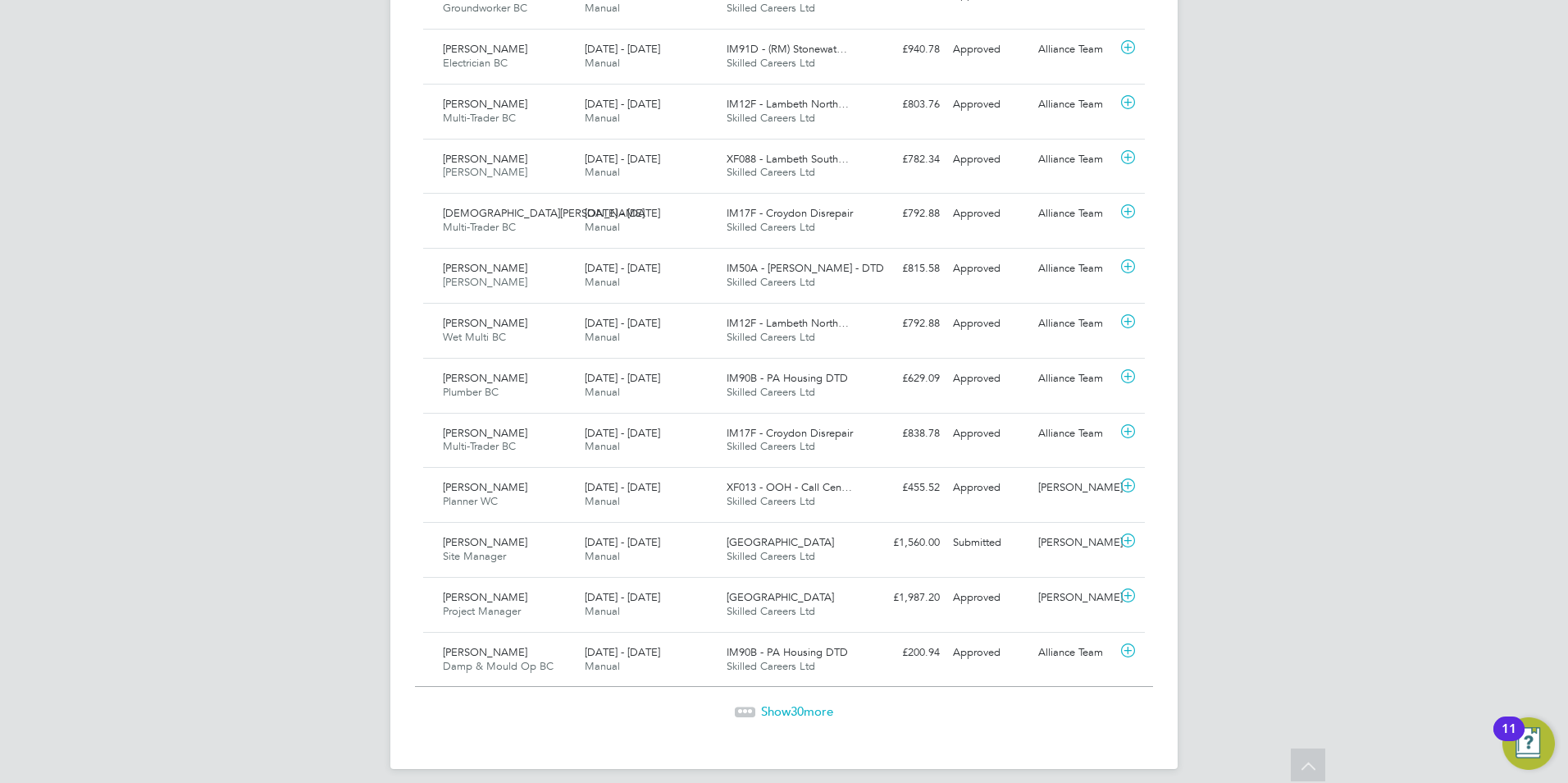
click at [786, 716] on span "Show 30 more" at bounding box center [797, 711] width 72 height 16
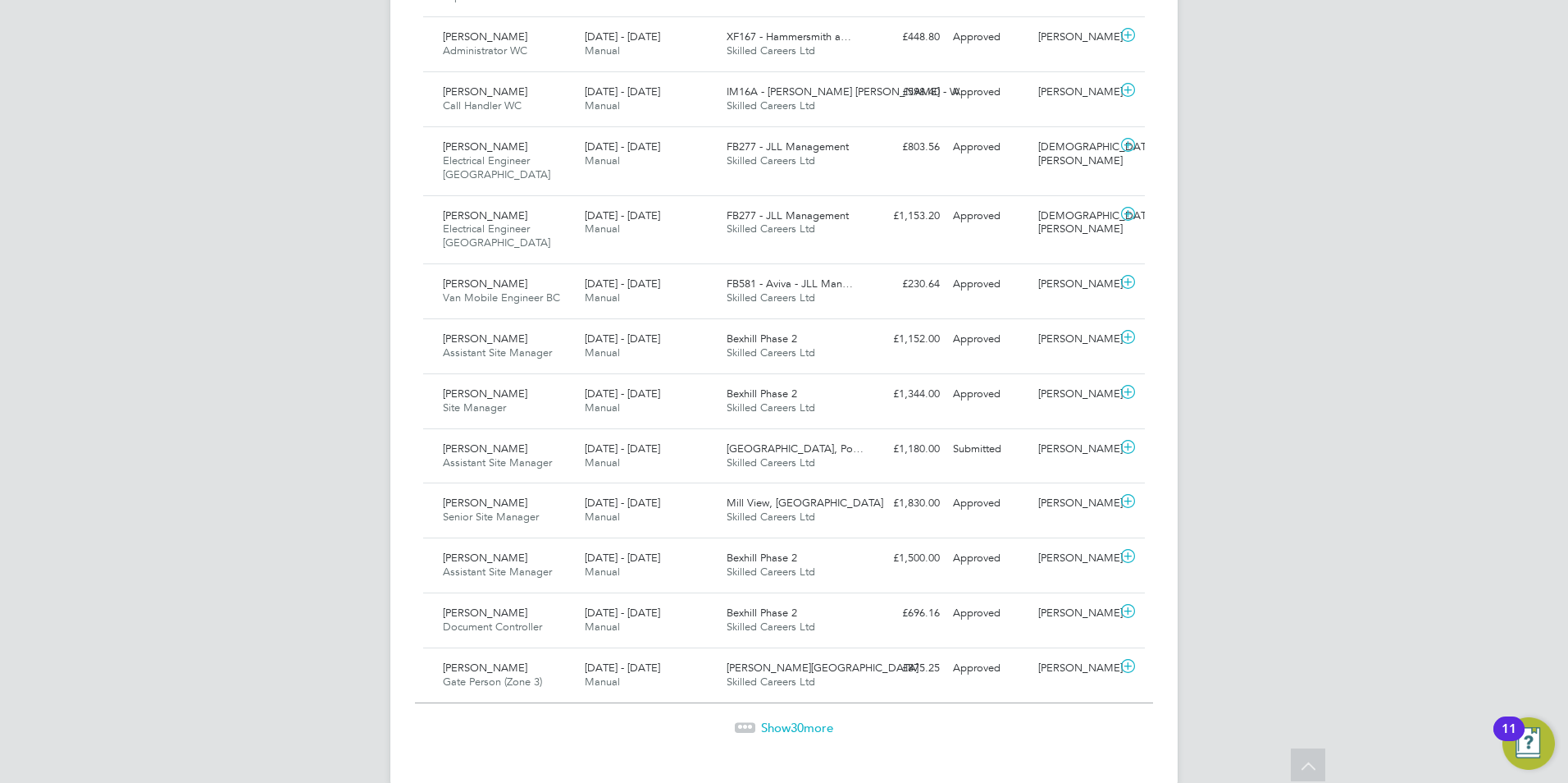
click at [800, 719] on span "30" at bounding box center [798, 727] width 13 height 16
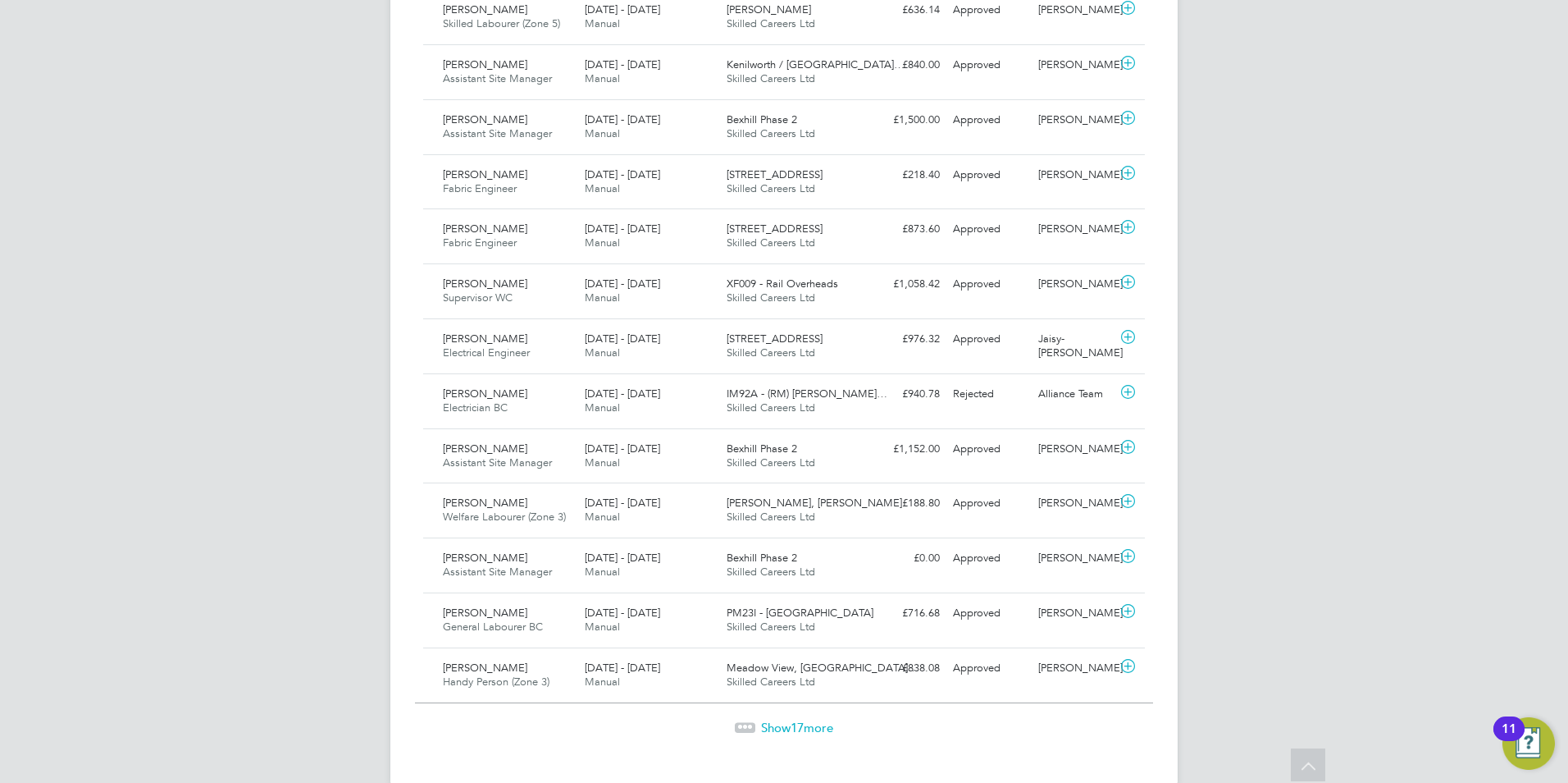
click at [815, 719] on span "Show 17 more" at bounding box center [797, 727] width 72 height 16
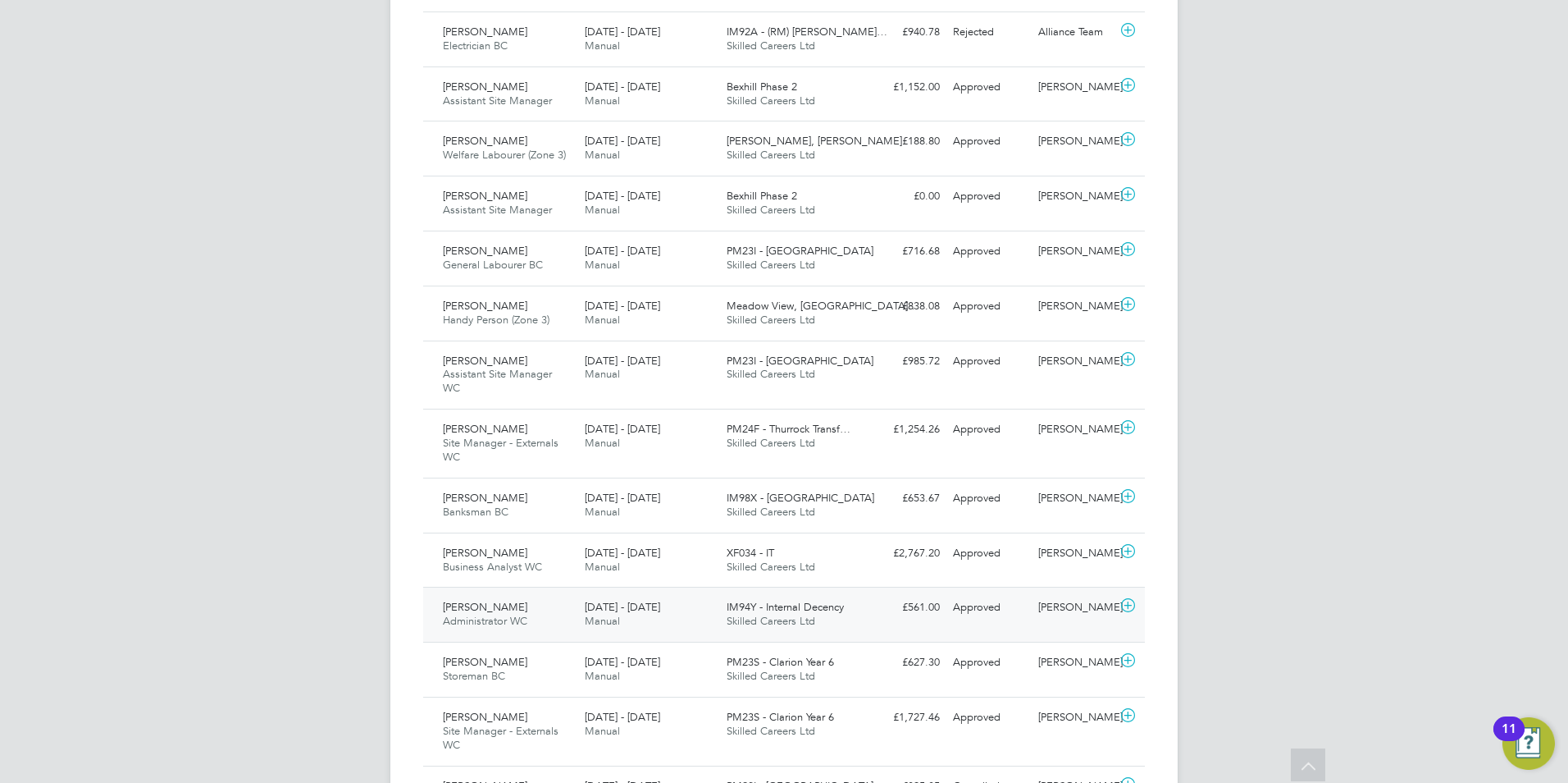
click at [1127, 599] on icon at bounding box center [1128, 606] width 21 height 13
